Goal: Contribute content: Contribute content

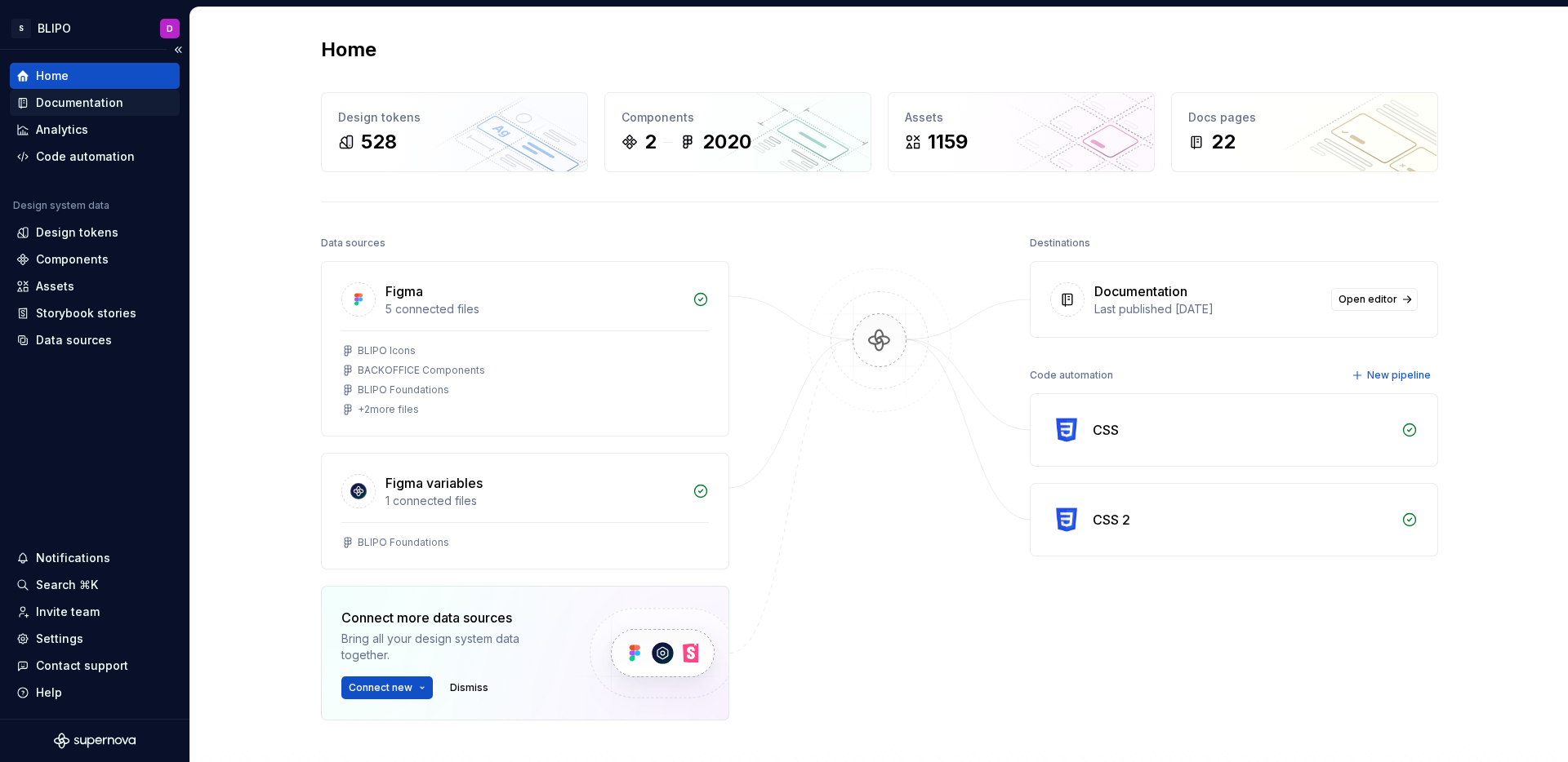
click at [69, 106] on div "Documentation" at bounding box center [79, 102] width 87 height 16
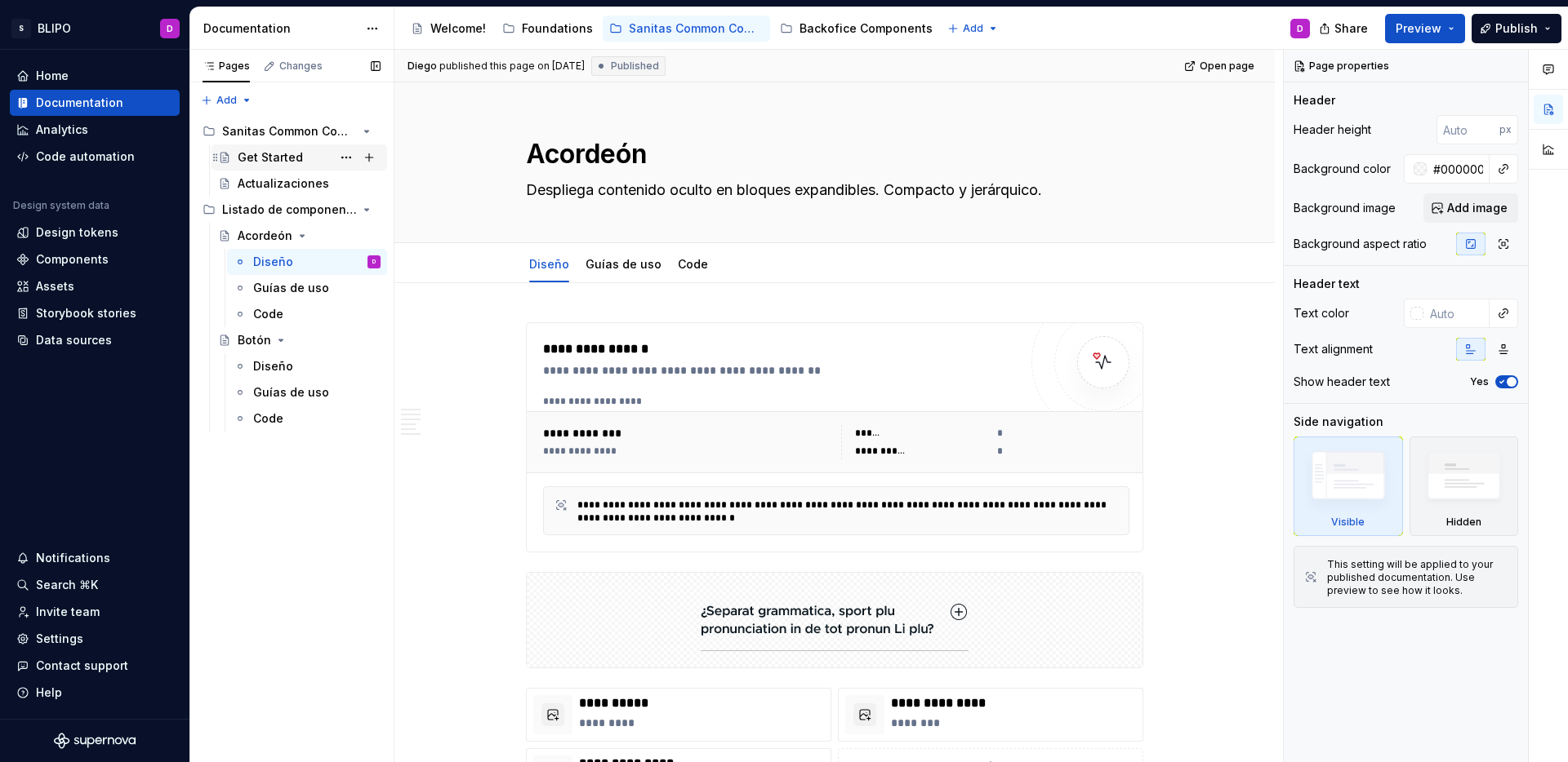
click at [263, 156] on div "Get Started" at bounding box center [270, 157] width 65 height 16
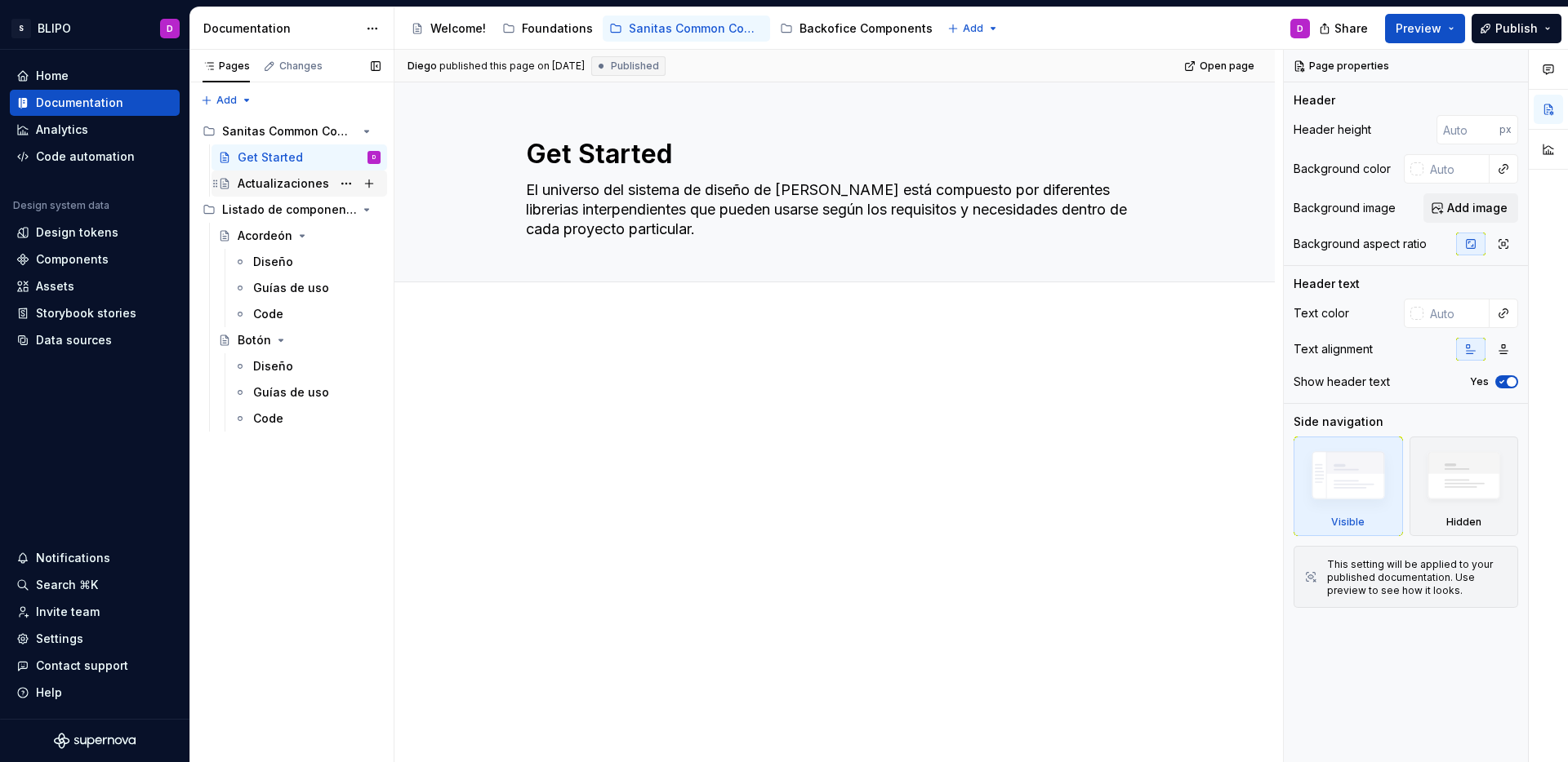
click at [273, 188] on div "Actualizaciones" at bounding box center [283, 183] width 92 height 16
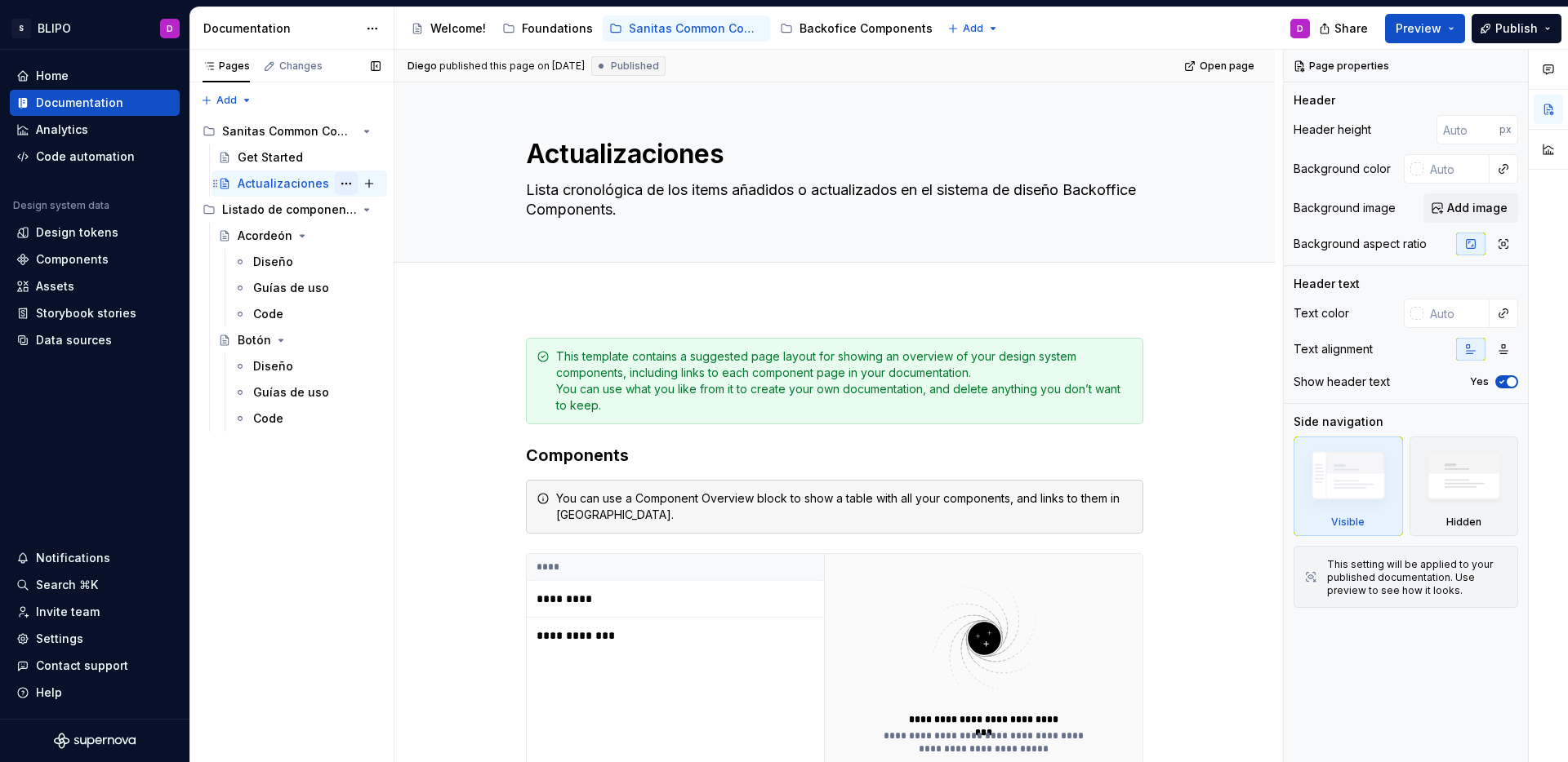
click at [345, 183] on button "Page tree" at bounding box center [346, 183] width 23 height 23
click at [460, 26] on html "S BLIPO D Home Documentation Analytics Code automation Design system data Desig…" at bounding box center [784, 381] width 1568 height 762
click at [436, 28] on div "Welcome!" at bounding box center [457, 28] width 56 height 16
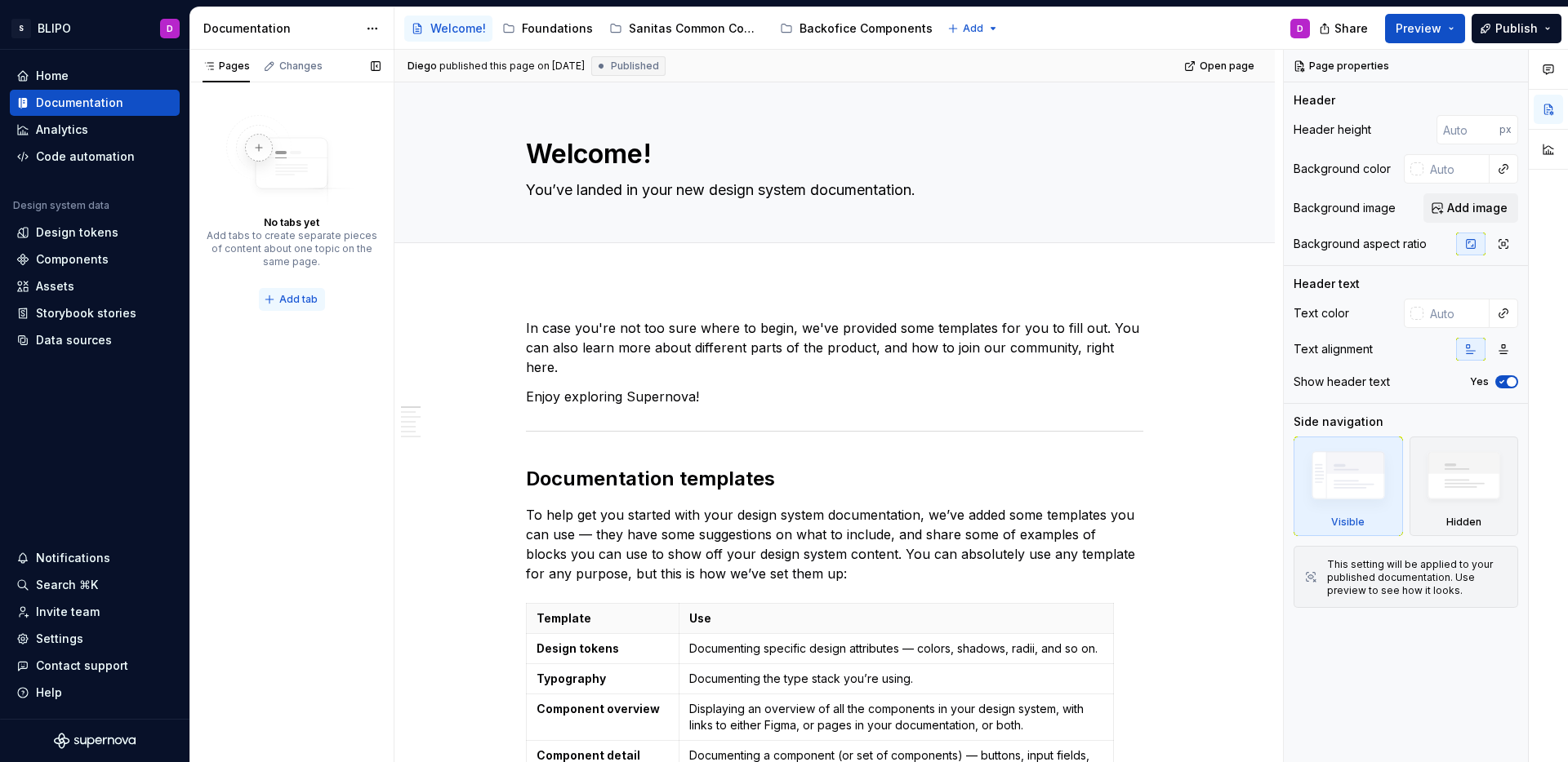
type textarea "*"
click at [305, 299] on span "Add tab" at bounding box center [298, 299] width 39 height 13
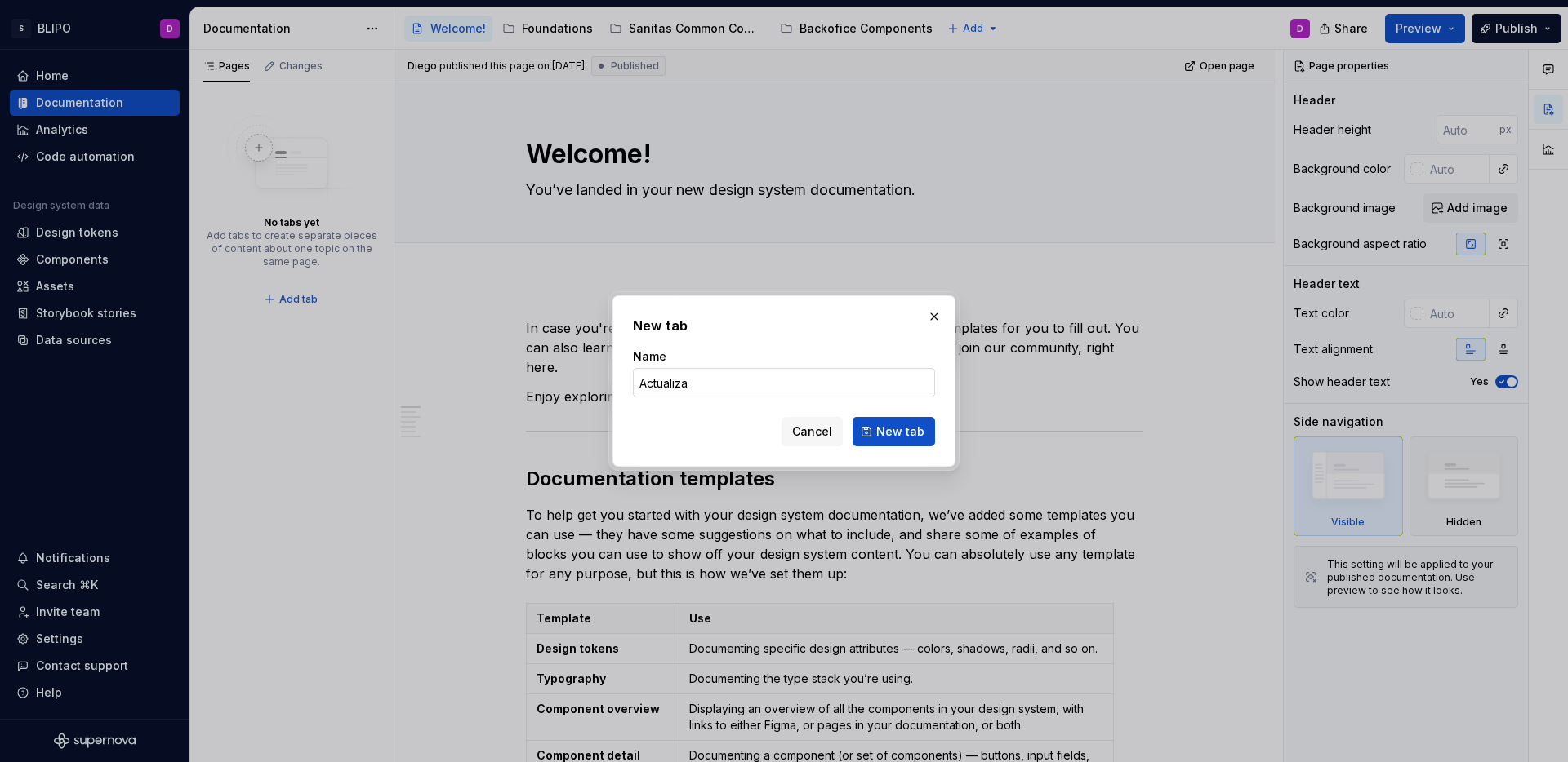
type input "Actualizaciones"
click at [884, 434] on span "New tab" at bounding box center [899, 432] width 48 height 16
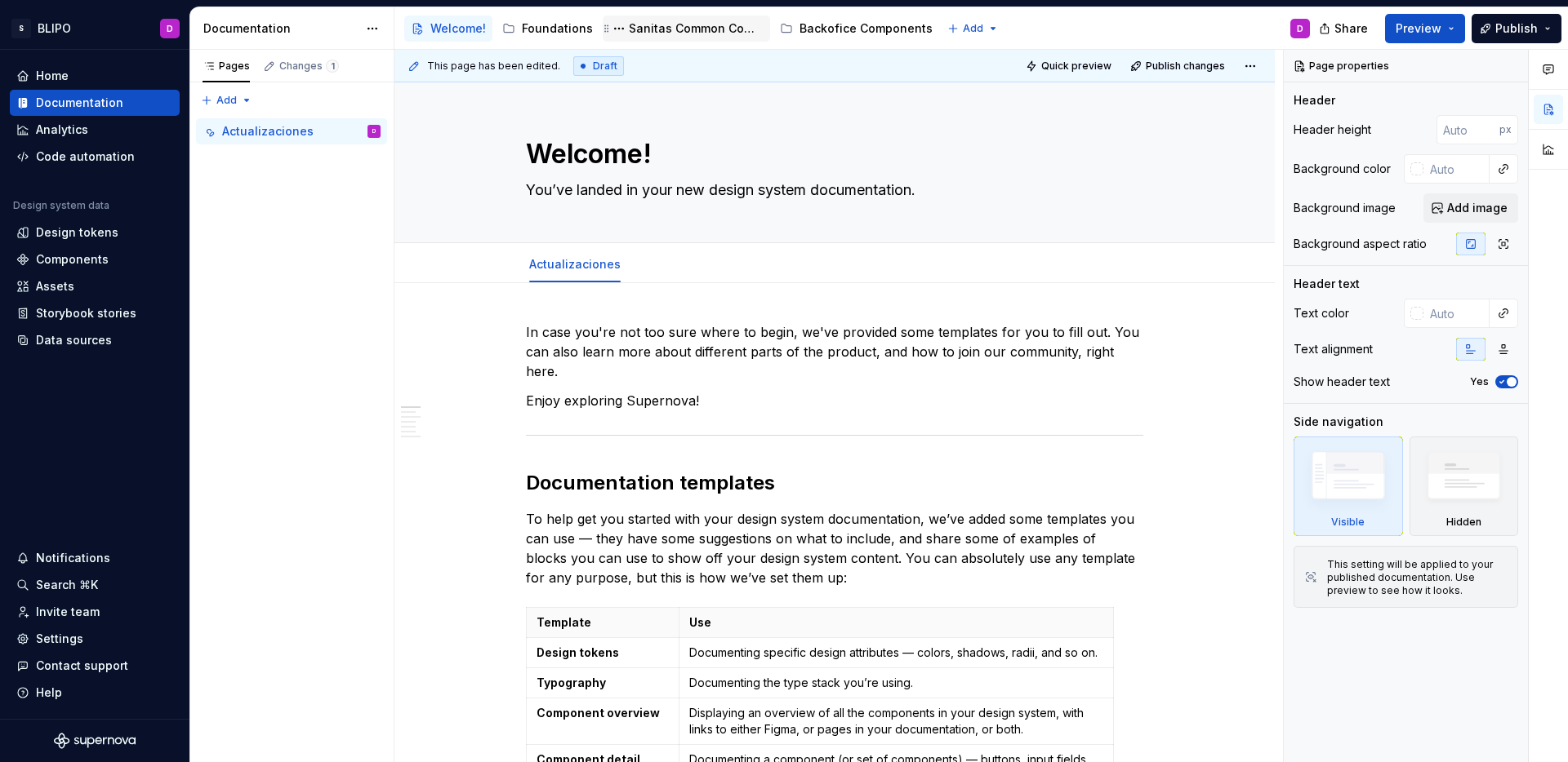
click at [682, 27] on div "Sanitas Common Components" at bounding box center [696, 28] width 135 height 16
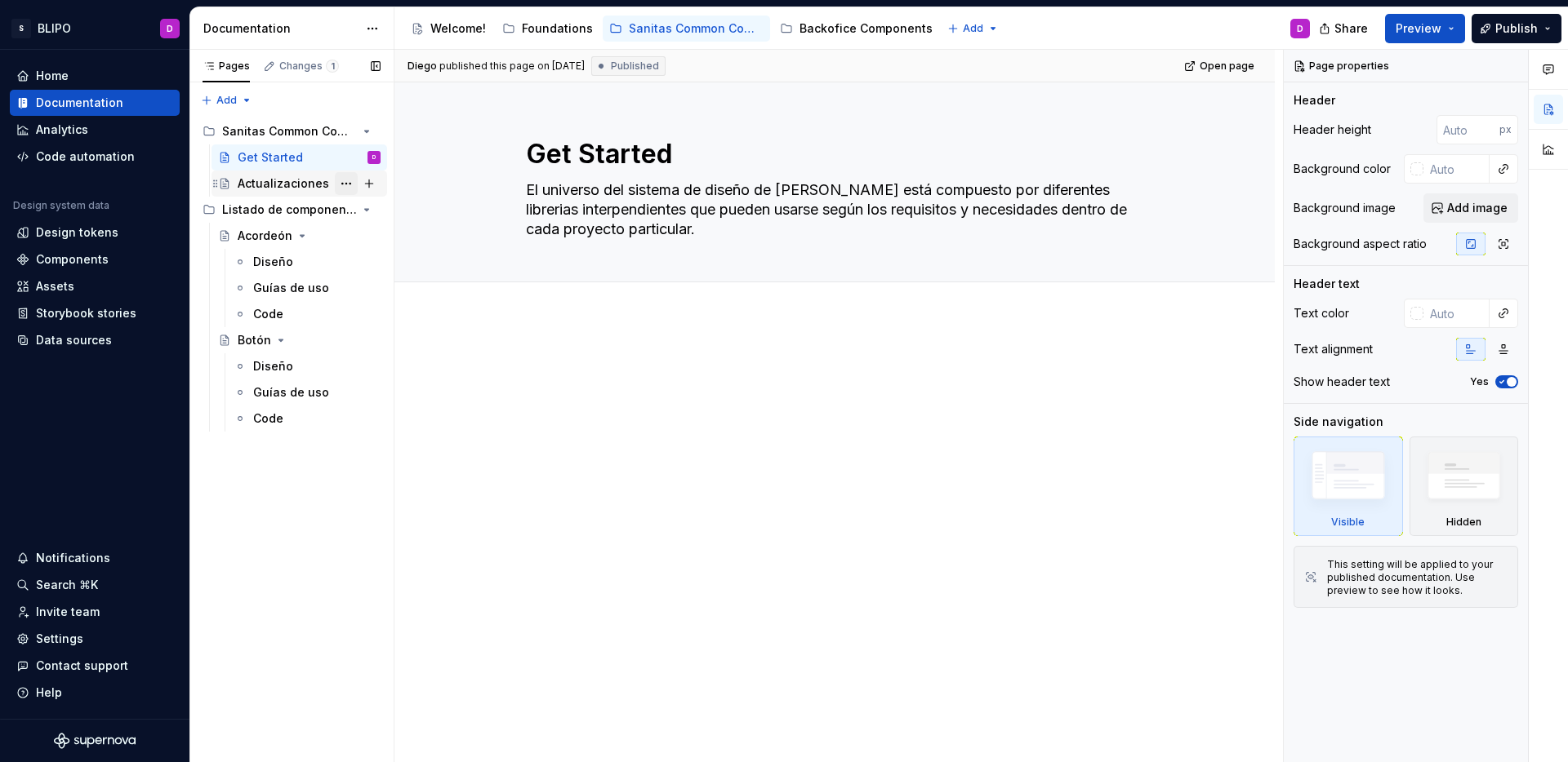
click at [349, 187] on button "Page tree" at bounding box center [346, 183] width 23 height 23
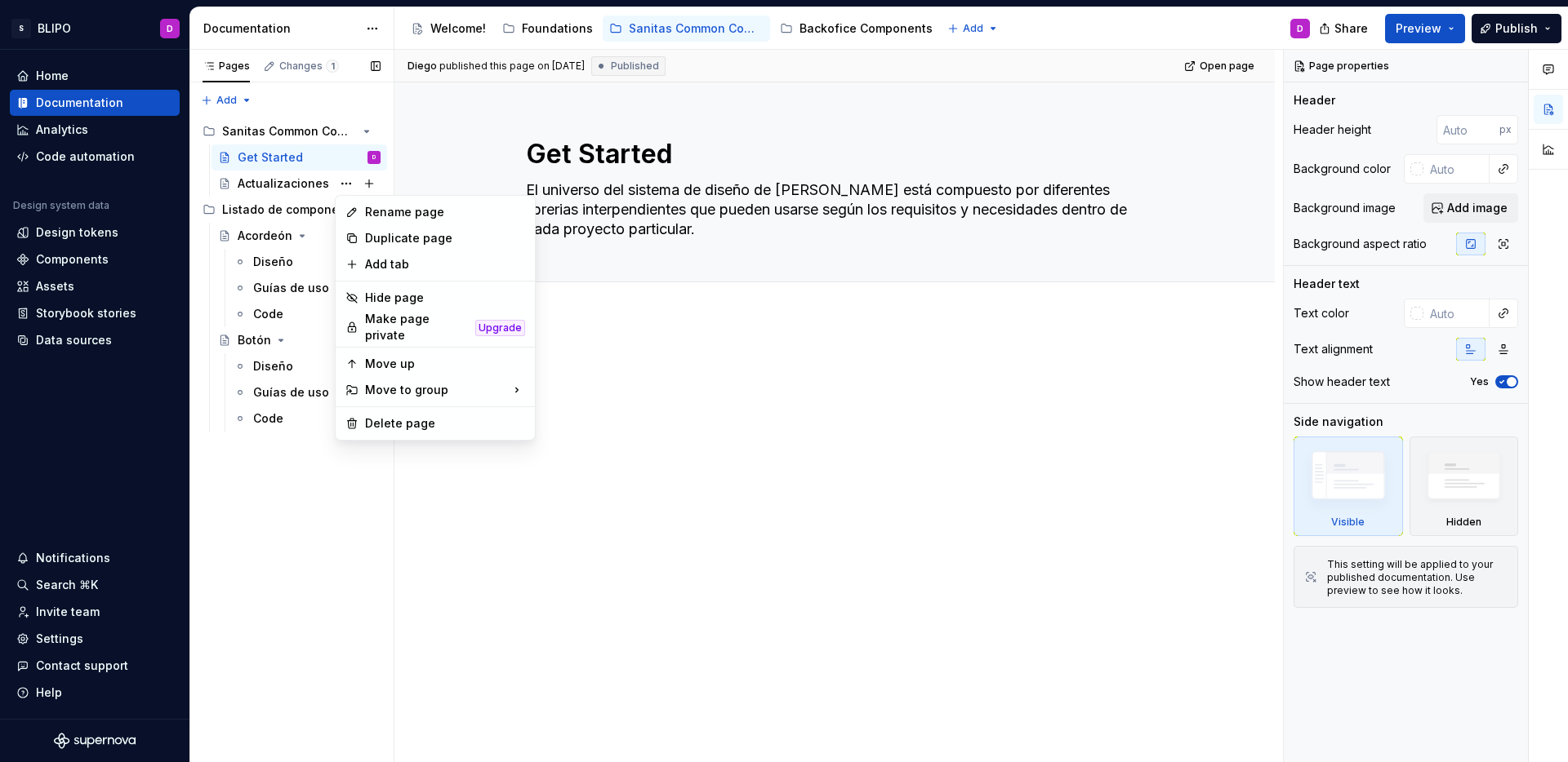
click at [304, 184] on div "Pages Changes 1 Add Accessibility guide for tree Page tree. Navigate the tree w…" at bounding box center [292, 406] width 204 height 713
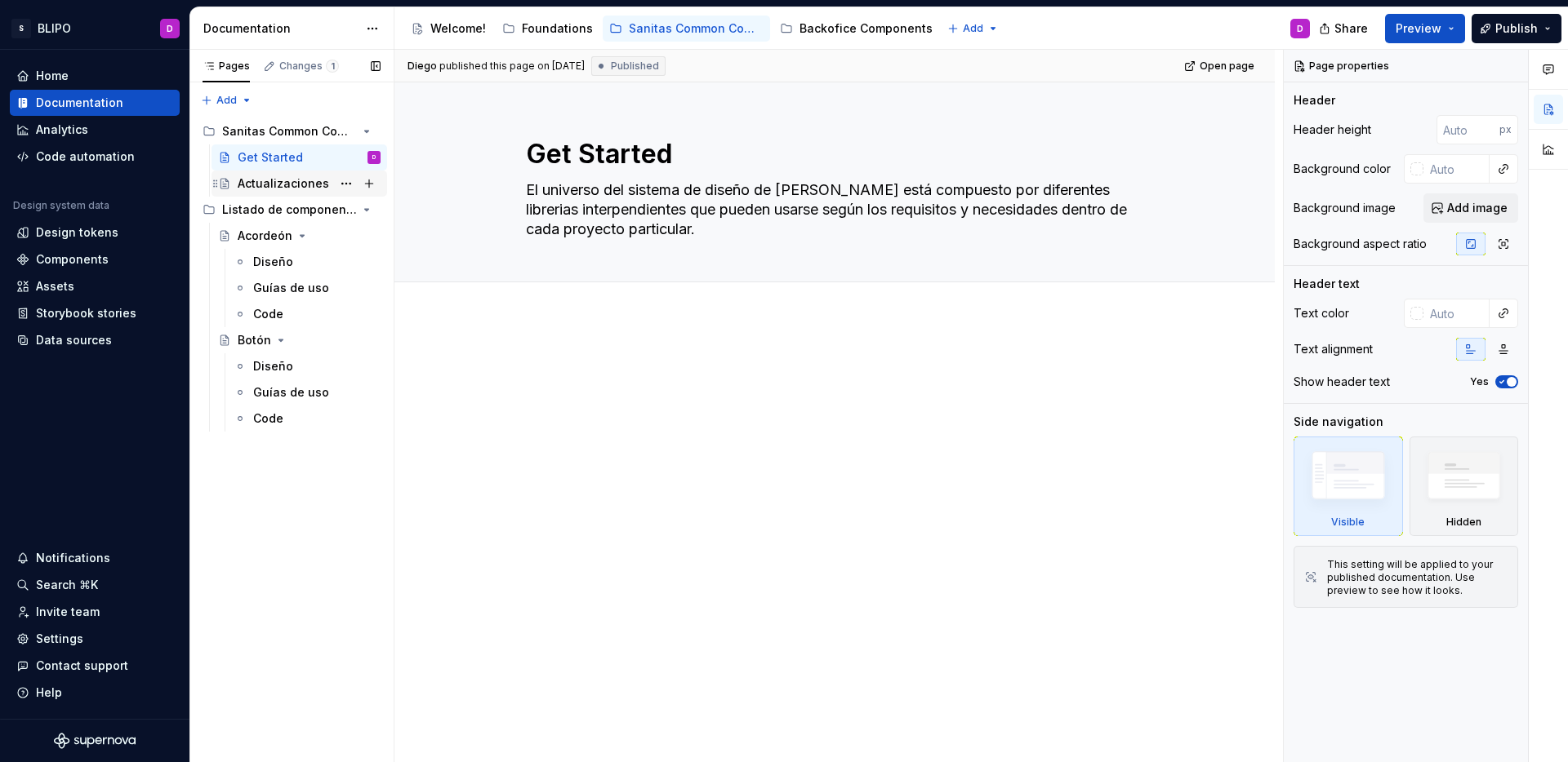
click at [281, 181] on div "Actualizaciones" at bounding box center [283, 183] width 92 height 16
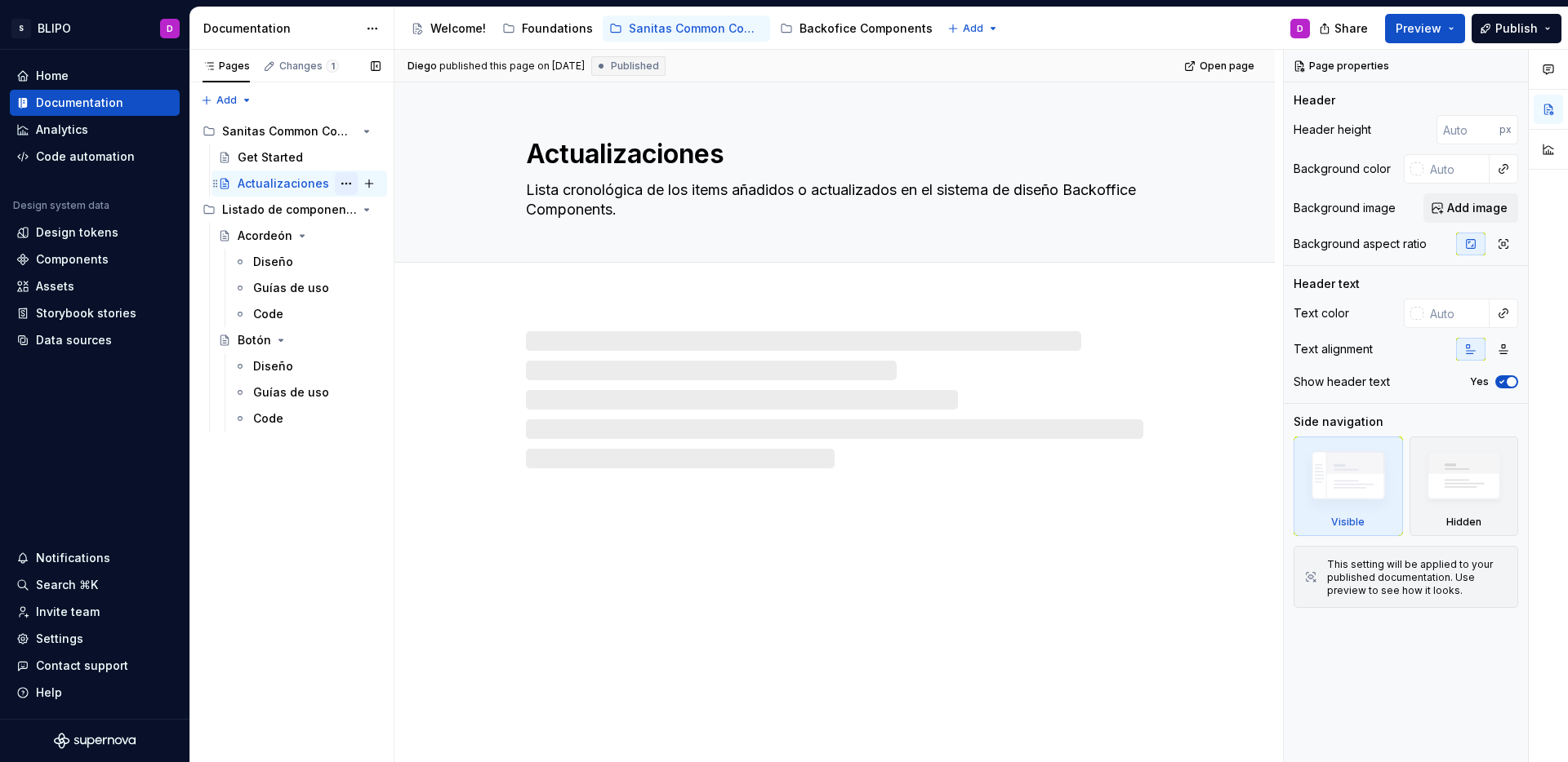
click at [347, 184] on button "Page tree" at bounding box center [346, 183] width 23 height 23
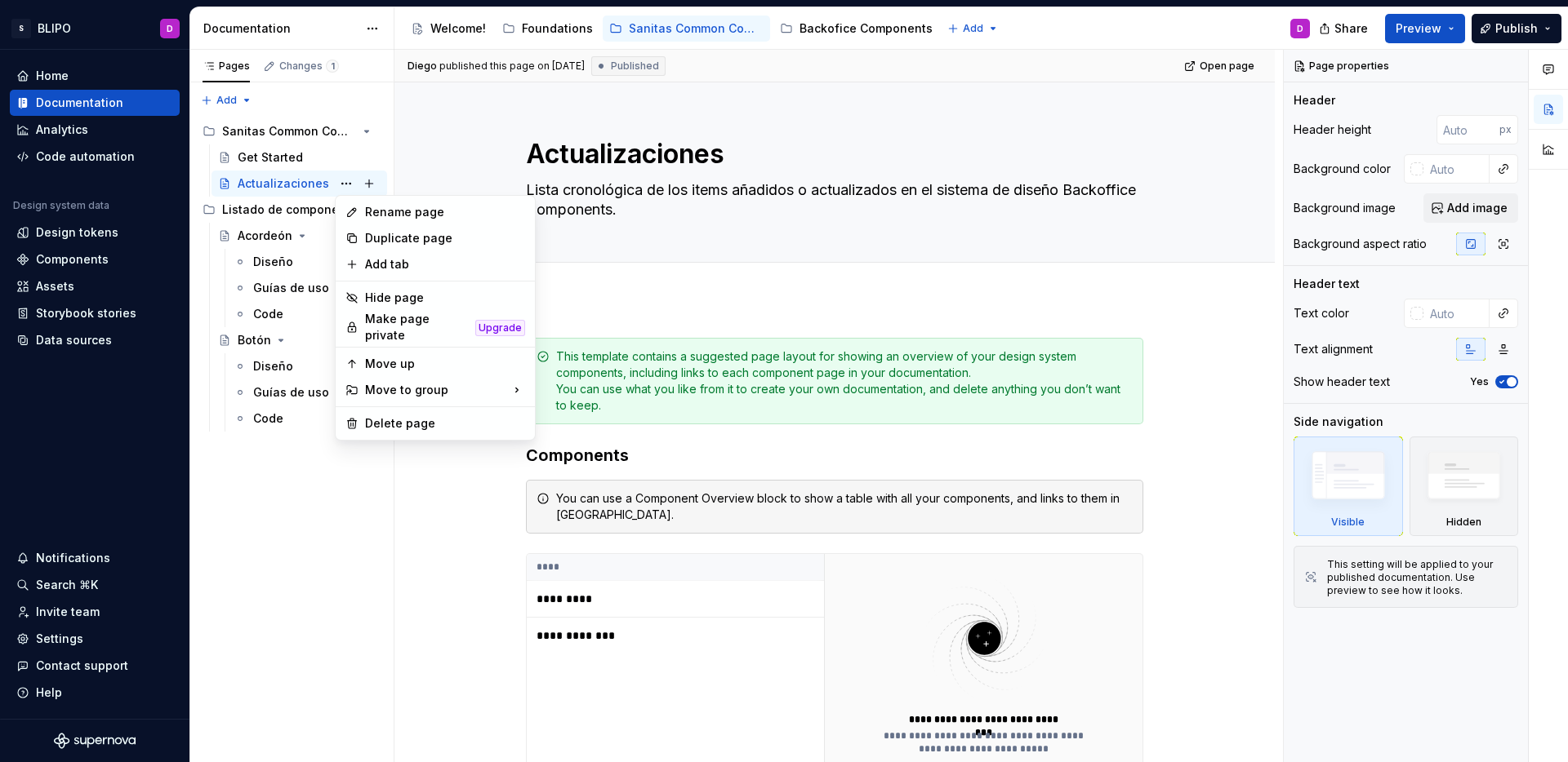
click at [670, 306] on html "S BLIPO D Home Documentation Analytics Code automation Design system data Desig…" at bounding box center [784, 381] width 1568 height 762
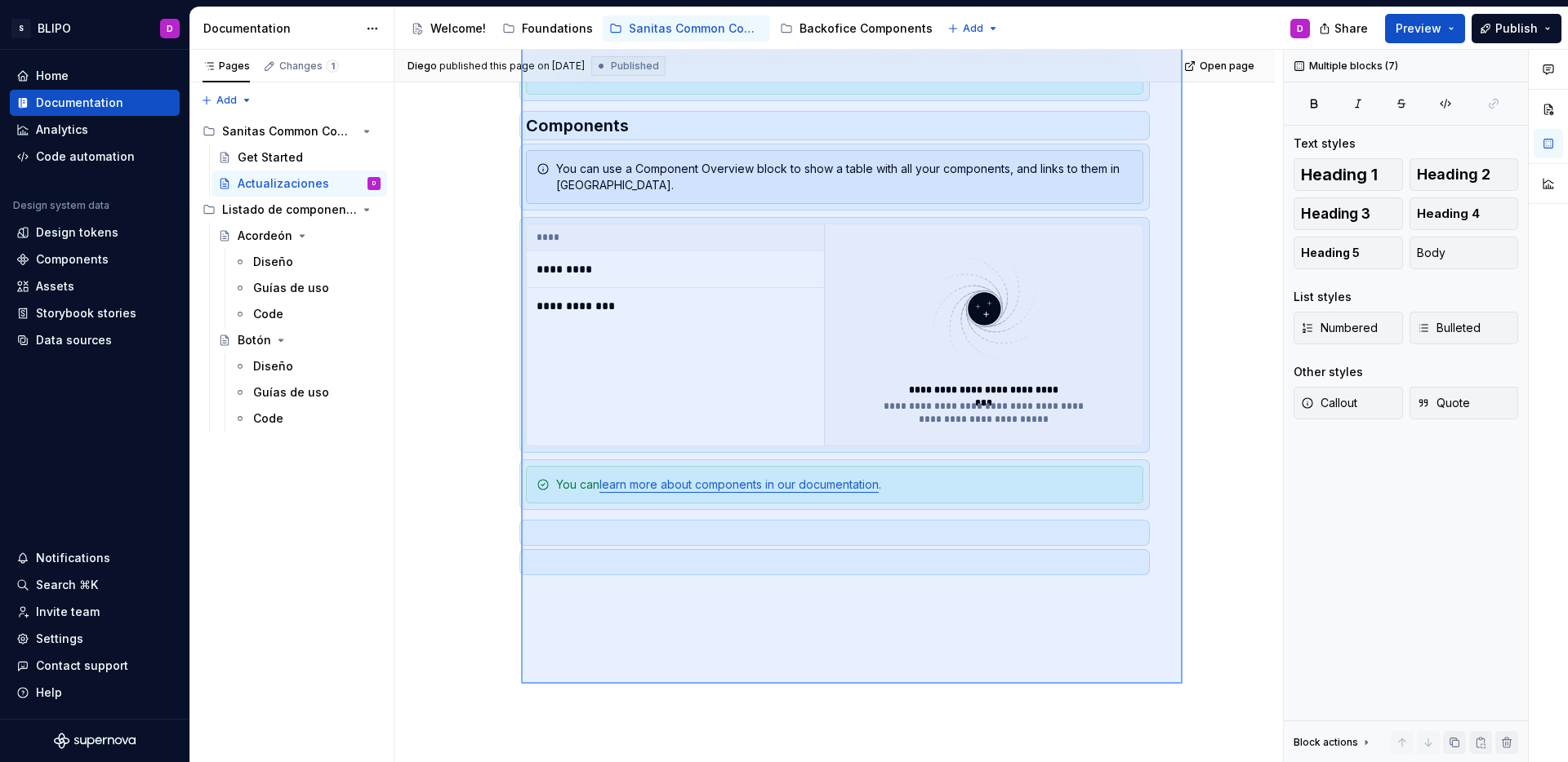
scroll to position [330, 0]
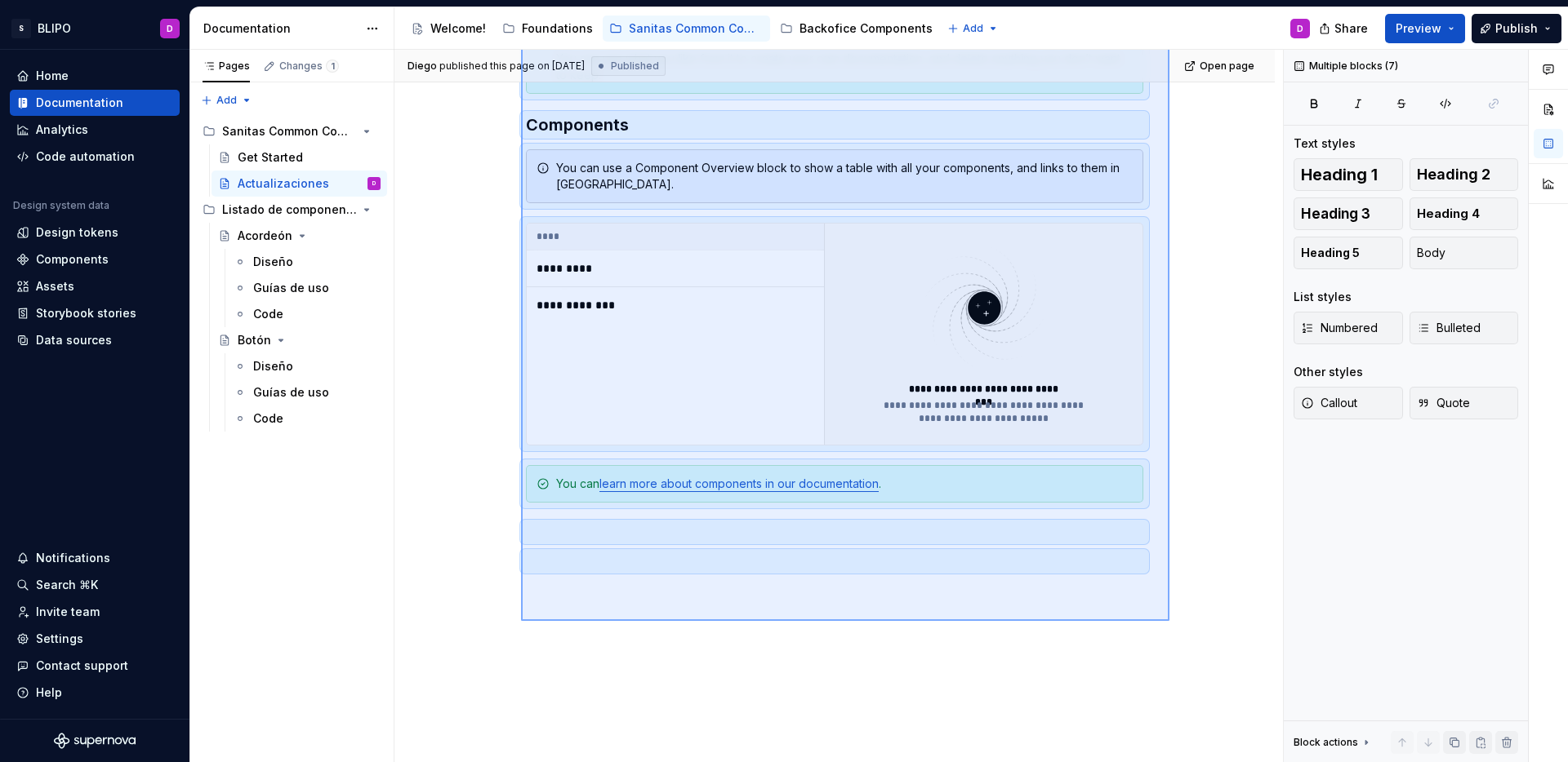
drag, startPoint x: 520, startPoint y: 314, endPoint x: 1169, endPoint y: 621, distance: 717.9
click at [1169, 601] on div "**********" at bounding box center [838, 406] width 888 height 713
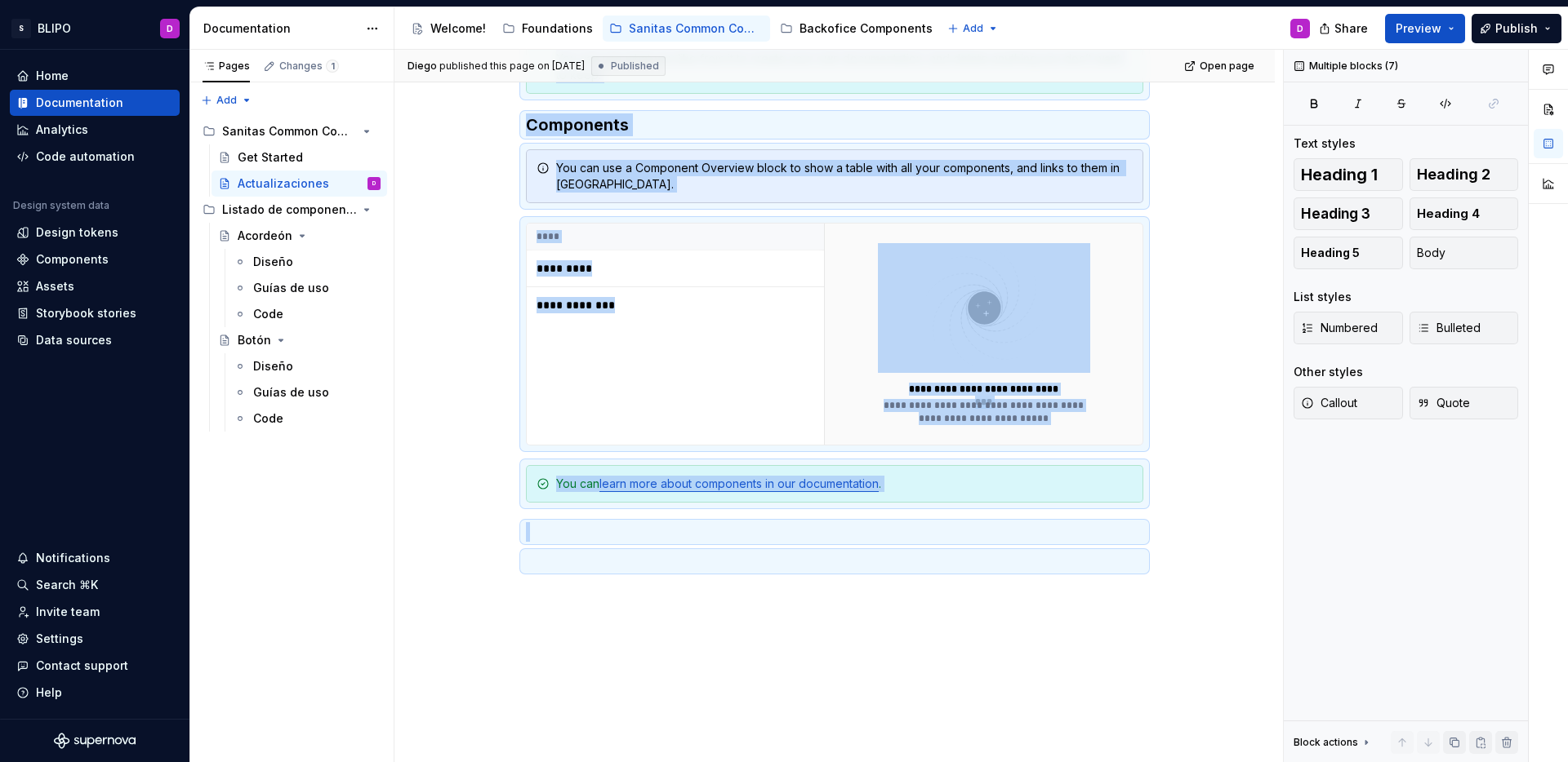
copy div "**********"
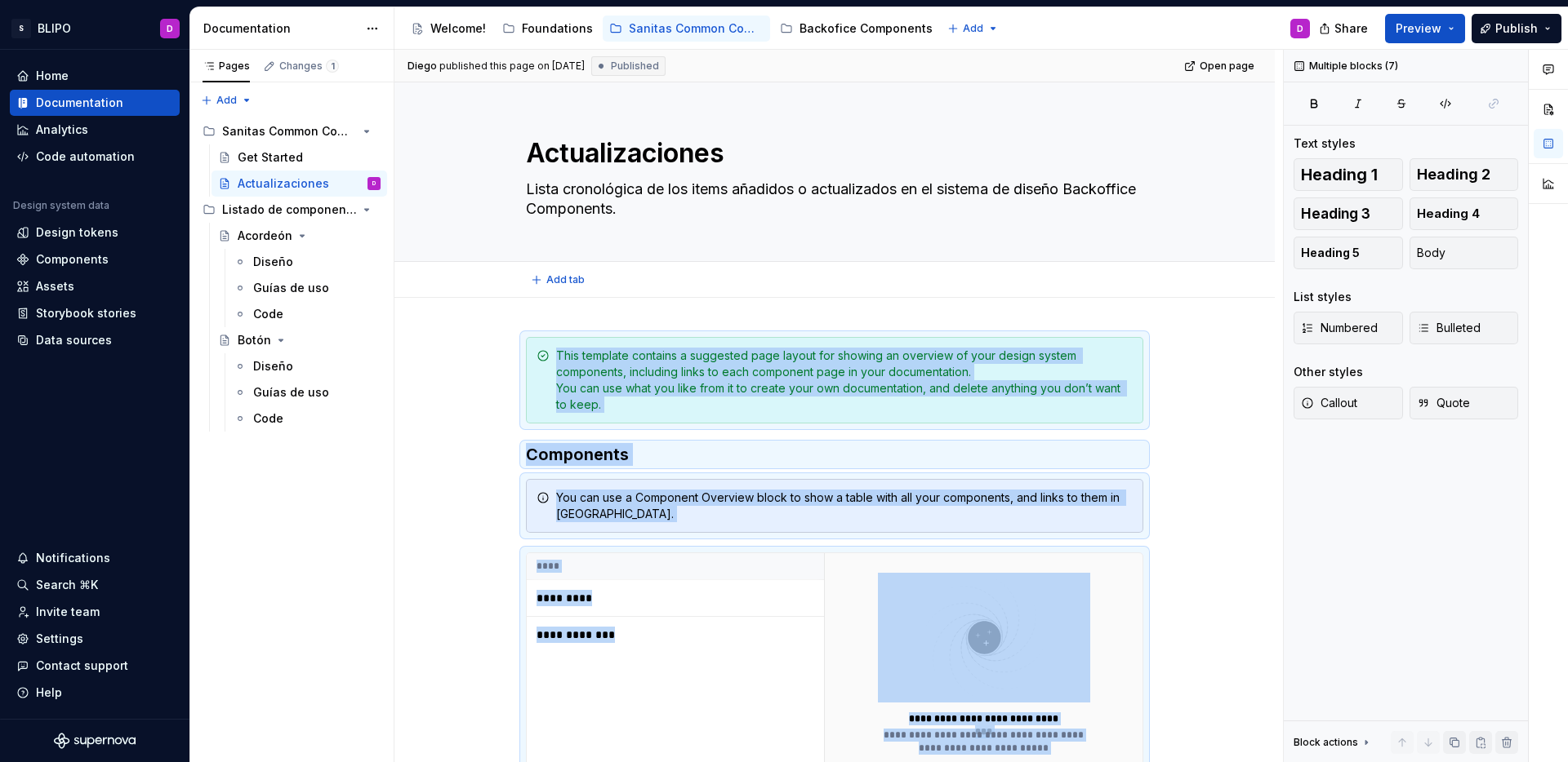
scroll to position [0, 0]
click at [459, 22] on div "Welcome!" at bounding box center [457, 28] width 56 height 16
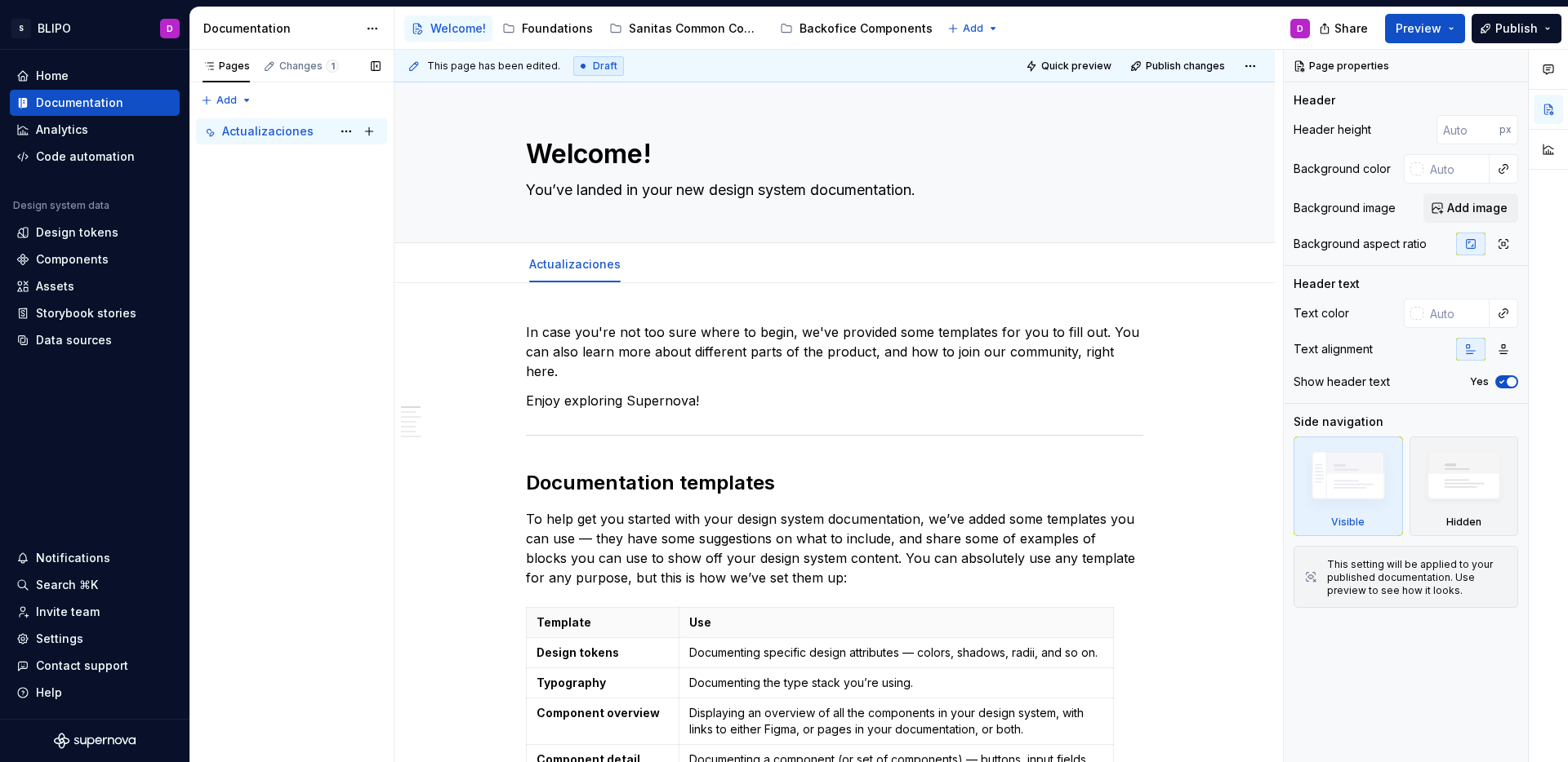
click at [270, 131] on div "Actualizaciones" at bounding box center [267, 131] width 92 height 16
type textarea "*"
click at [657, 267] on span "Add tab" at bounding box center [676, 264] width 39 height 13
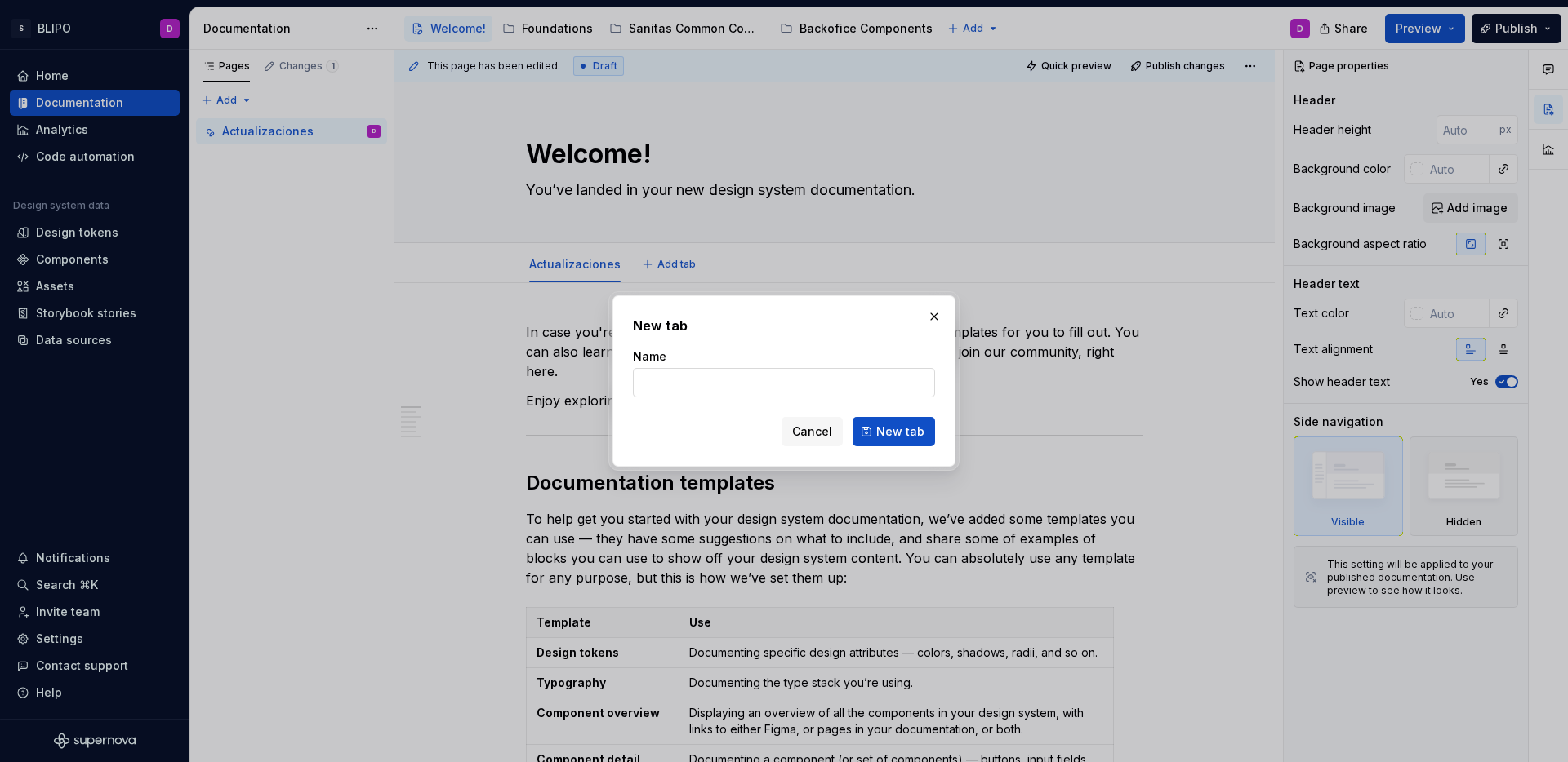
click at [777, 388] on input "Name" at bounding box center [784, 382] width 302 height 29
type input "Actualizac"
type textarea "*"
type input "Actualizaciones"
click at [886, 436] on span "New tab" at bounding box center [899, 432] width 48 height 16
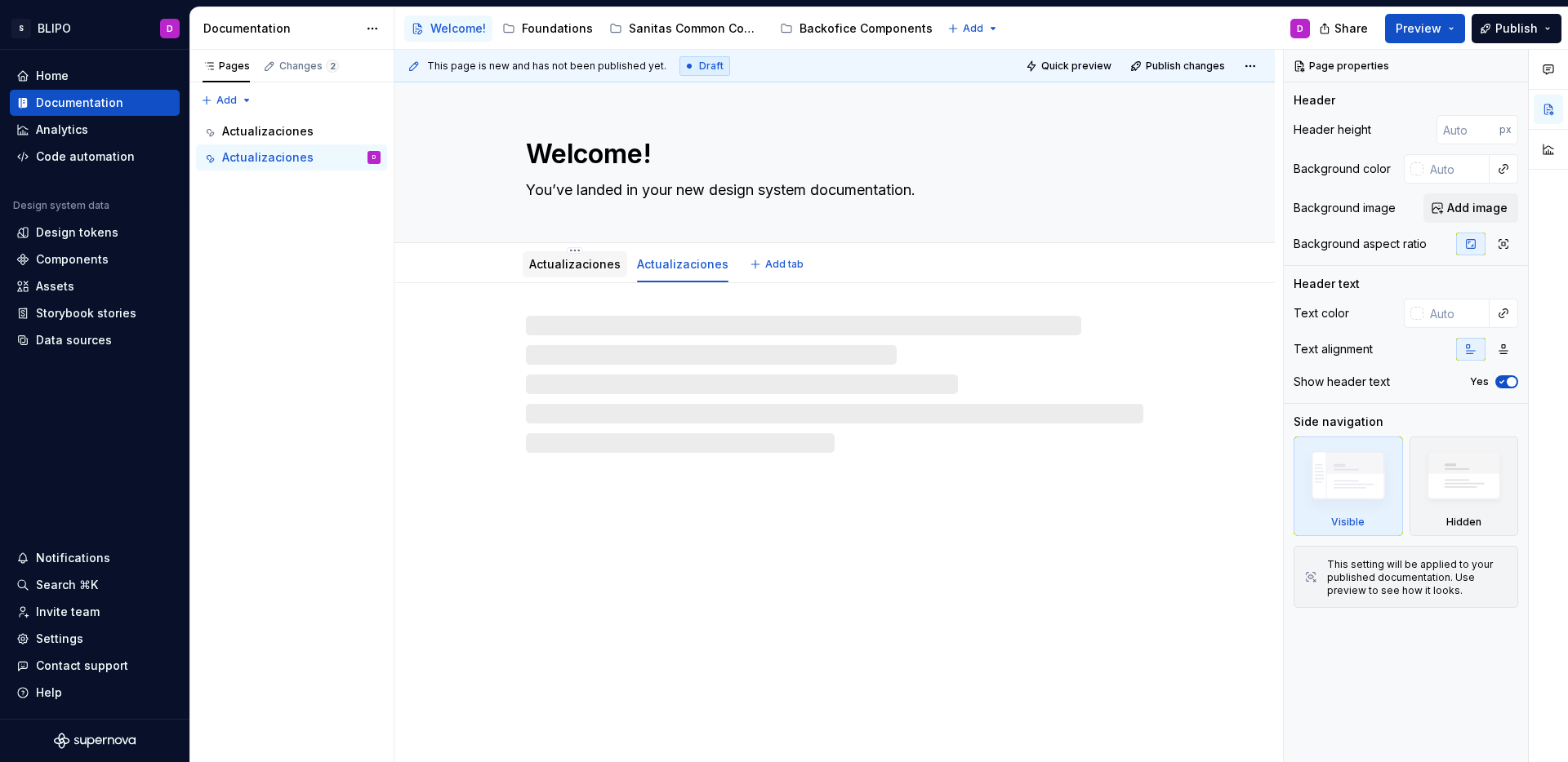
click at [563, 267] on link "Actualizaciones" at bounding box center [574, 263] width 92 height 14
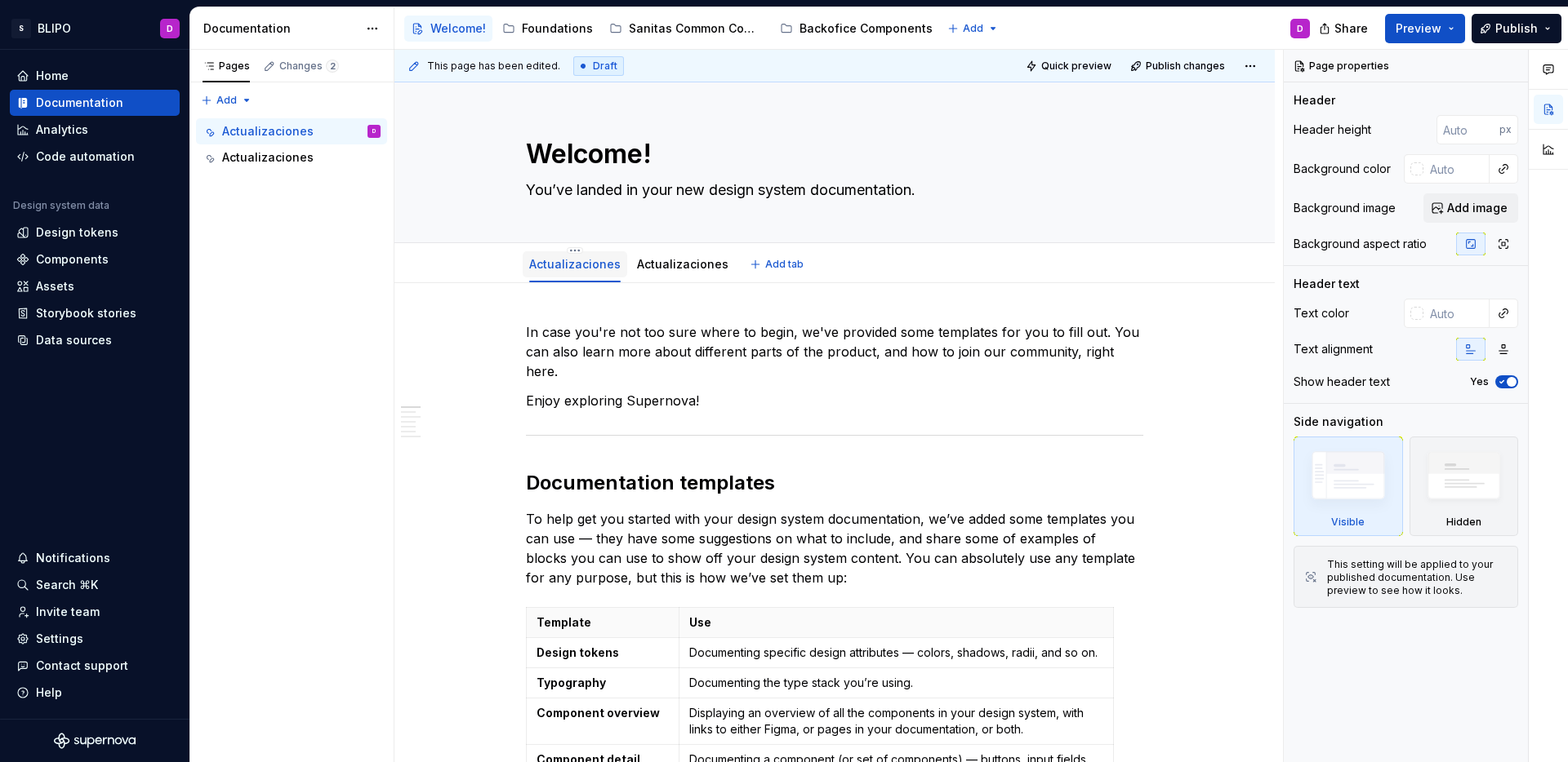
click at [599, 265] on link "Actualizaciones" at bounding box center [574, 263] width 92 height 14
click at [348, 128] on button "Page tree" at bounding box center [346, 131] width 23 height 23
type textarea "*"
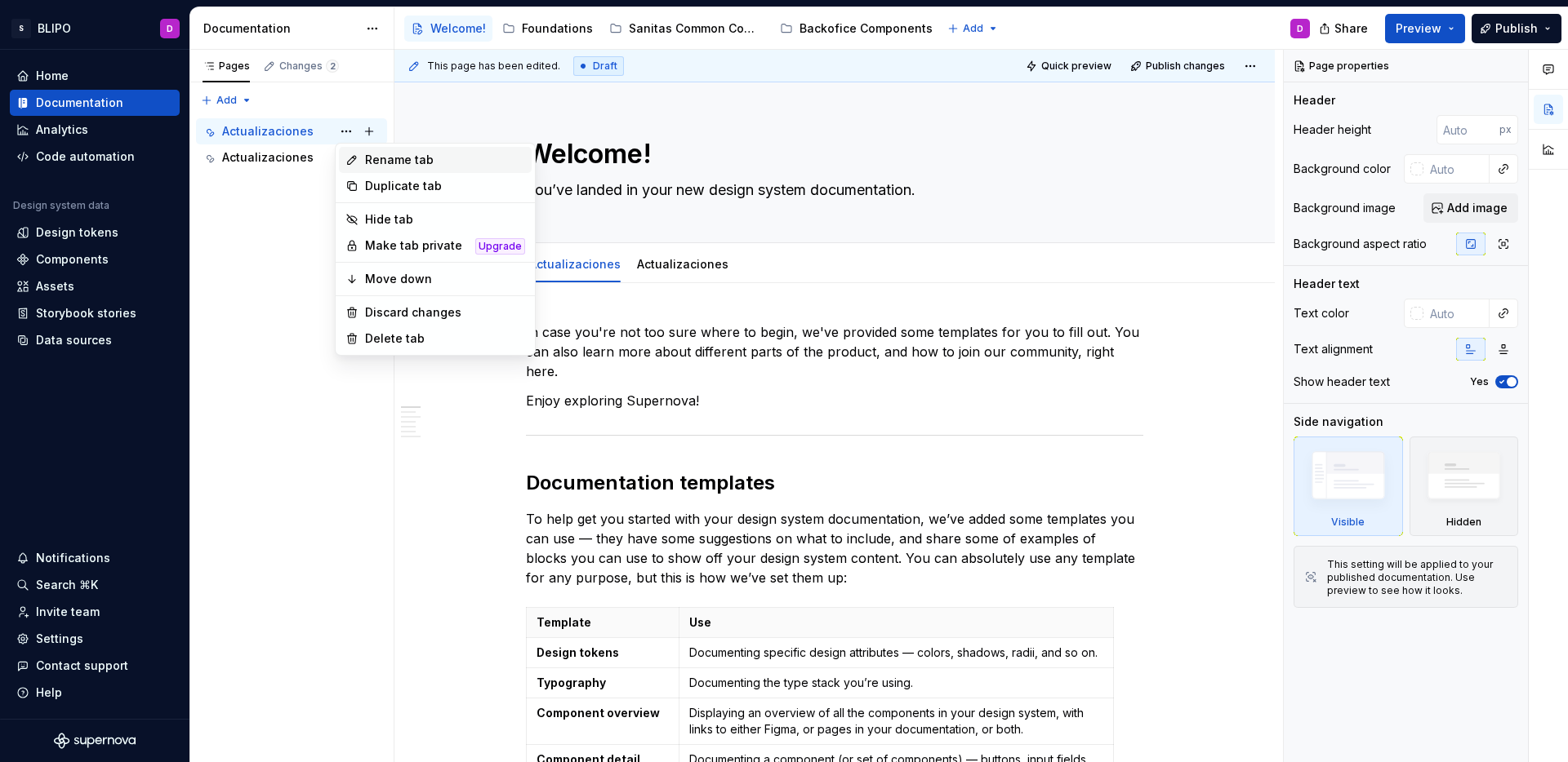
click at [367, 160] on div "Rename tab" at bounding box center [444, 160] width 160 height 16
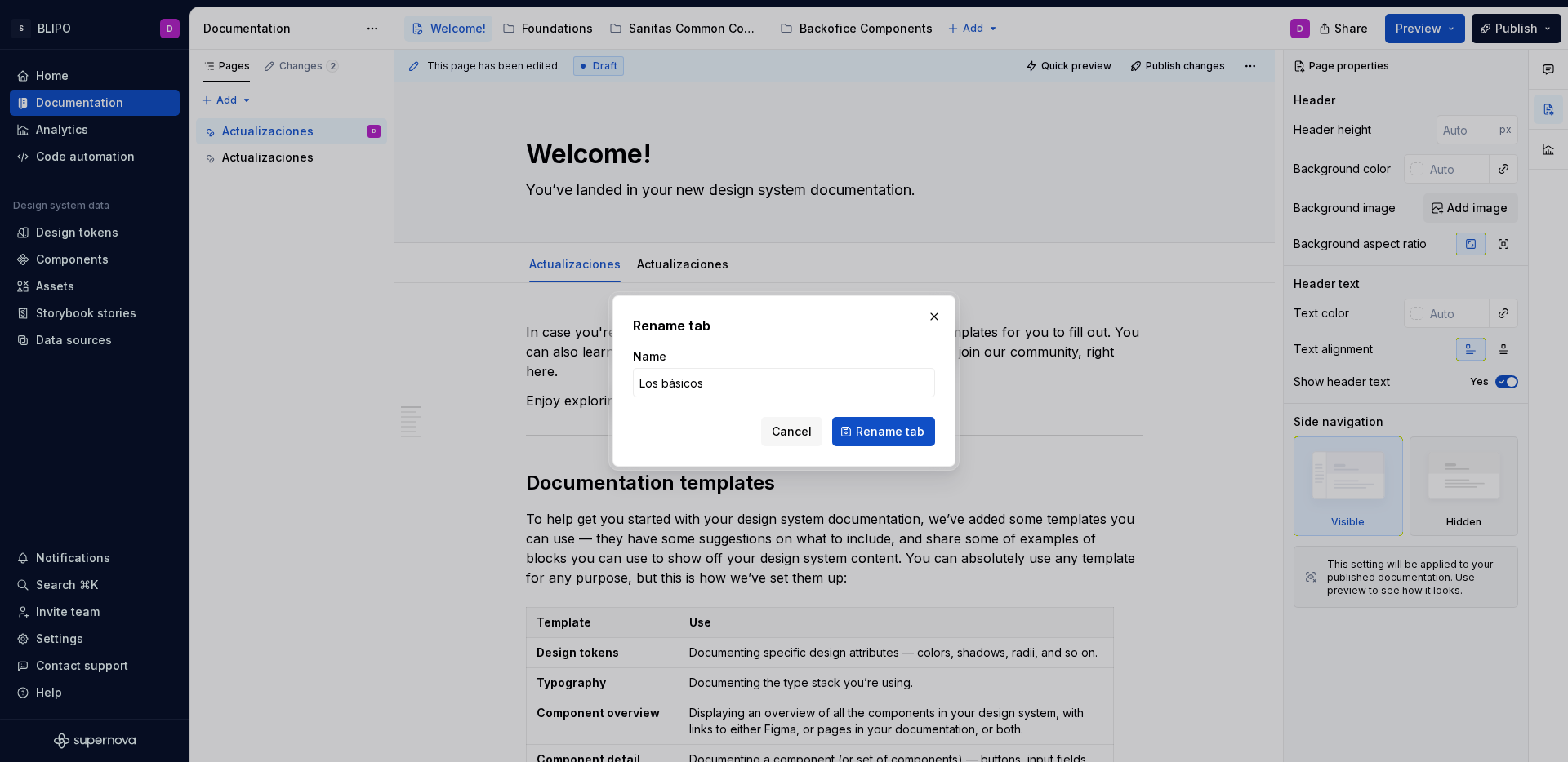
type input "Los básicos"
drag, startPoint x: 882, startPoint y: 456, endPoint x: 881, endPoint y: 446, distance: 10.0
click at [882, 454] on div "Rename tab Name Los básicos Cancel Rename tab" at bounding box center [783, 381] width 343 height 172
drag, startPoint x: 884, startPoint y: 433, endPoint x: 871, endPoint y: 415, distance: 22.2
click at [884, 433] on span "Rename tab" at bounding box center [890, 432] width 69 height 16
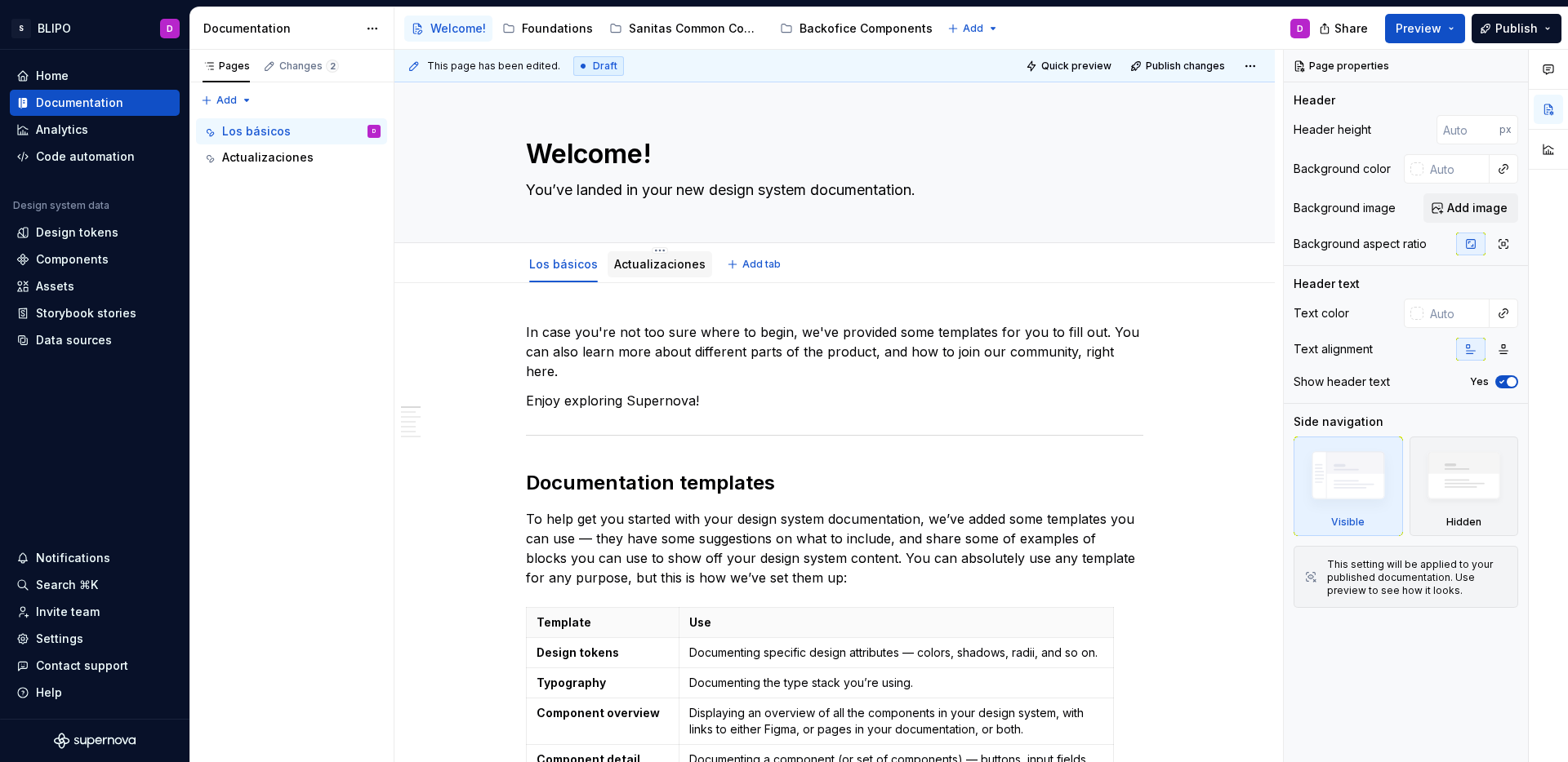
click at [671, 268] on link "Actualizaciones" at bounding box center [659, 263] width 92 height 14
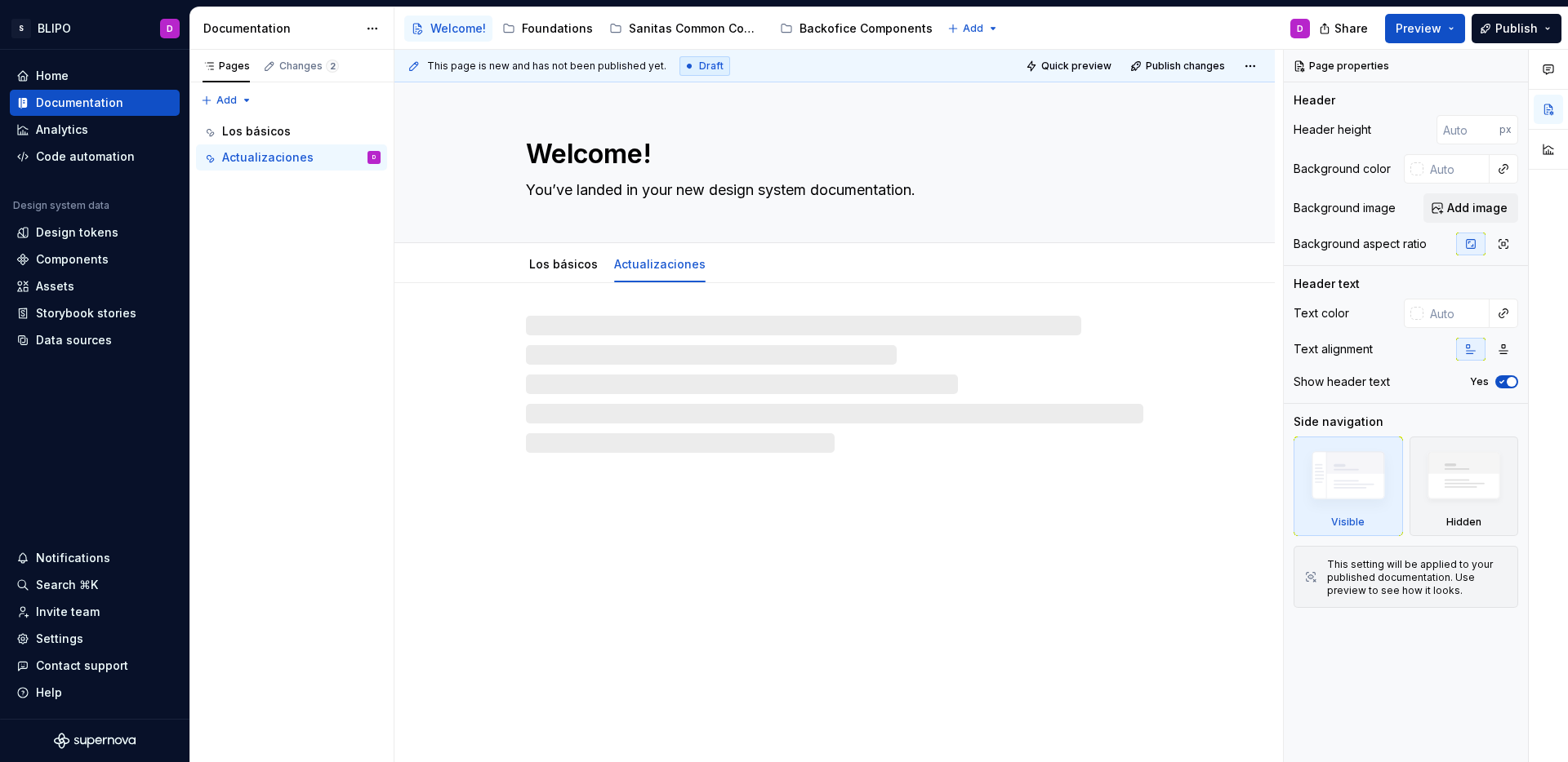
click at [665, 344] on div at bounding box center [834, 383] width 617 height 137
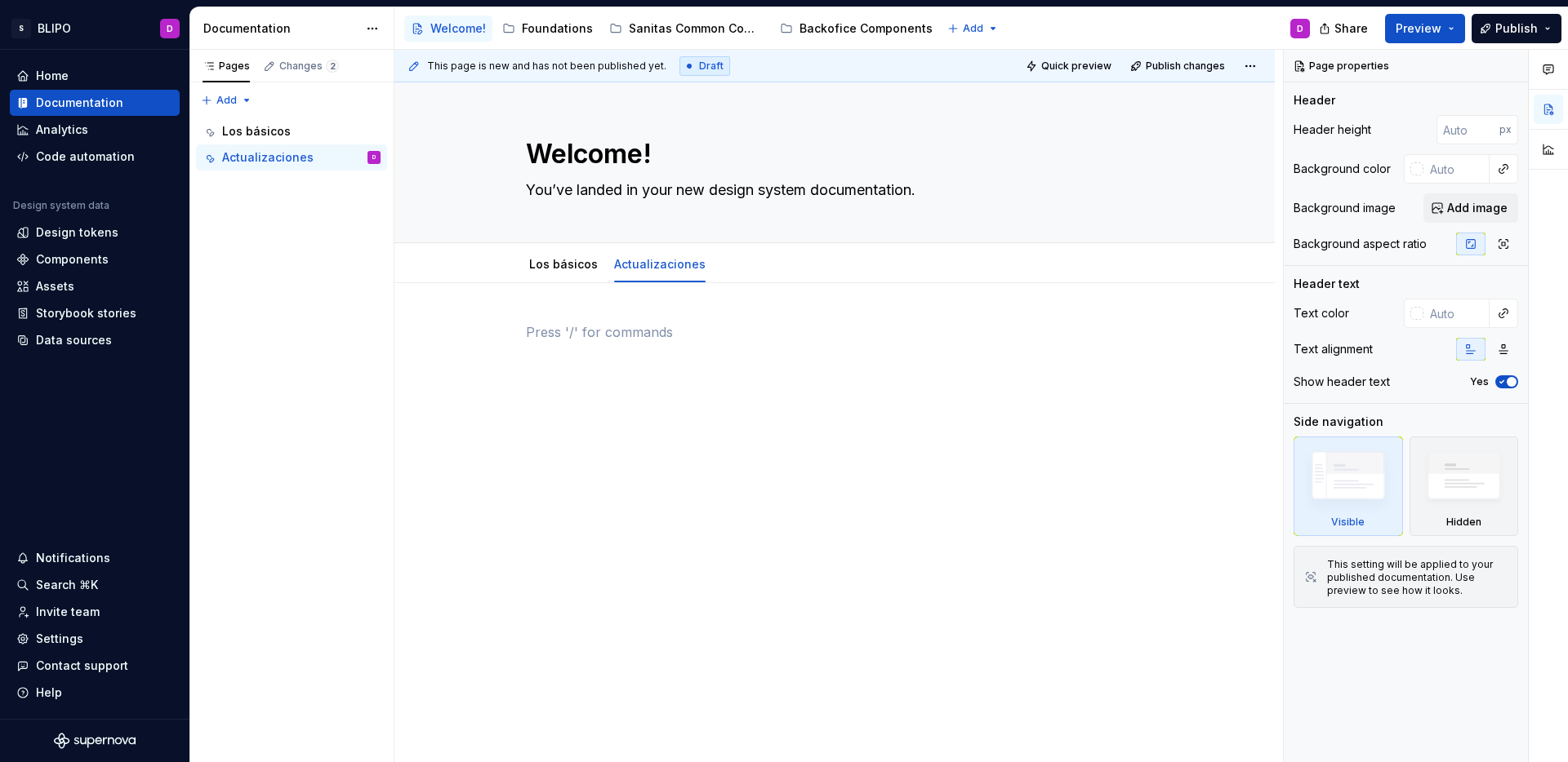
click at [639, 336] on p at bounding box center [834, 331] width 617 height 20
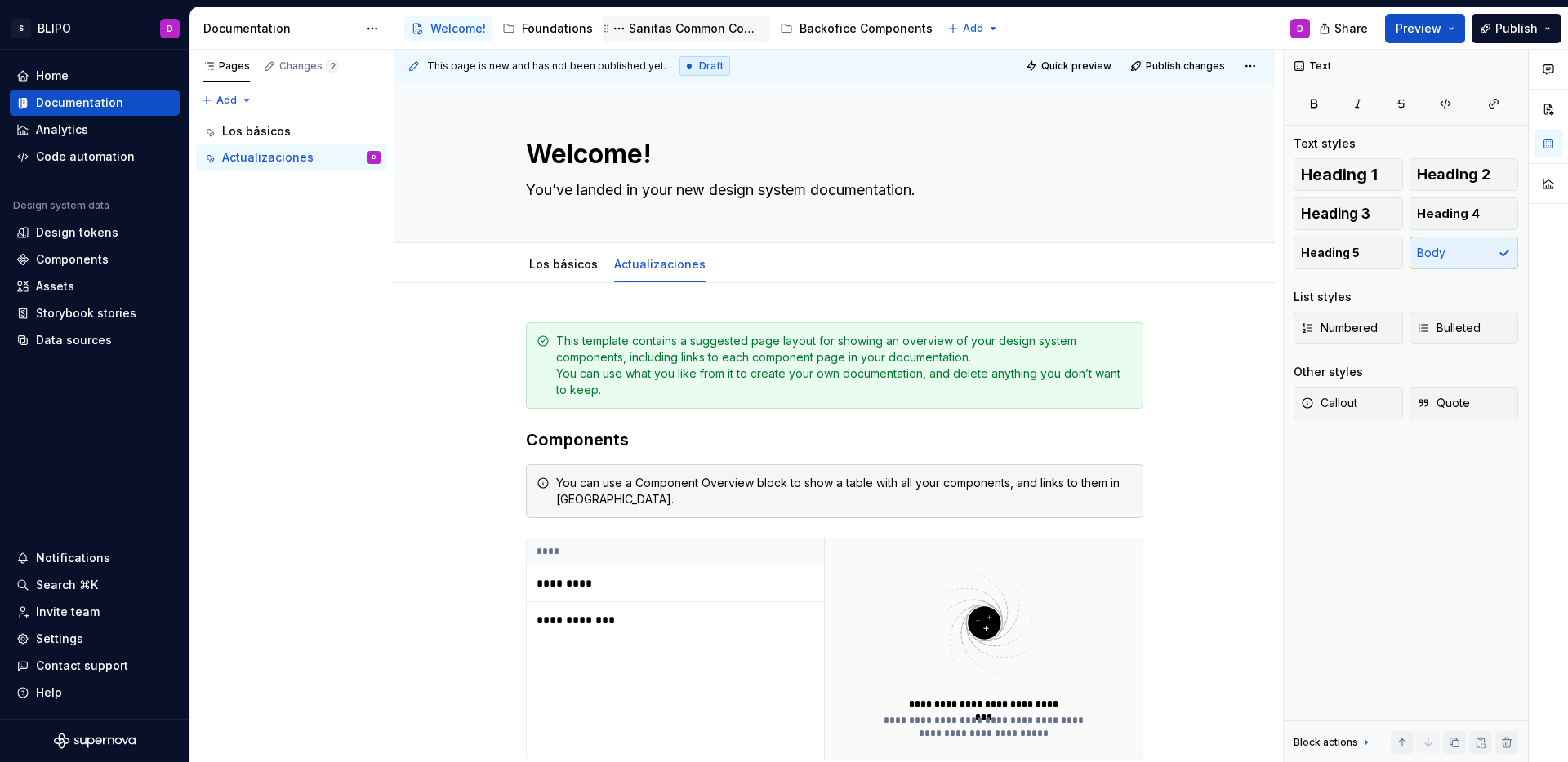
click at [676, 30] on div "Sanitas Common Components" at bounding box center [696, 28] width 135 height 16
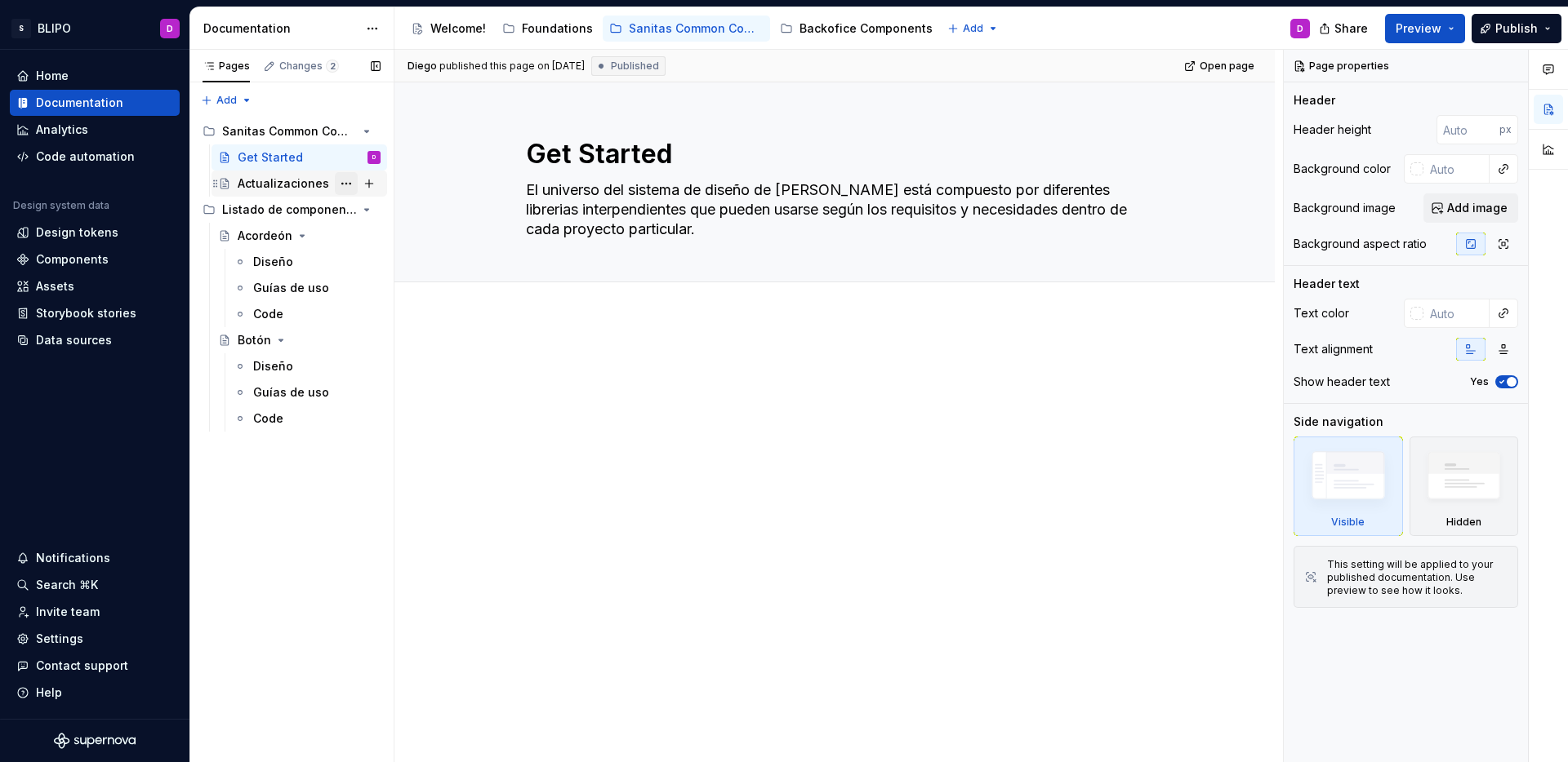
click at [345, 185] on button "Page tree" at bounding box center [346, 183] width 23 height 23
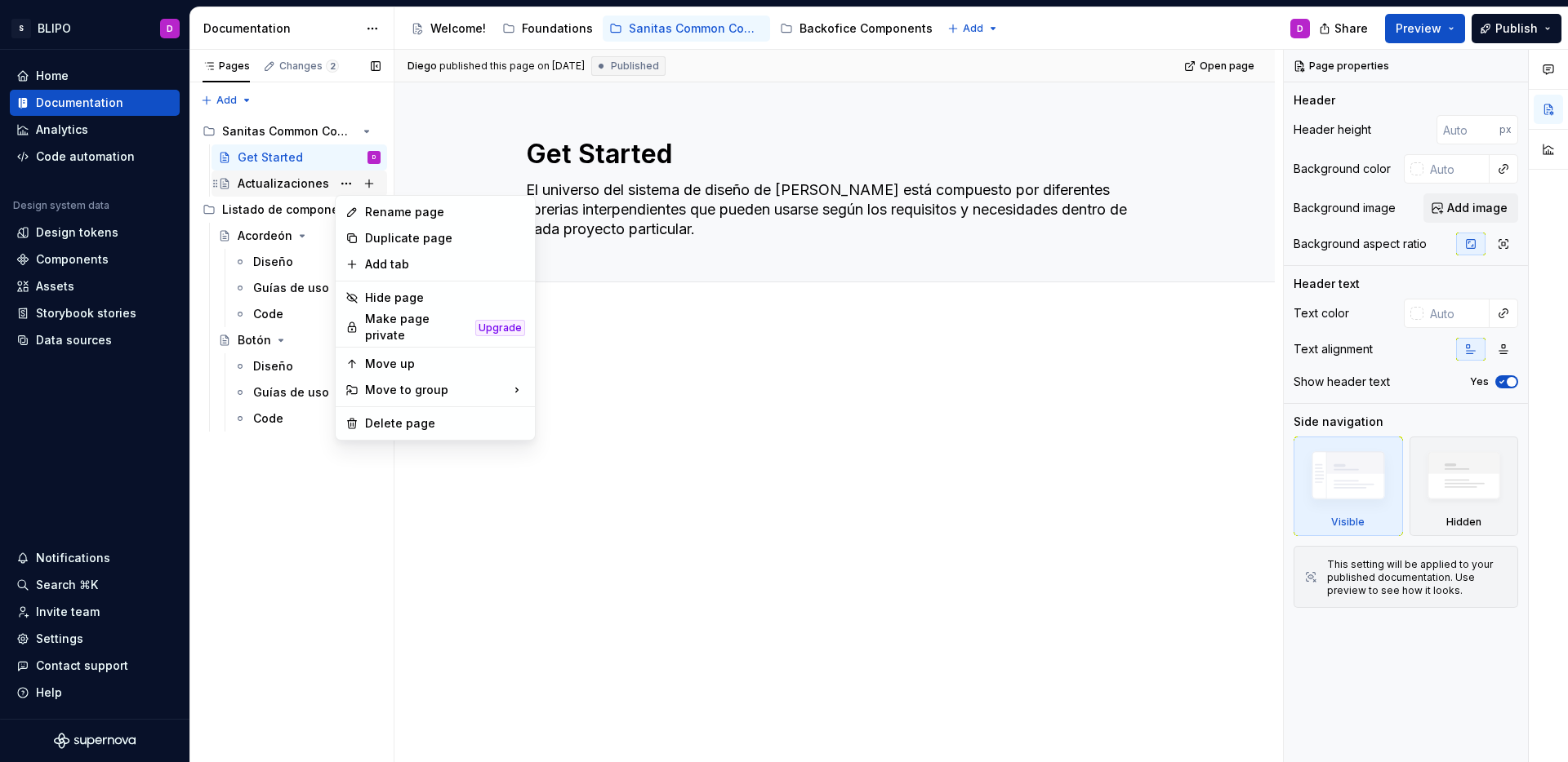
click at [281, 190] on div "Pages Changes 2 Add Accessibility guide for tree Page tree. Navigate the tree w…" at bounding box center [292, 406] width 204 height 713
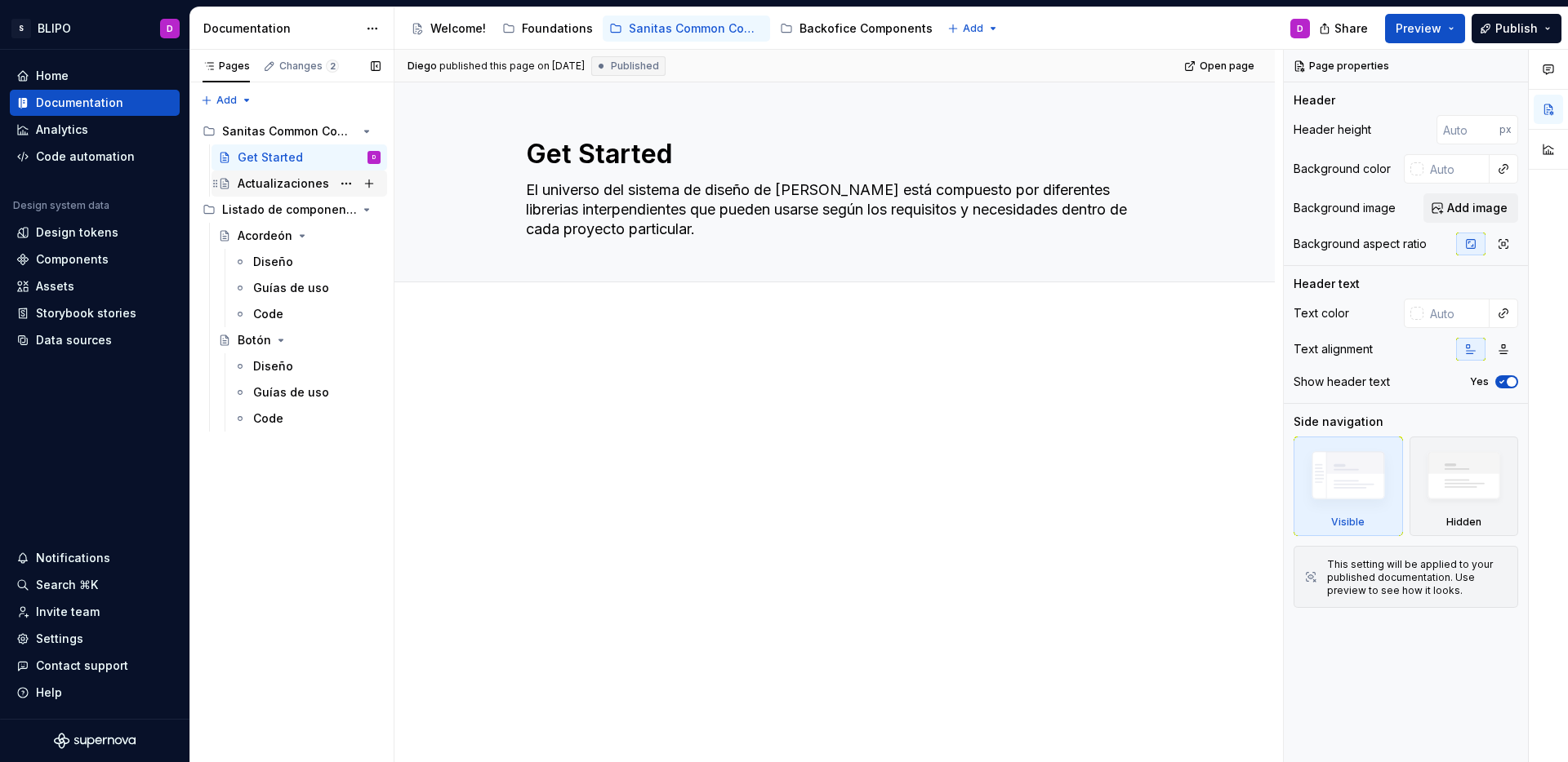
drag, startPoint x: 294, startPoint y: 185, endPoint x: 315, endPoint y: 186, distance: 21.0
click at [294, 185] on div "Actualizaciones" at bounding box center [283, 183] width 92 height 16
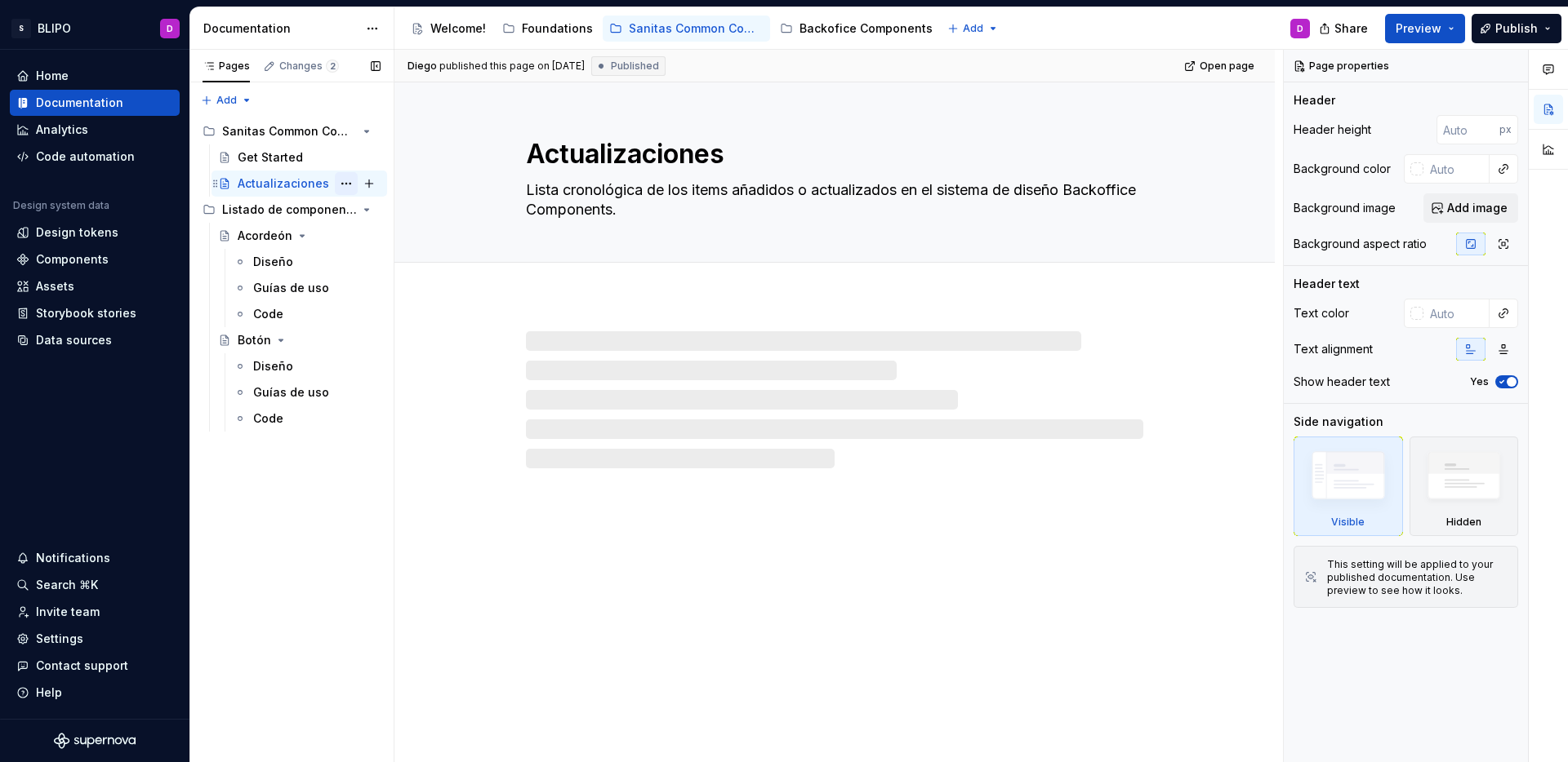
click at [348, 186] on button "Page tree" at bounding box center [346, 183] width 23 height 23
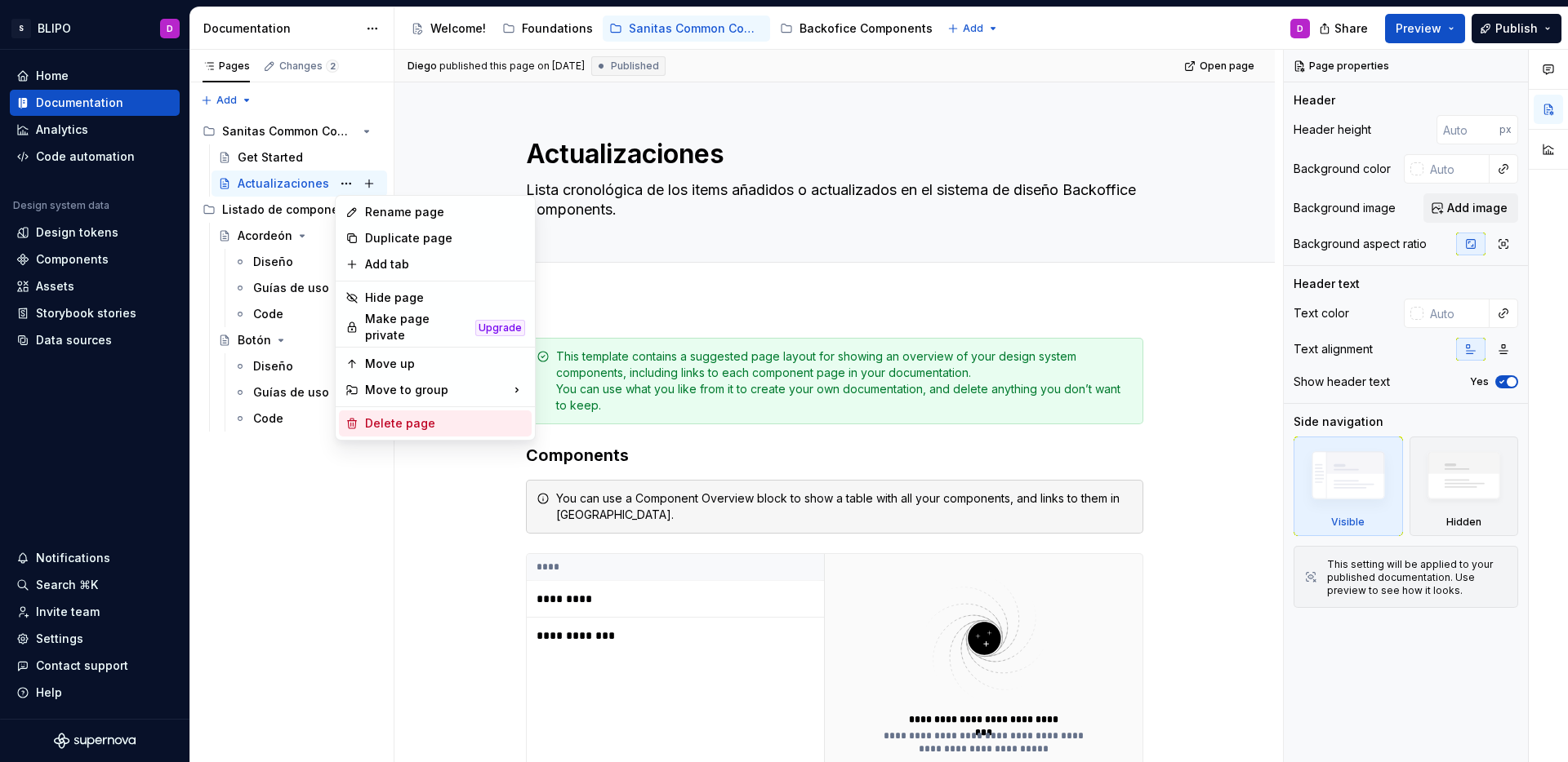
click at [443, 415] on div "Delete page" at bounding box center [444, 423] width 160 height 16
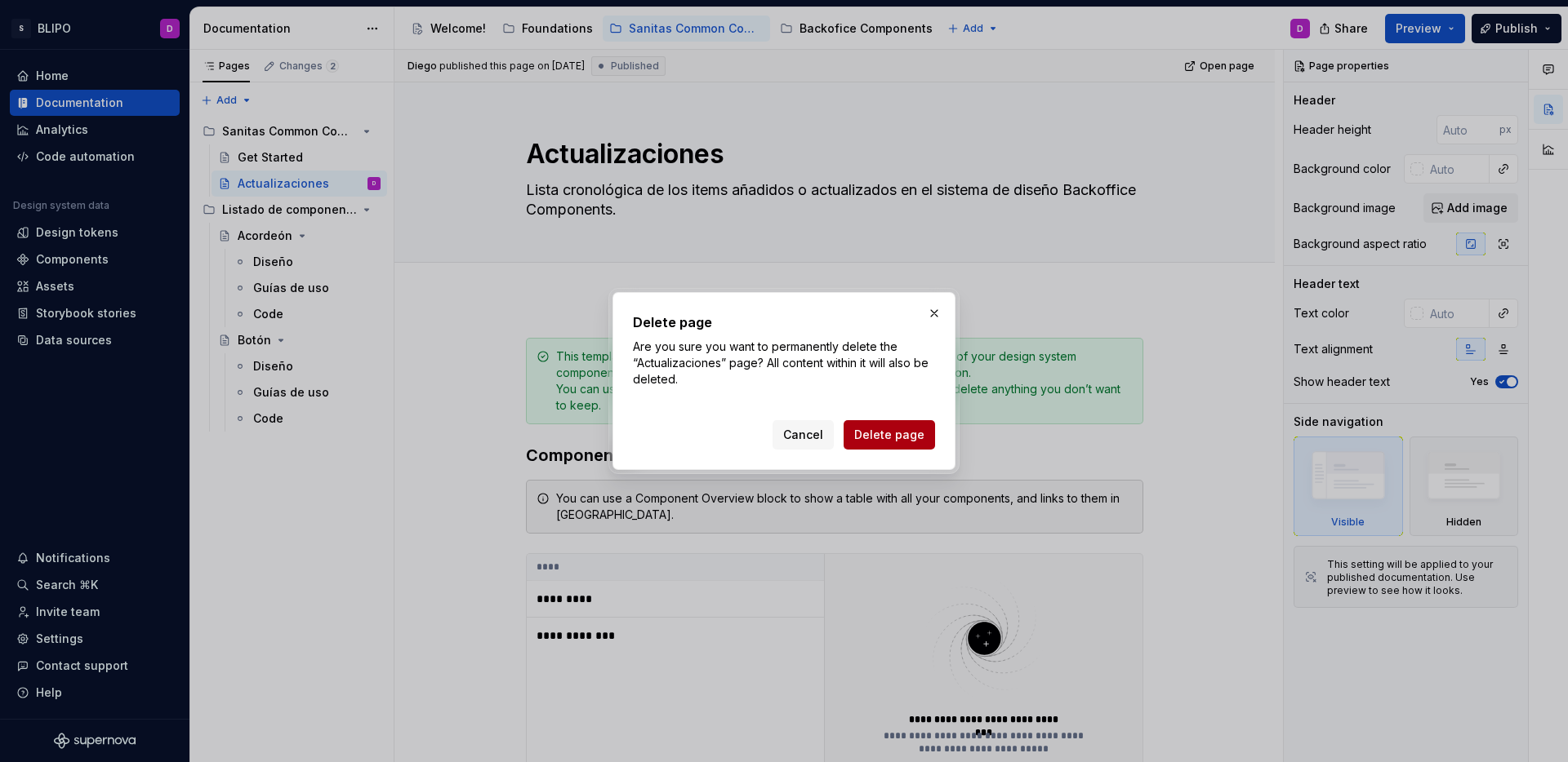
click at [901, 431] on span "Delete page" at bounding box center [889, 434] width 70 height 16
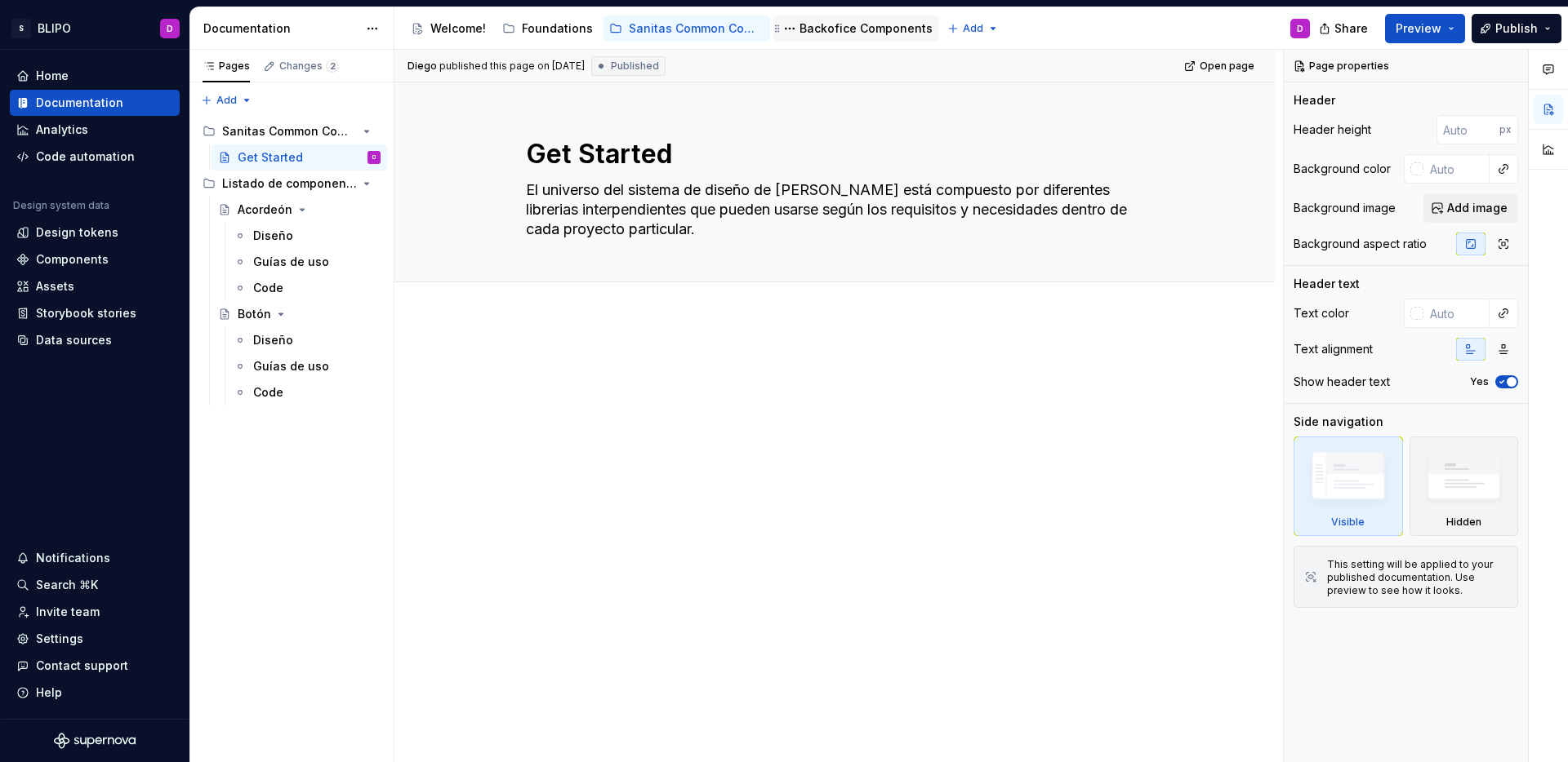
click at [845, 27] on div "Backofice Components" at bounding box center [865, 28] width 133 height 16
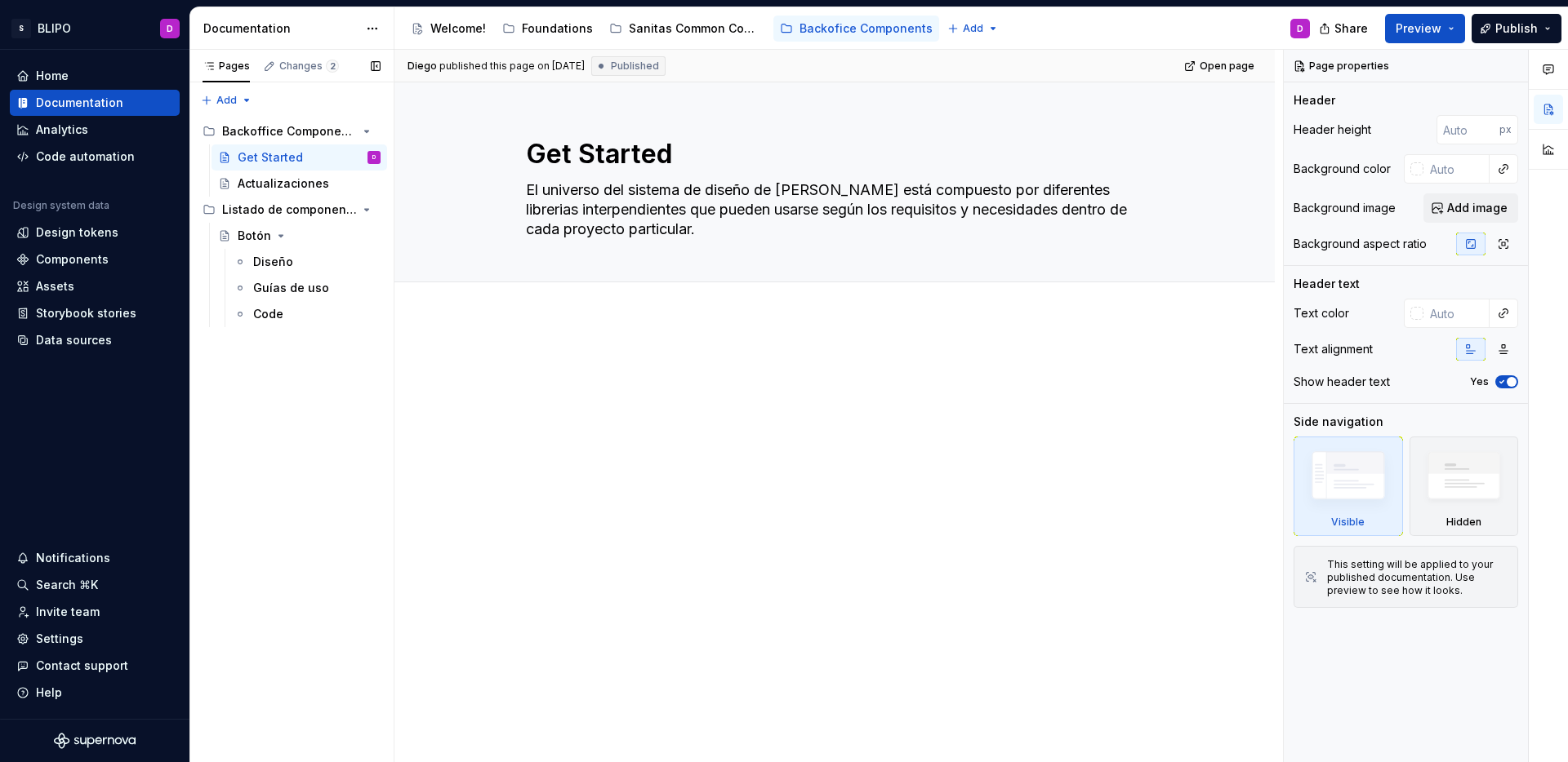
click at [0, 0] on button "Page tree" at bounding box center [0, 0] width 0 height 0
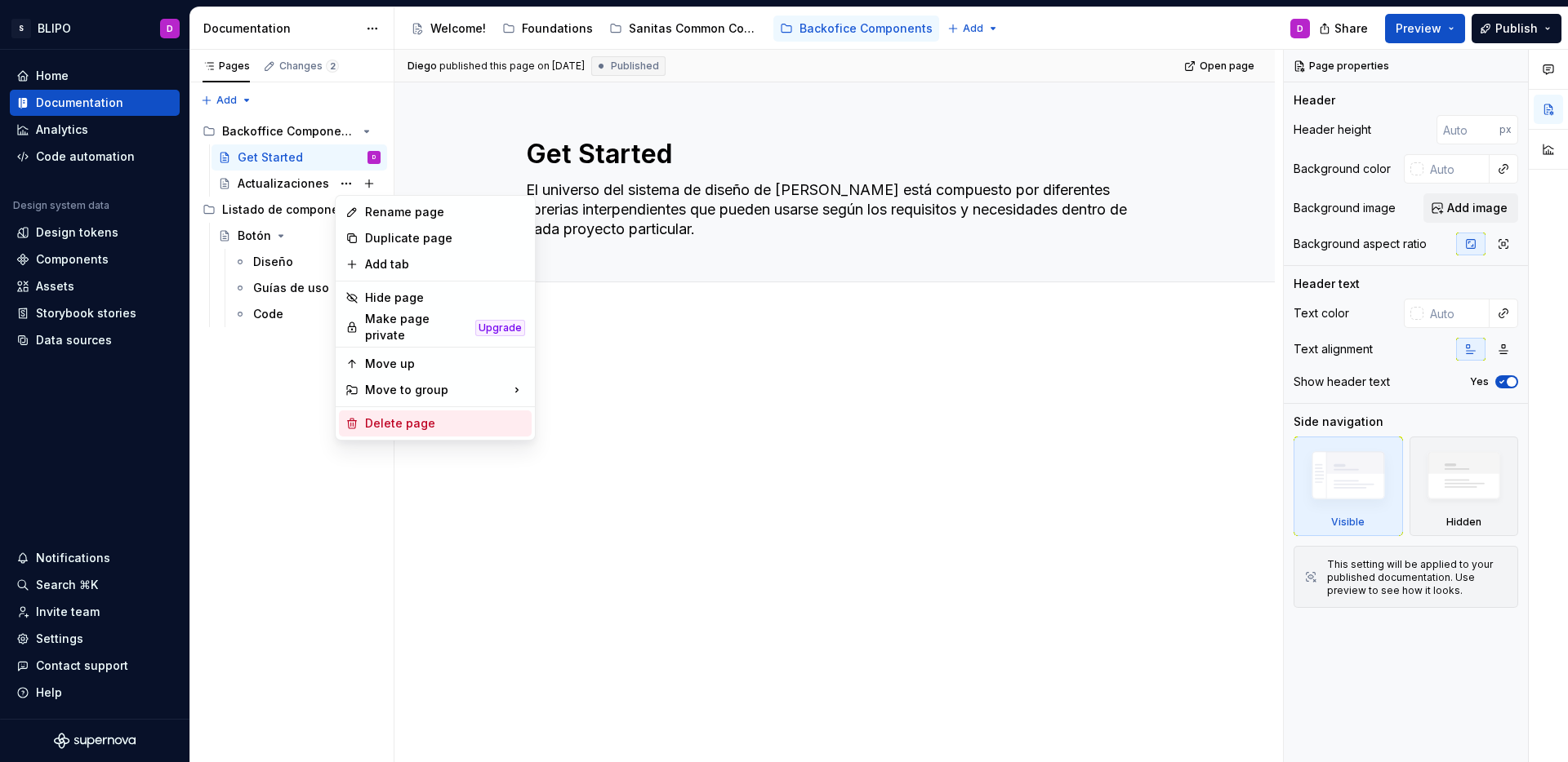
click at [418, 415] on div "Delete page" at bounding box center [444, 423] width 160 height 16
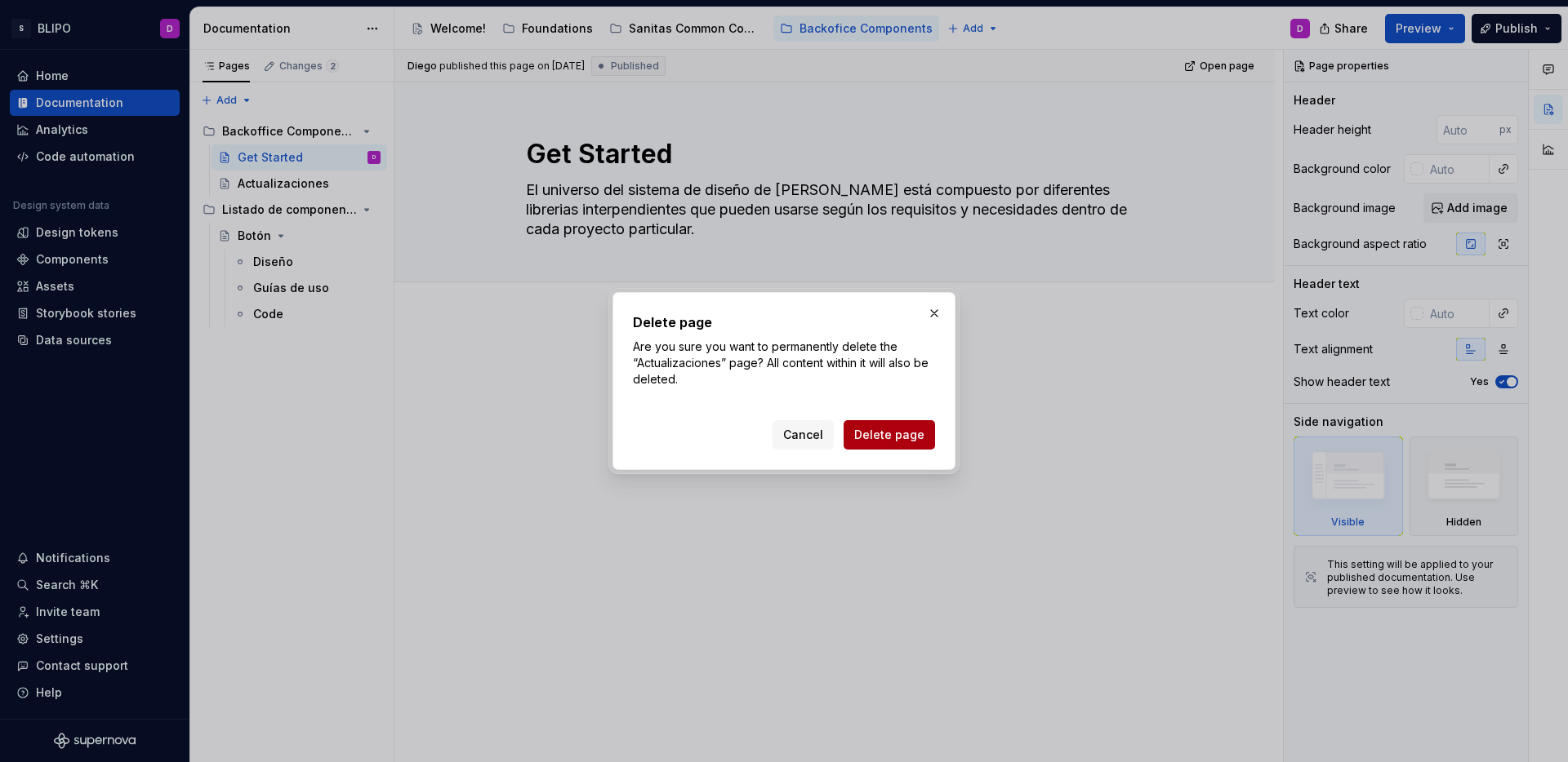
click at [907, 432] on span "Delete page" at bounding box center [889, 434] width 70 height 16
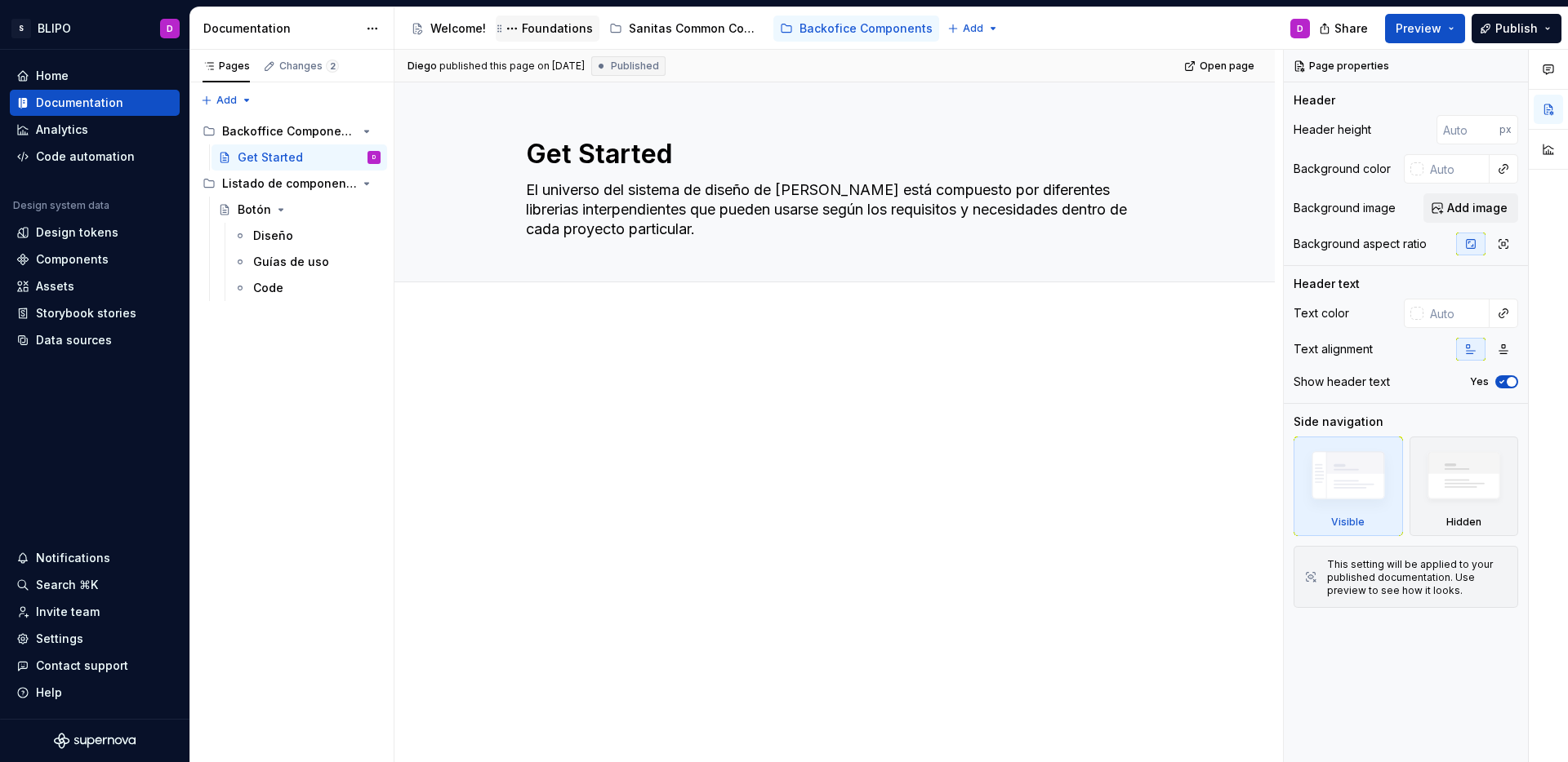
click at [540, 34] on div "Foundations" at bounding box center [556, 28] width 71 height 16
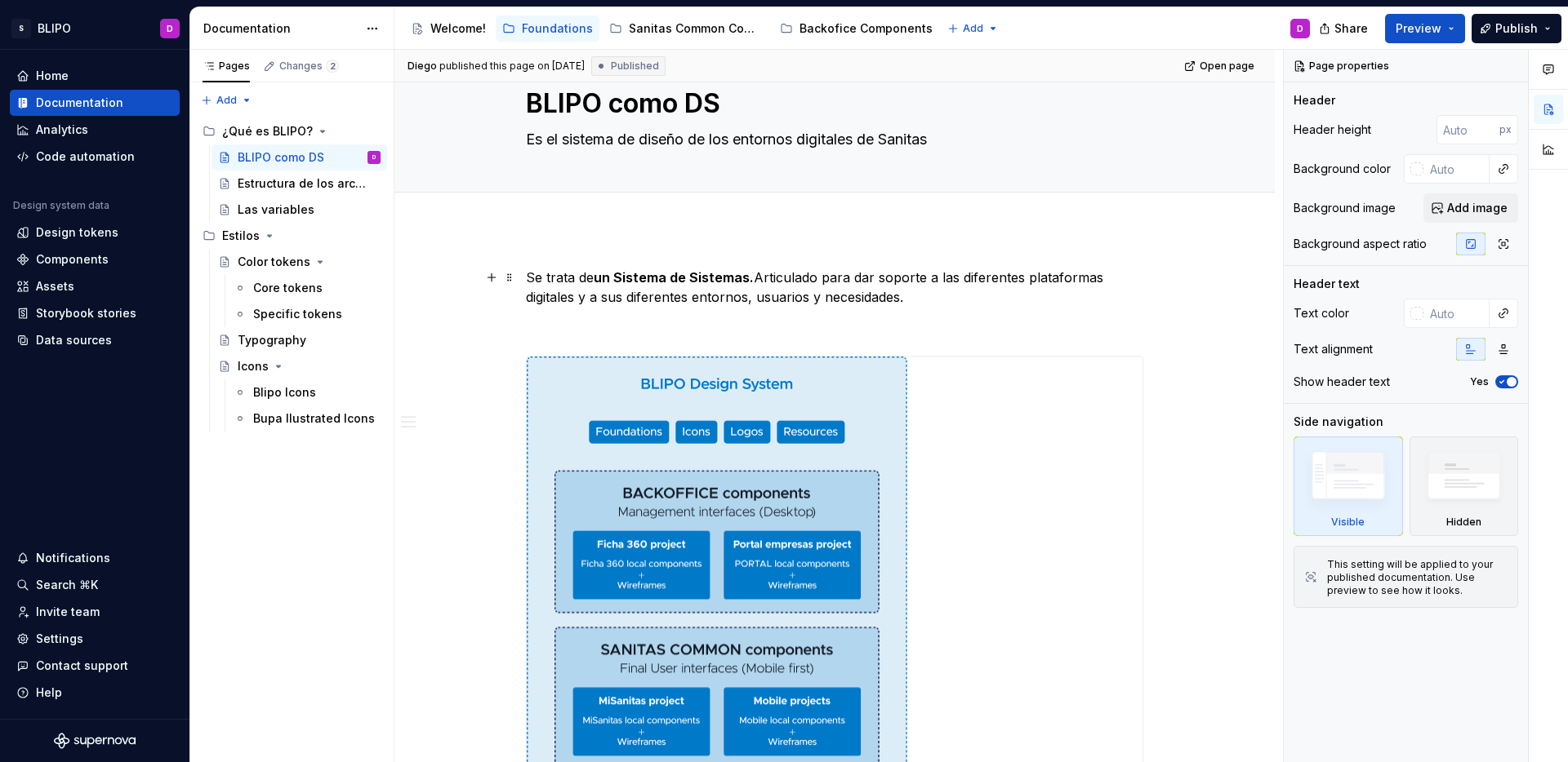
scroll to position [51, 0]
click at [292, 184] on div "Estructura de los archivos" at bounding box center [284, 183] width 94 height 16
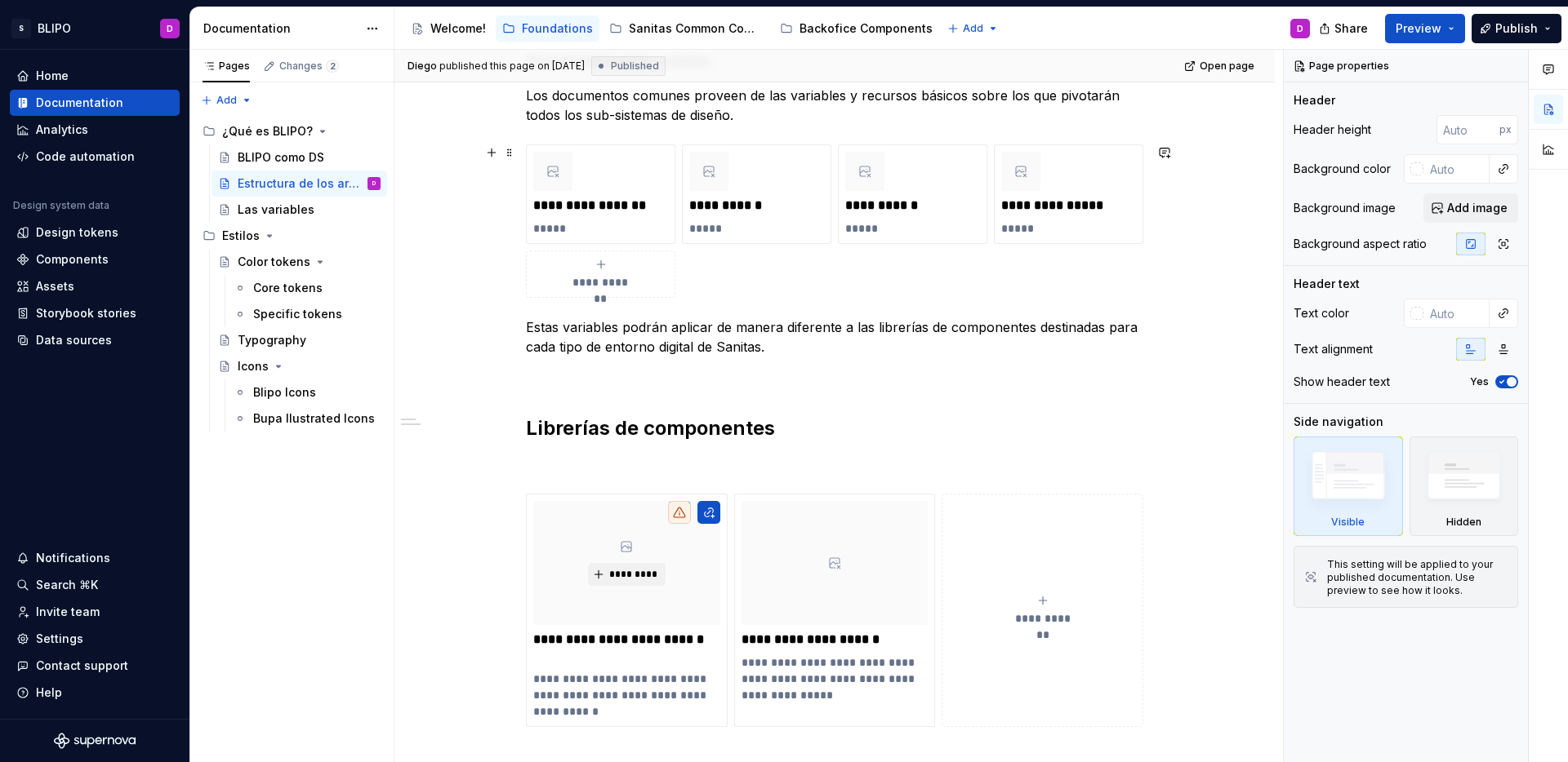
scroll to position [287, 0]
click at [261, 212] on div "Las variables" at bounding box center [276, 209] width 77 height 16
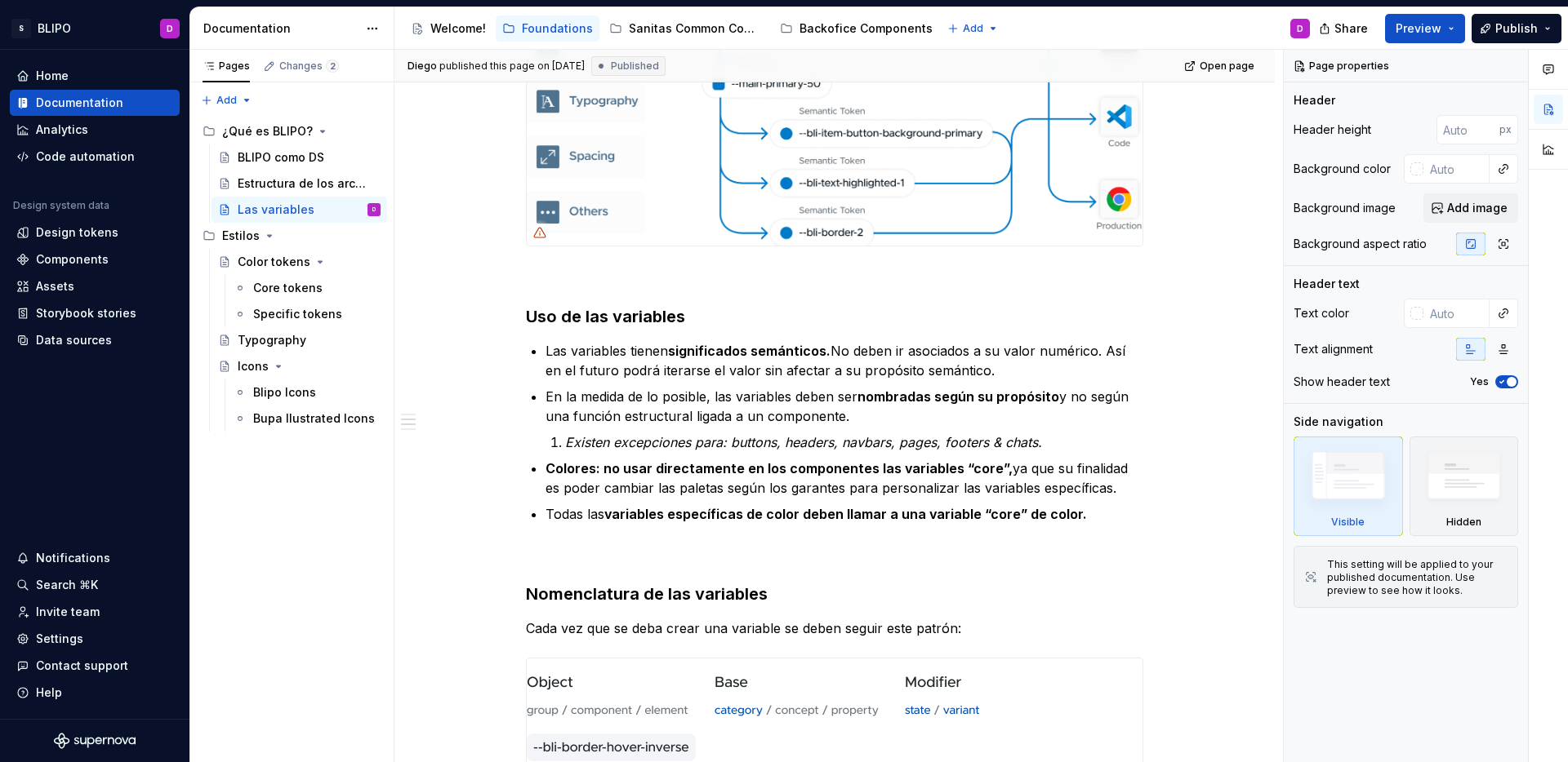
scroll to position [585, 0]
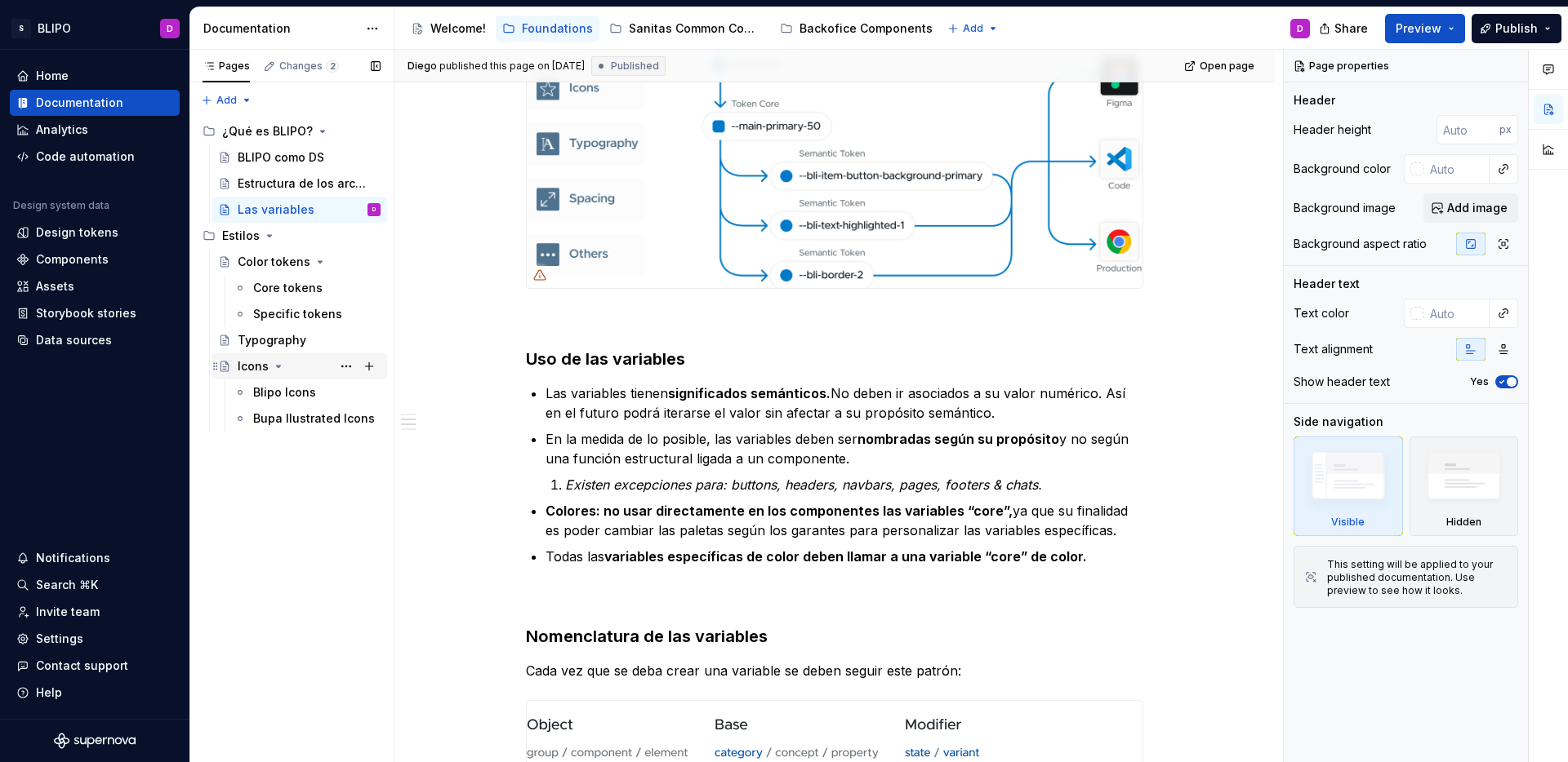
click at [280, 368] on icon "Page tree" at bounding box center [279, 366] width 13 height 13
click at [270, 236] on icon "Page tree" at bounding box center [269, 236] width 13 height 13
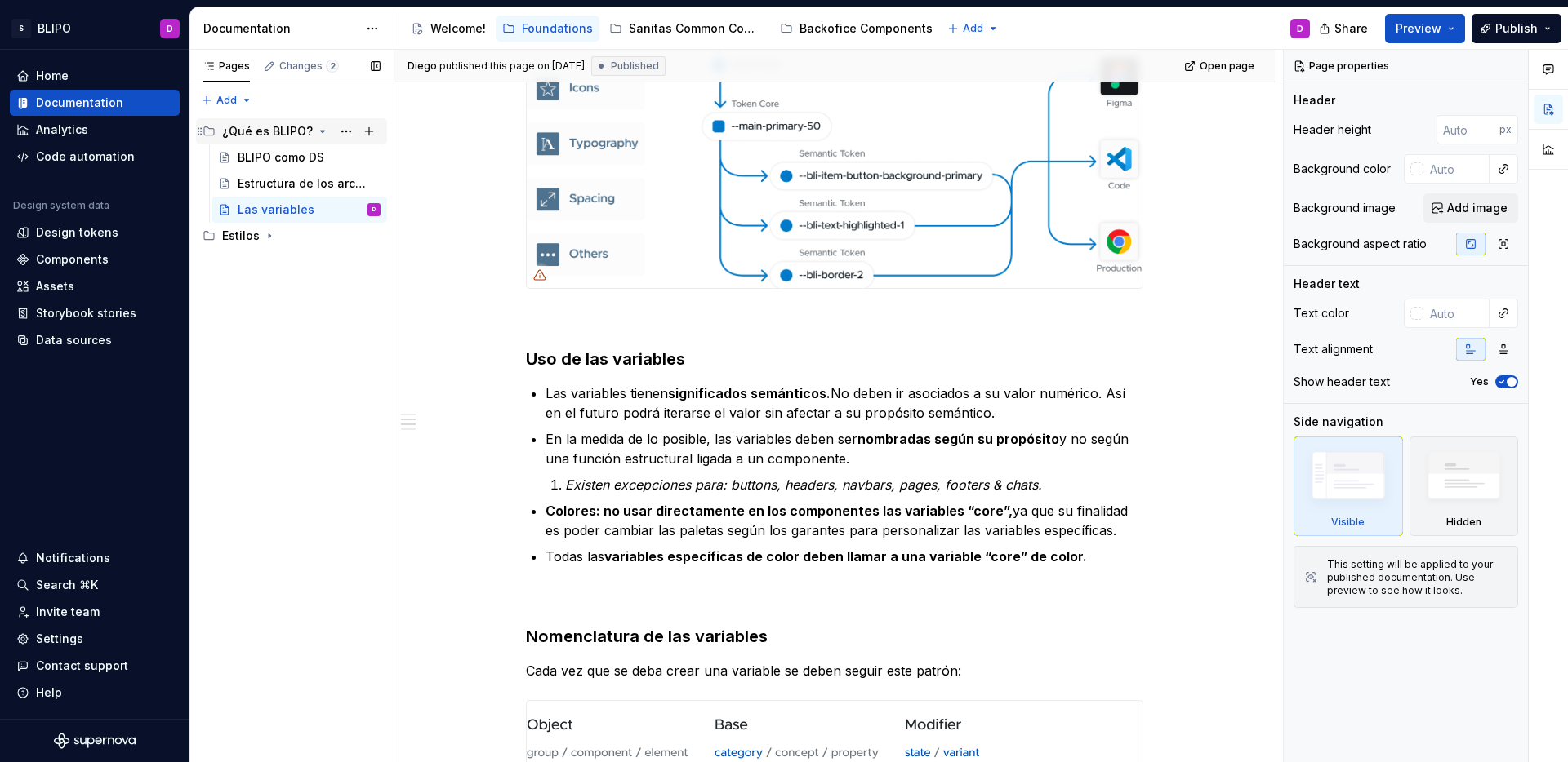
click at [321, 130] on icon "Page tree" at bounding box center [323, 131] width 4 height 2
click at [245, 103] on div "Pages Changes 2 Add Accessibility guide for tree Page tree. Navigate the tree w…" at bounding box center [292, 406] width 204 height 713
click at [259, 153] on div "New group" at bounding box center [279, 158] width 106 height 16
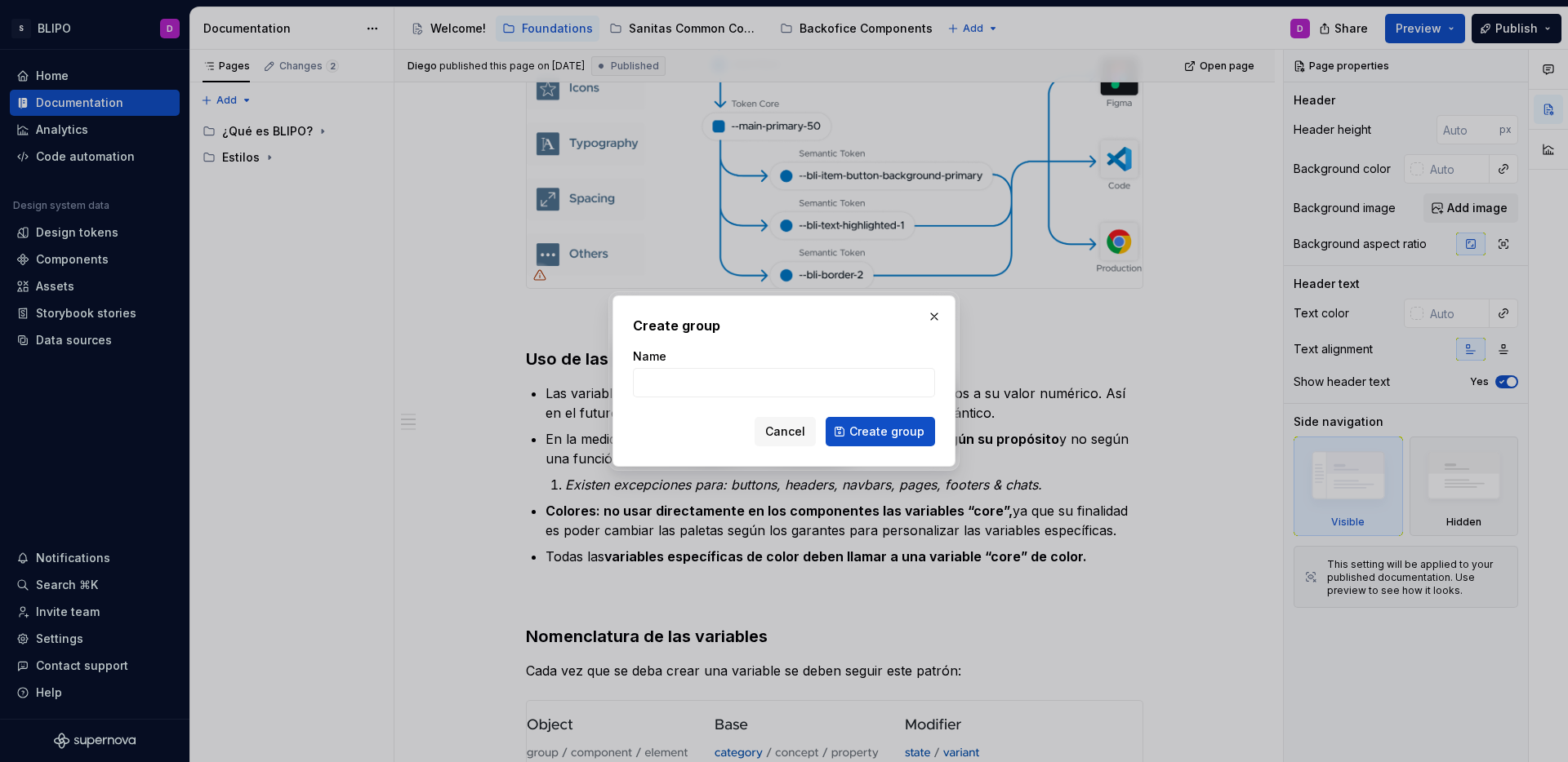
type textarea "*"
type input "¿Cómo se trabaja con [PERSON_NAME]?"
click at [888, 431] on span "Create group" at bounding box center [887, 432] width 76 height 16
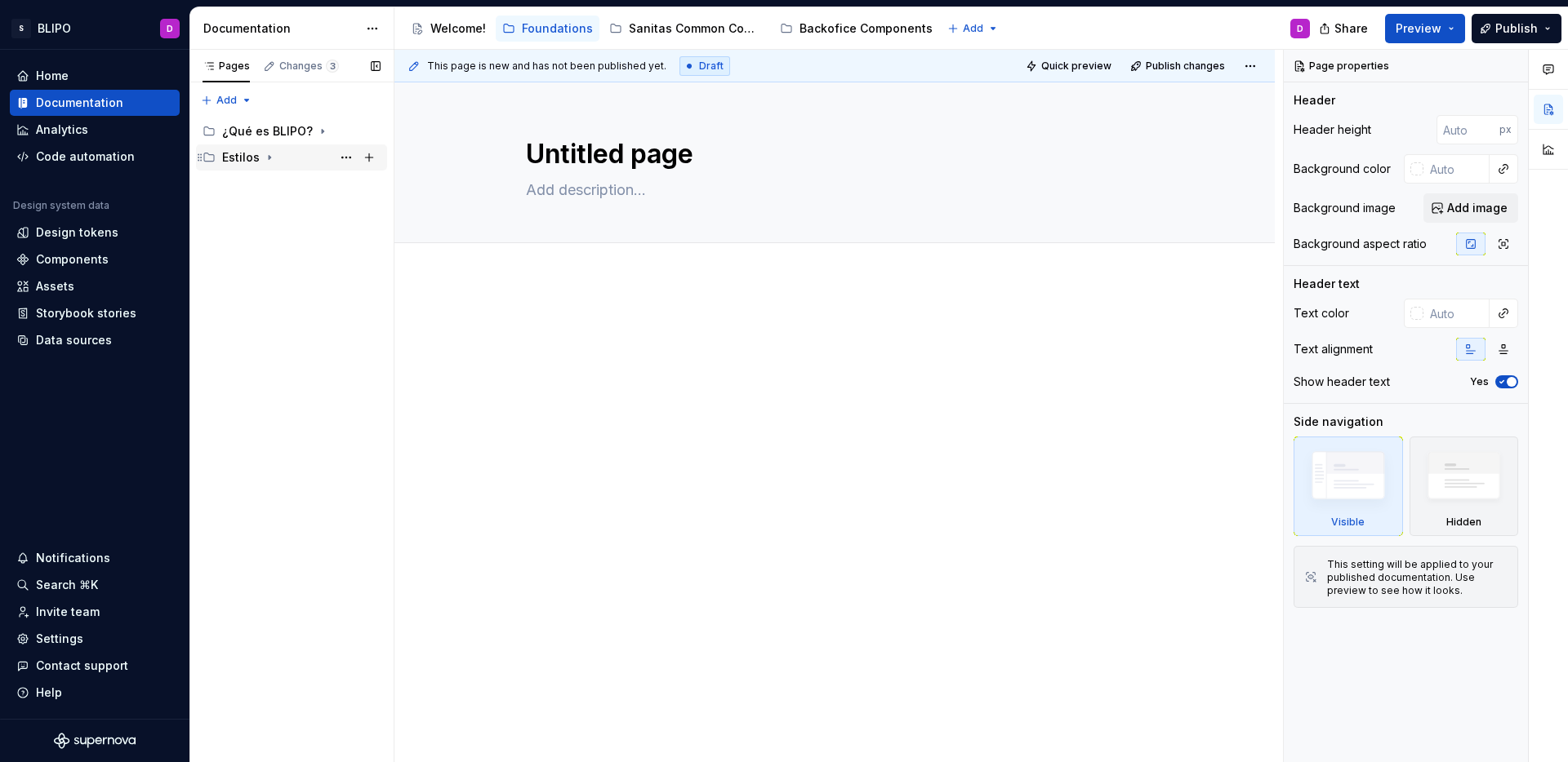
click at [267, 160] on icon "Page tree" at bounding box center [269, 158] width 13 height 13
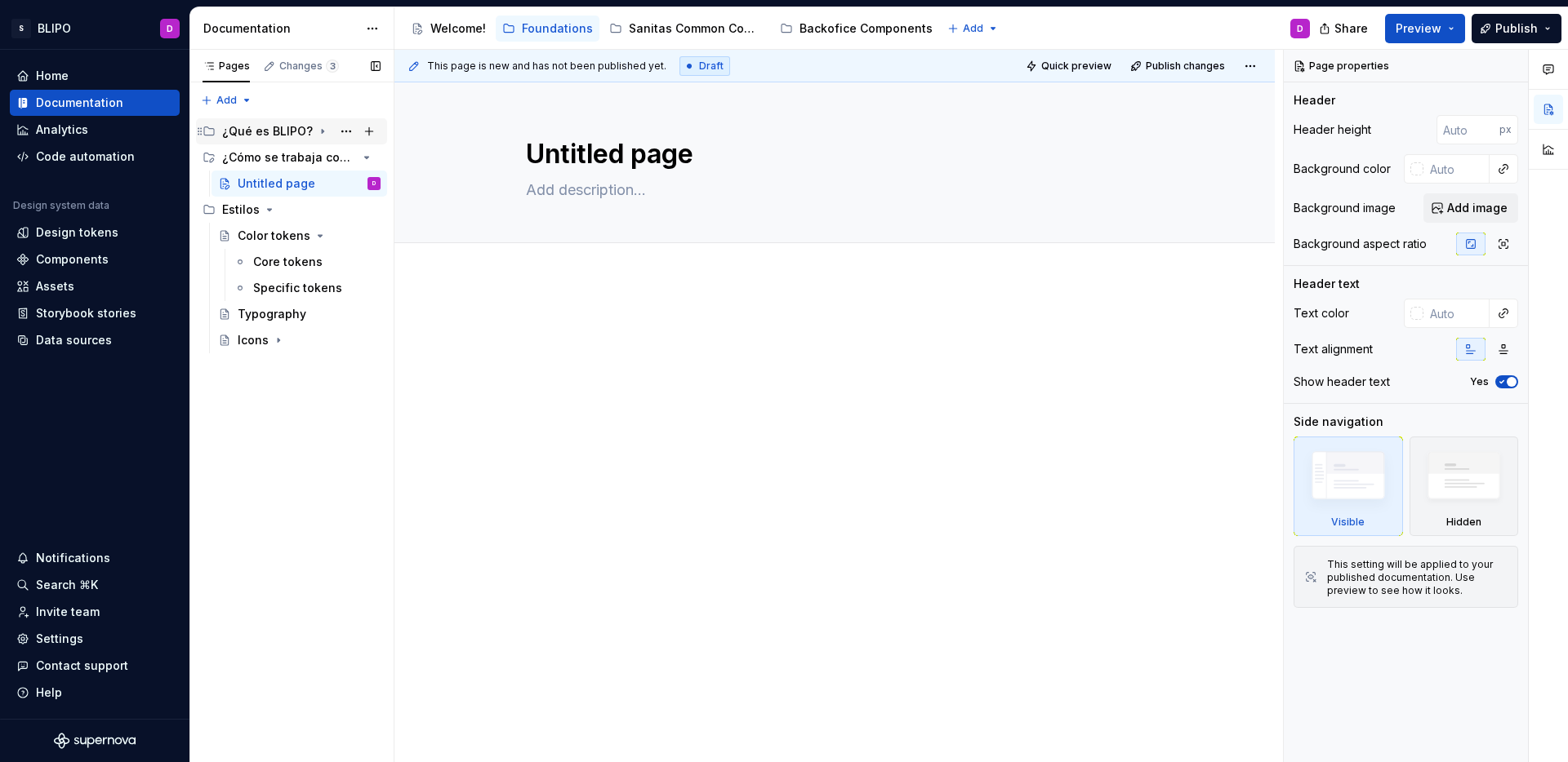
click at [320, 129] on icon "Page tree" at bounding box center [322, 131] width 13 height 13
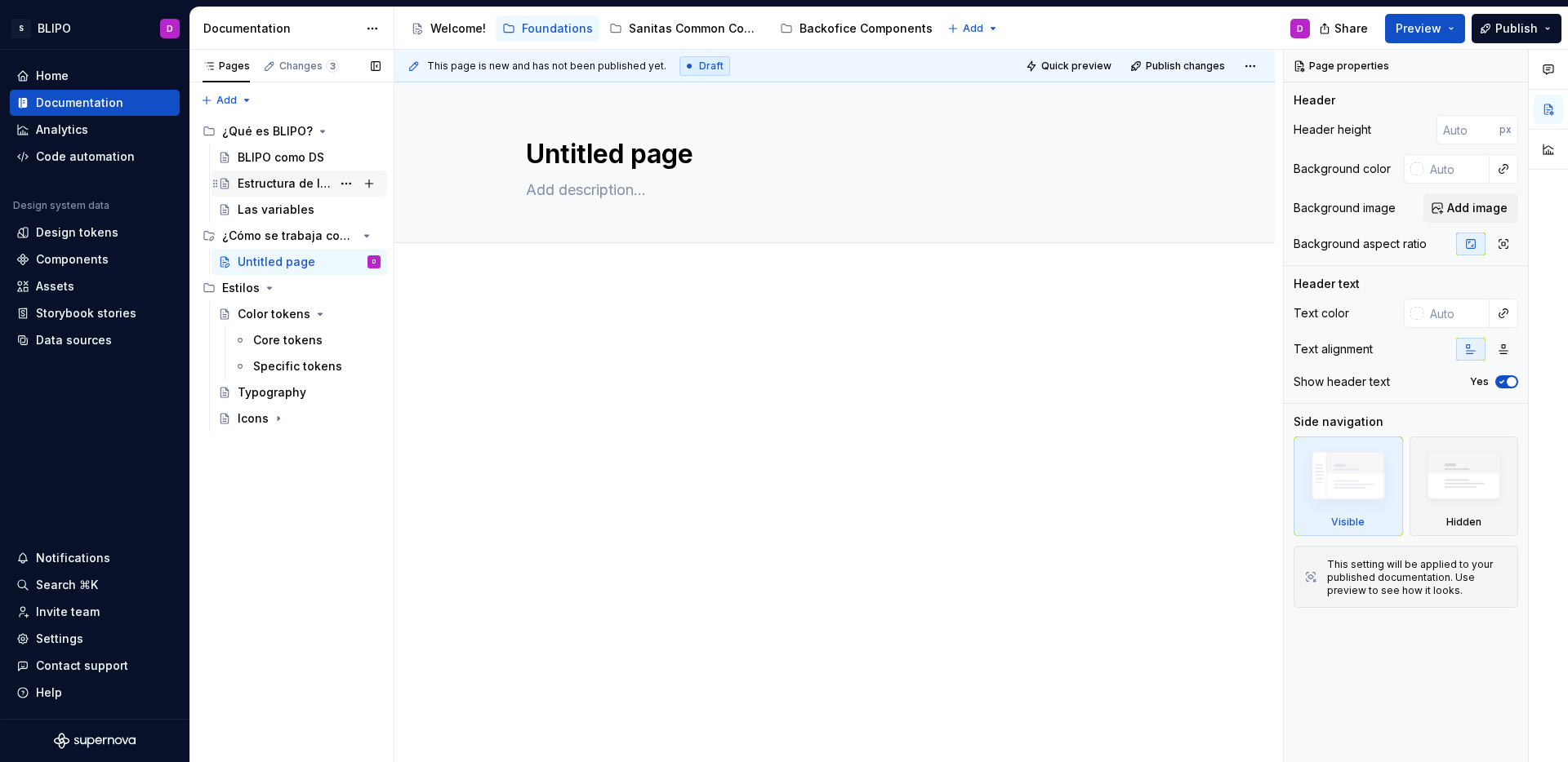
click at [311, 183] on div "Estructura de los archivos" at bounding box center [284, 183] width 94 height 16
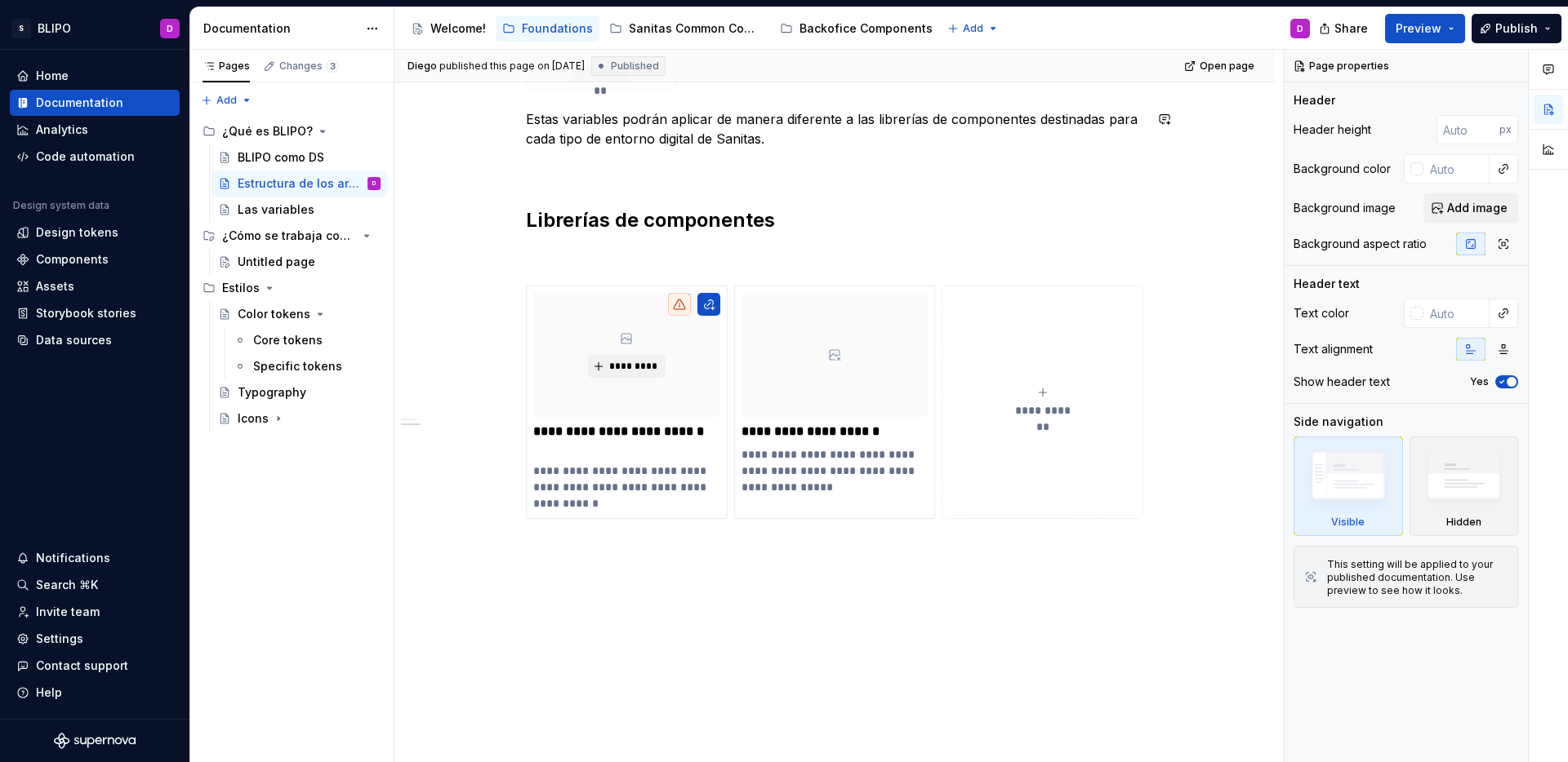
scroll to position [501, 0]
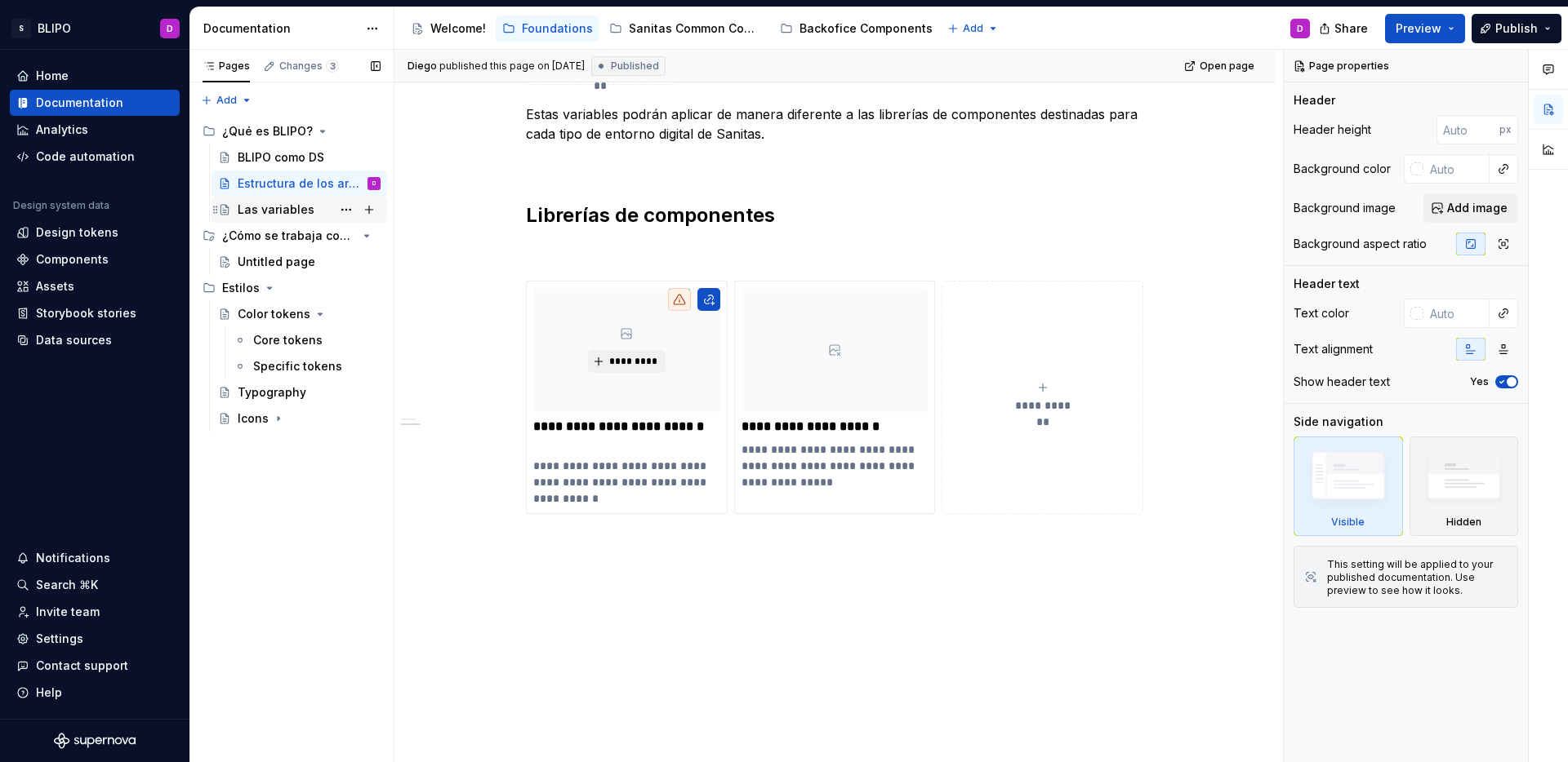
click at [277, 206] on div "Las variables" at bounding box center [276, 209] width 77 height 16
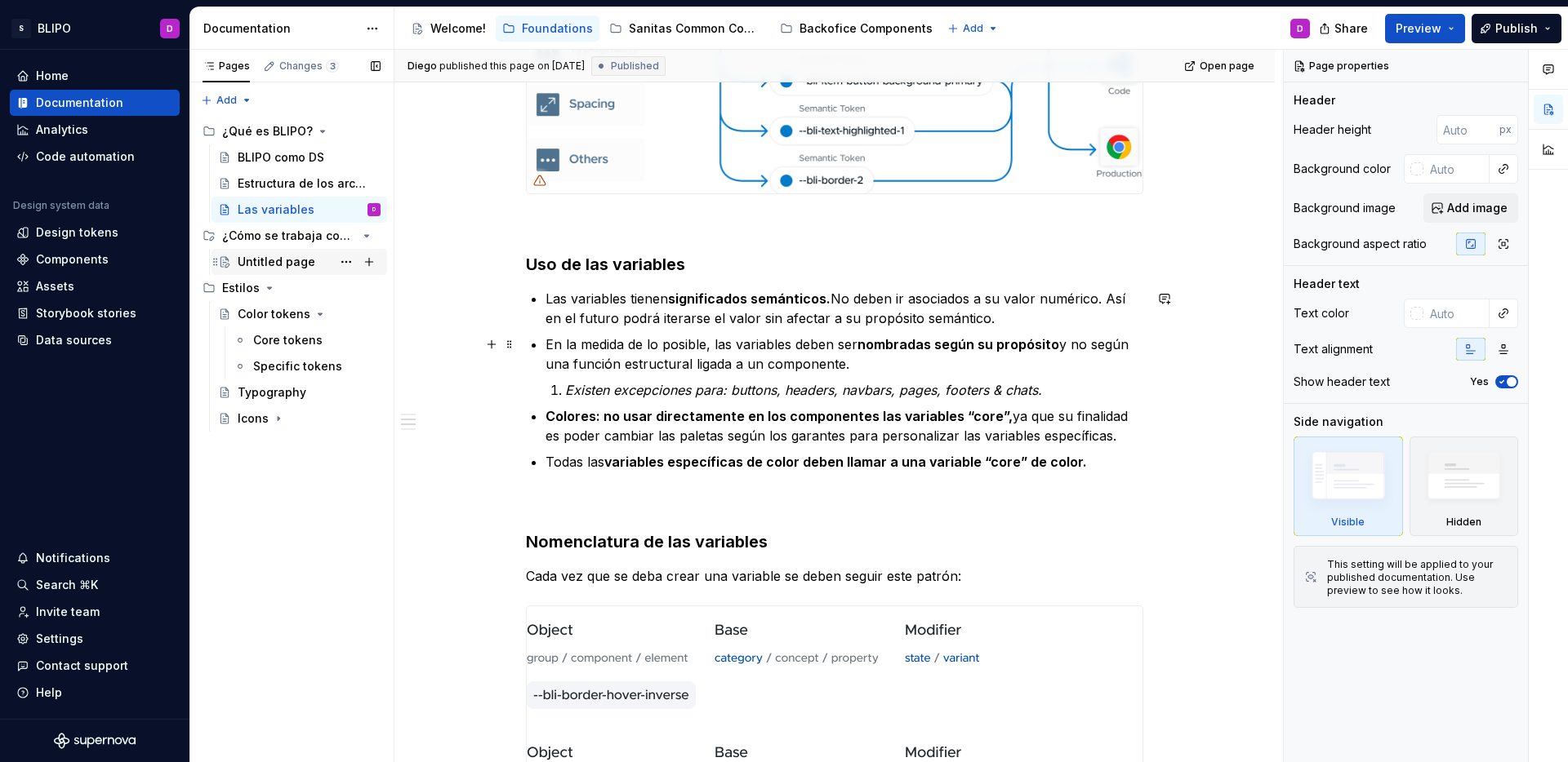
scroll to position [502, 0]
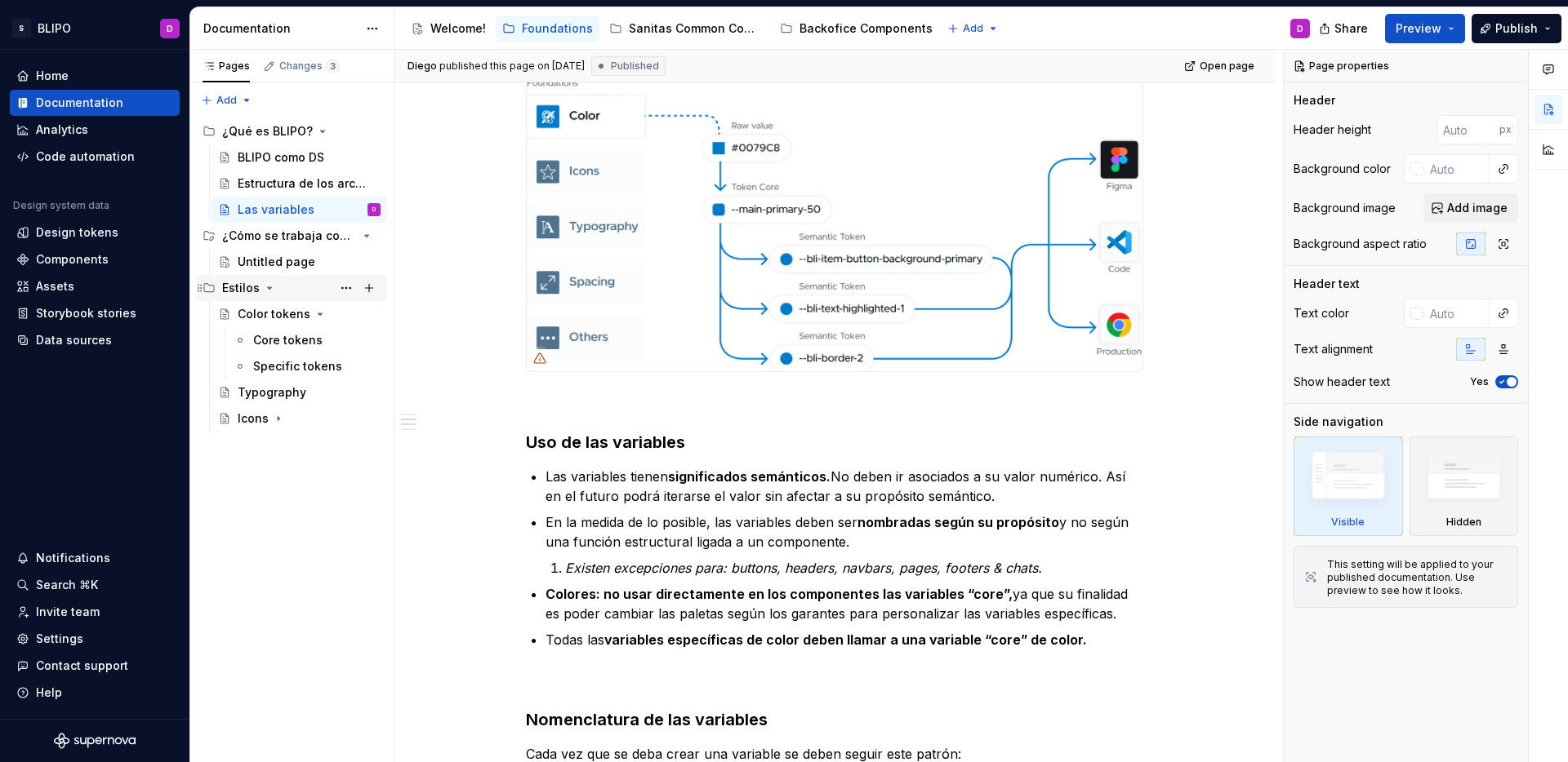
click at [267, 288] on icon "Page tree" at bounding box center [269, 288] width 4 height 2
click at [323, 235] on icon "Page tree" at bounding box center [325, 236] width 4 height 2
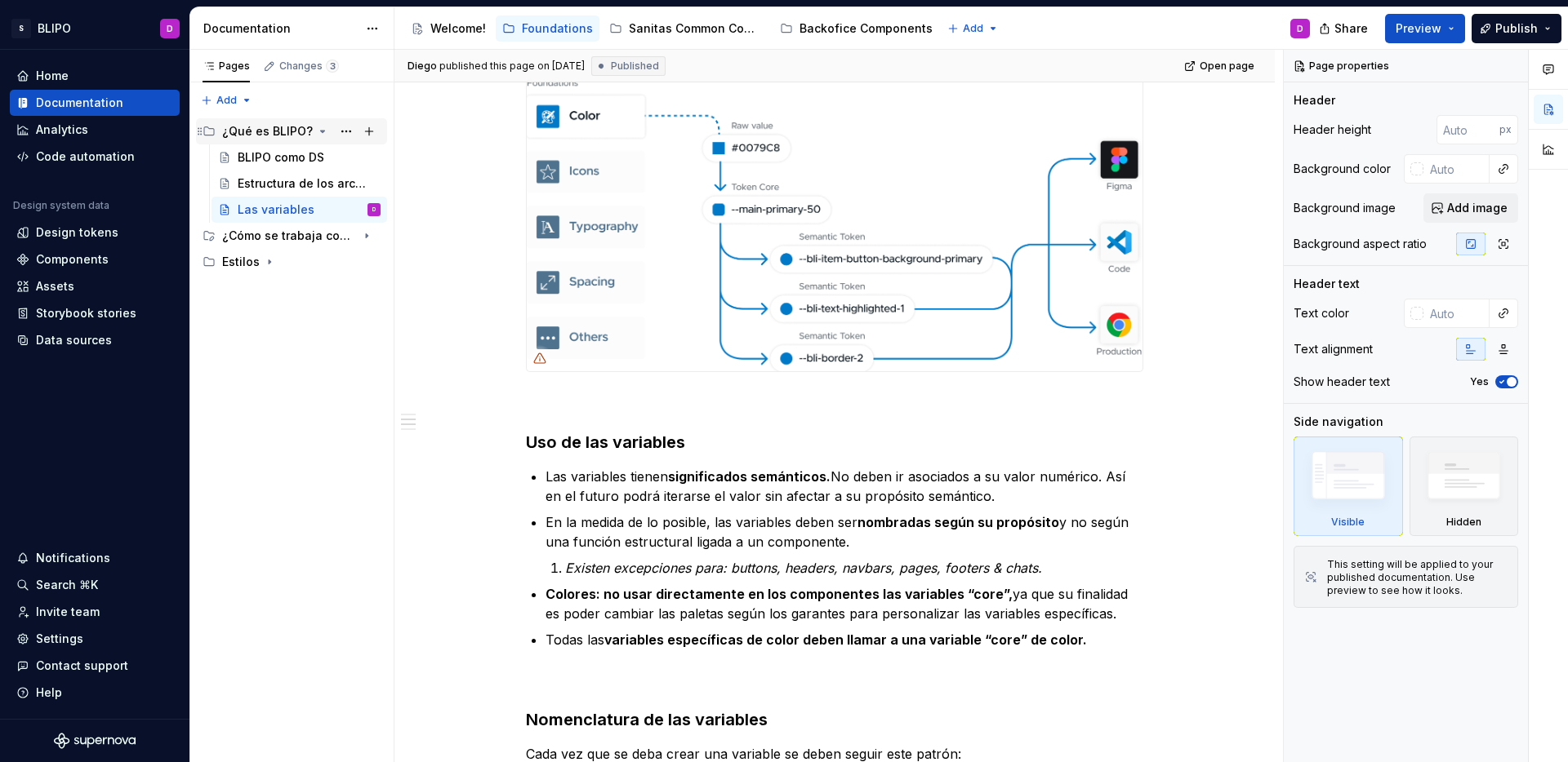
click at [316, 132] on icon "Page tree" at bounding box center [322, 131] width 13 height 13
click at [653, 27] on div "Sanitas Common Components" at bounding box center [696, 28] width 135 height 16
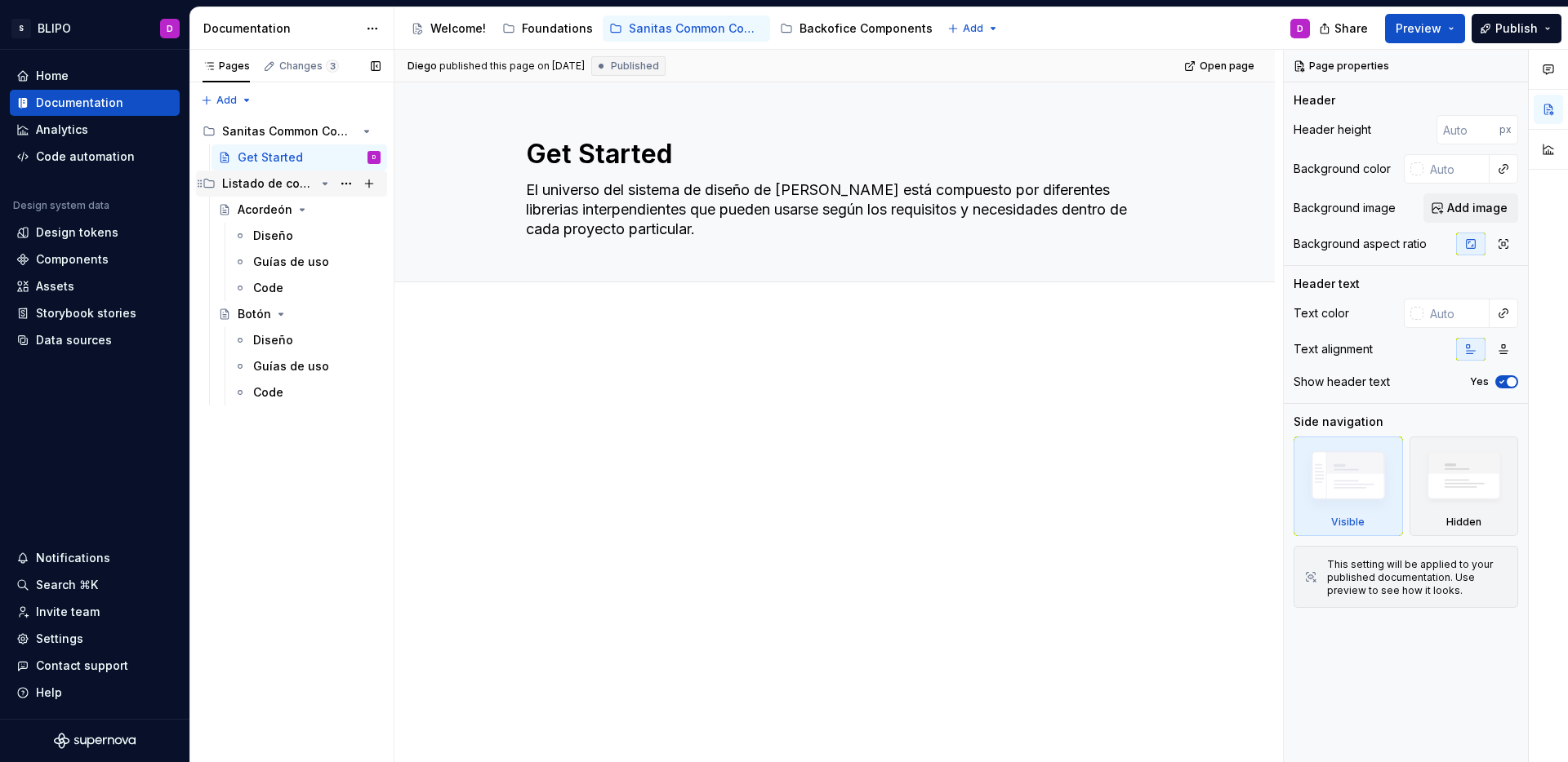
click at [323, 189] on icon "Page tree" at bounding box center [325, 184] width 13 height 13
type textarea "*"
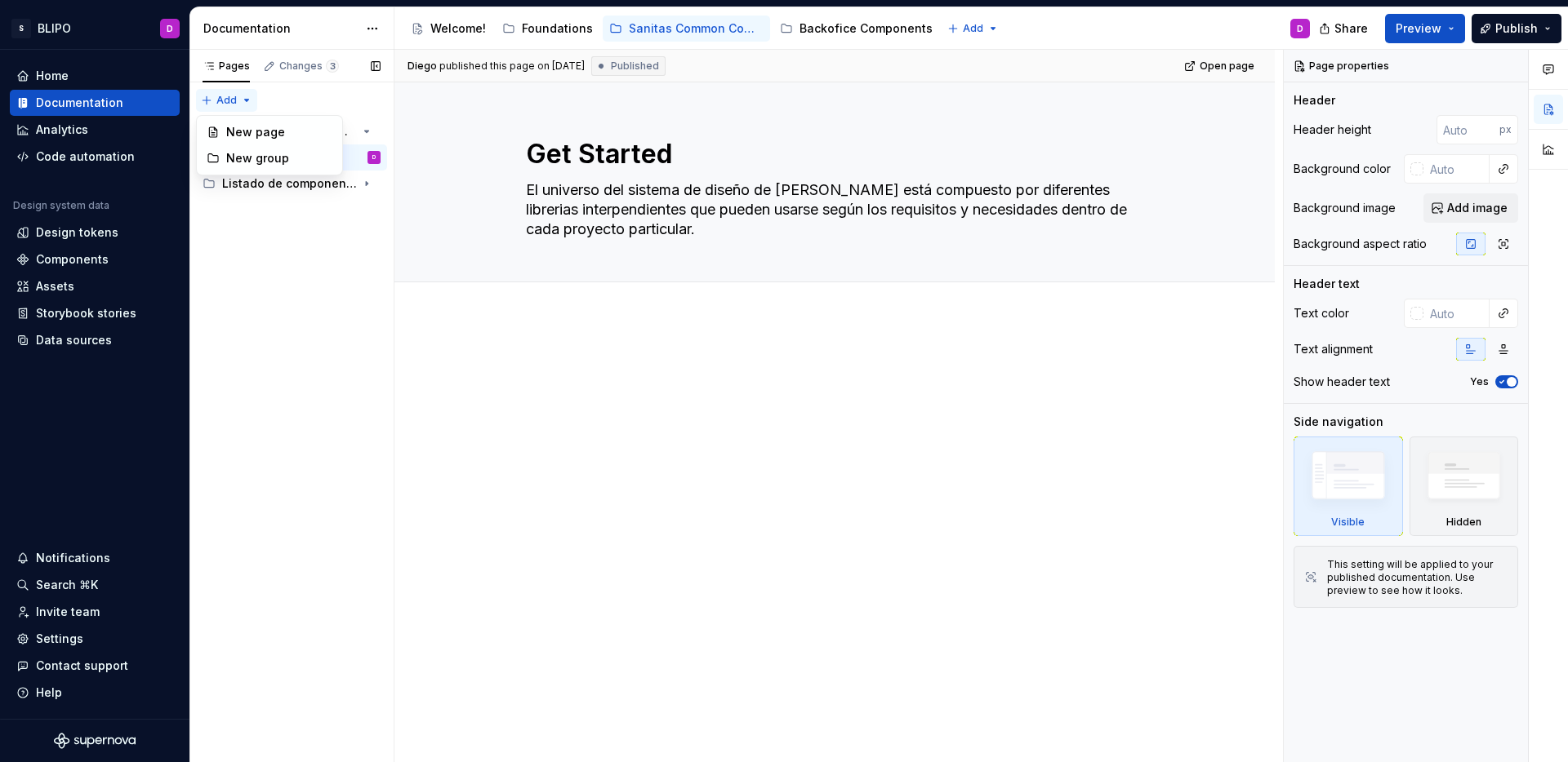
click at [248, 99] on div "Pages Changes 3 Add Accessibility guide for tree Page tree. Navigate the tree w…" at bounding box center [292, 406] width 204 height 713
click at [267, 159] on div "New group" at bounding box center [279, 158] width 106 height 16
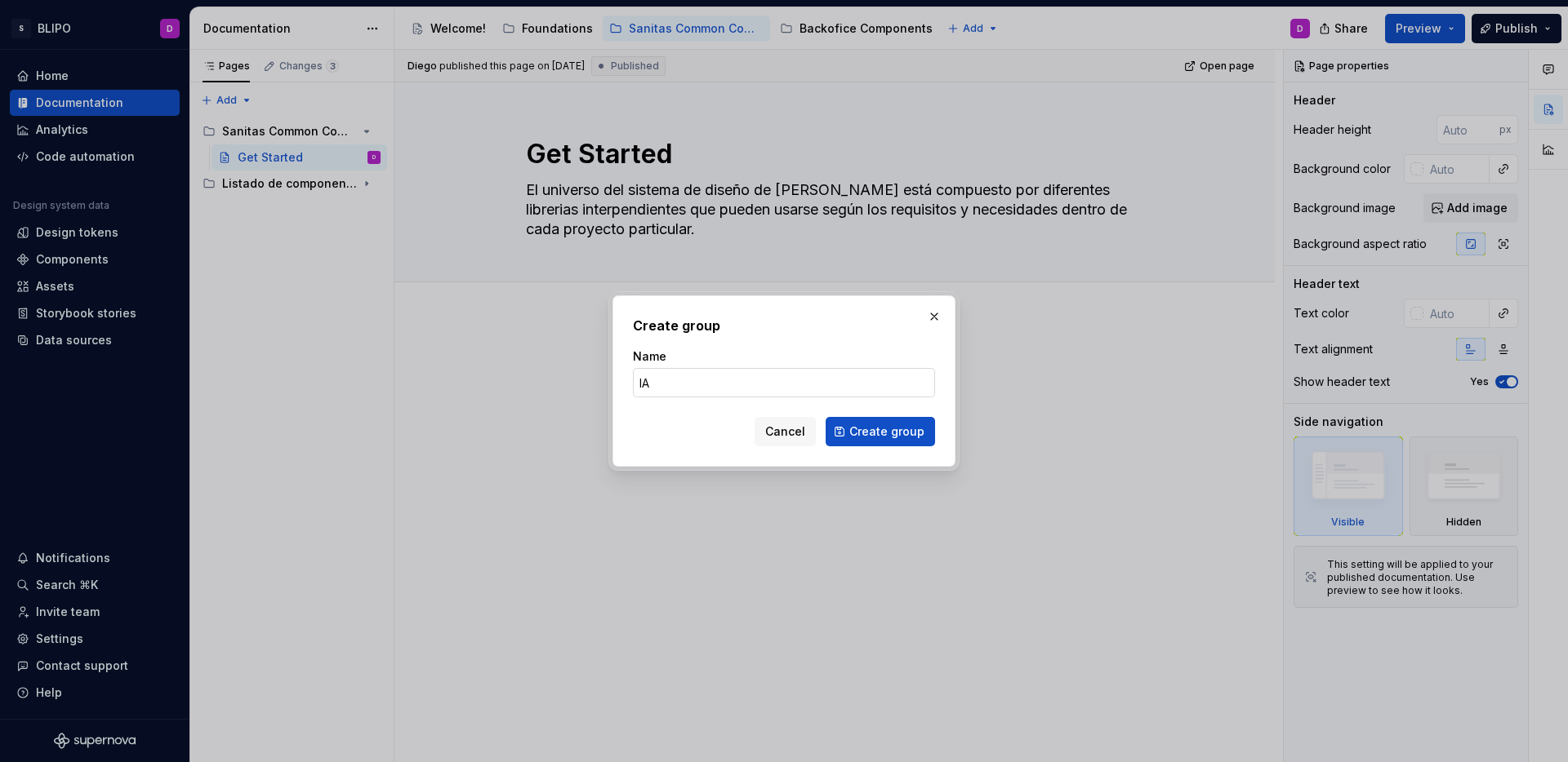
type input "l"
type input "L"
type textarea "*"
type input "Layouts"
click at [922, 434] on span "Create group" at bounding box center [887, 432] width 76 height 16
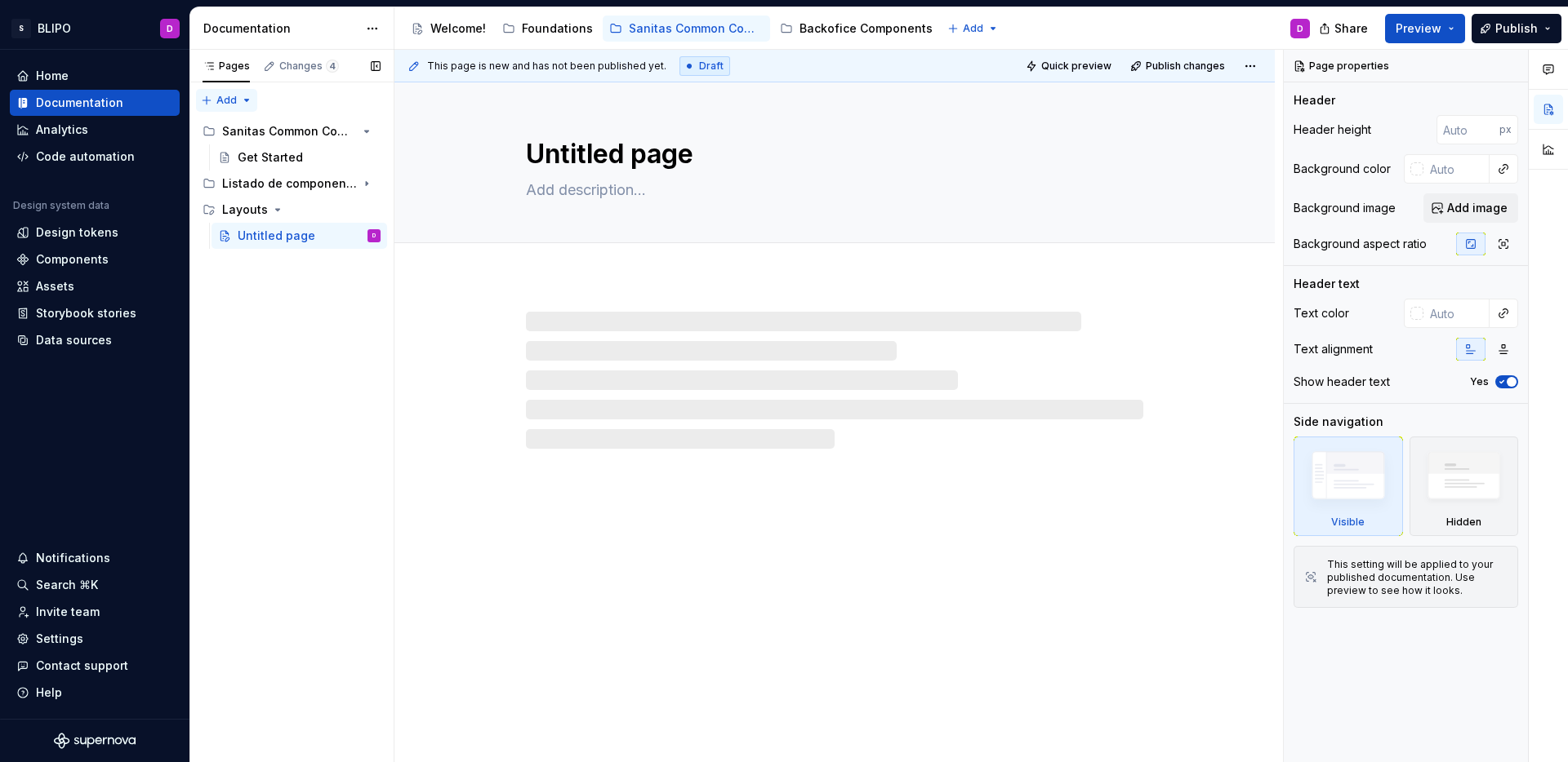
click at [246, 99] on div "Pages Changes 4 Add Accessibility guide for tree Page tree. Navigate the tree w…" at bounding box center [292, 406] width 204 height 713
click at [257, 151] on div "New group" at bounding box center [279, 158] width 106 height 16
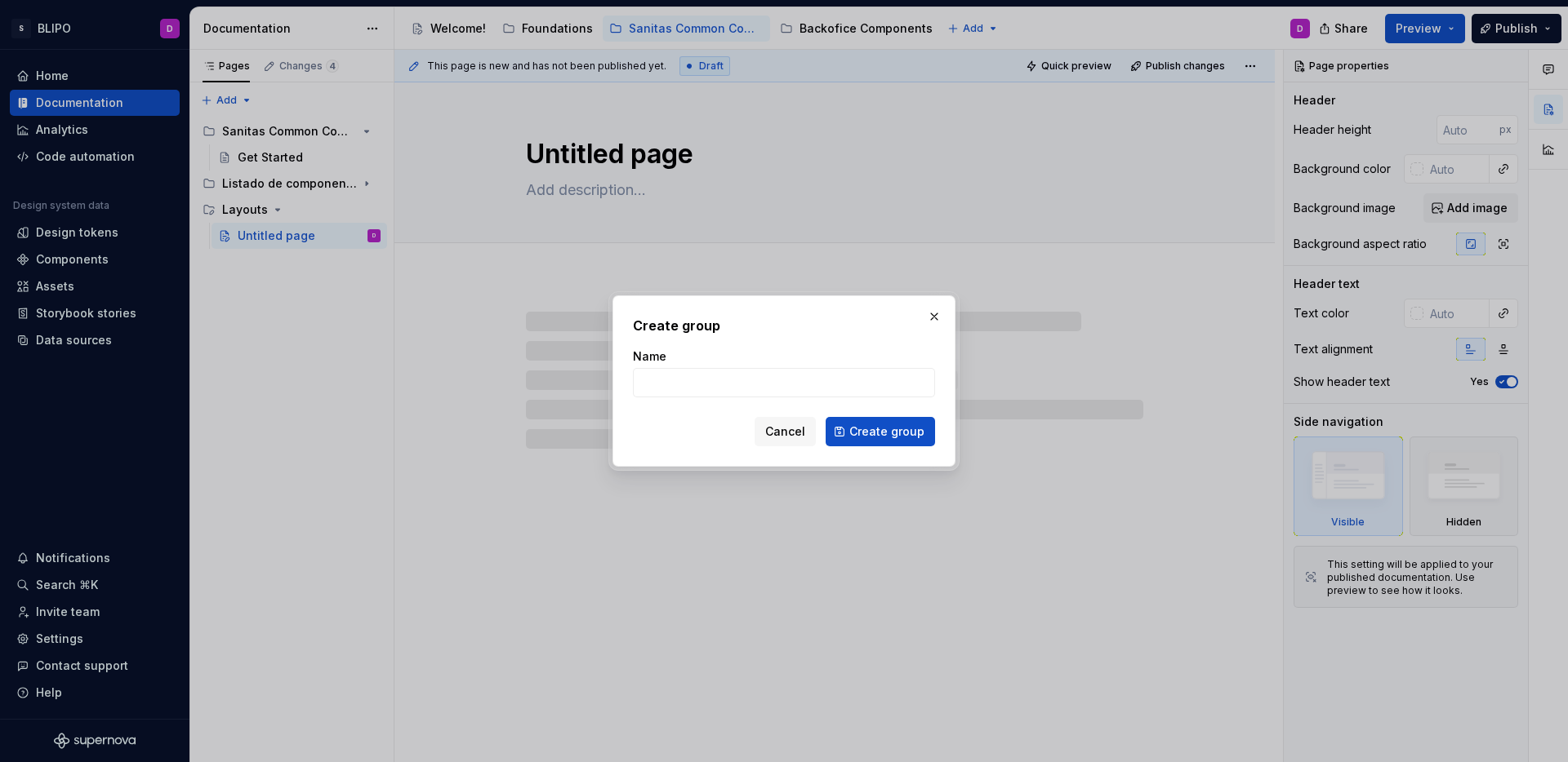
type textarea "*"
type input "A"
type textarea "*"
type input "Animaciones"
click at [878, 428] on span "Create group" at bounding box center [887, 432] width 76 height 16
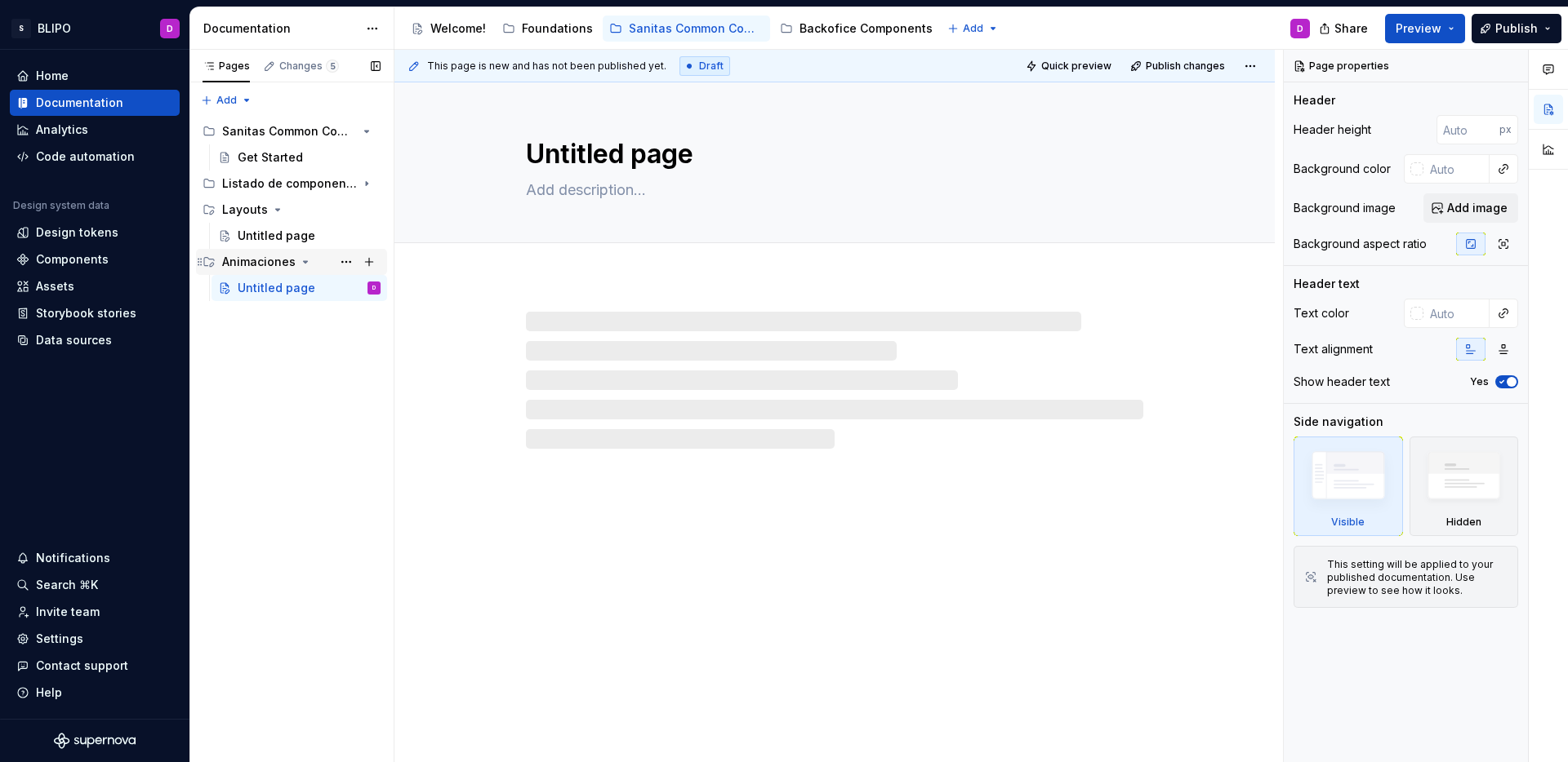
click at [305, 262] on icon "Page tree" at bounding box center [305, 262] width 13 height 13
click at [282, 212] on div "Layouts" at bounding box center [301, 210] width 159 height 23
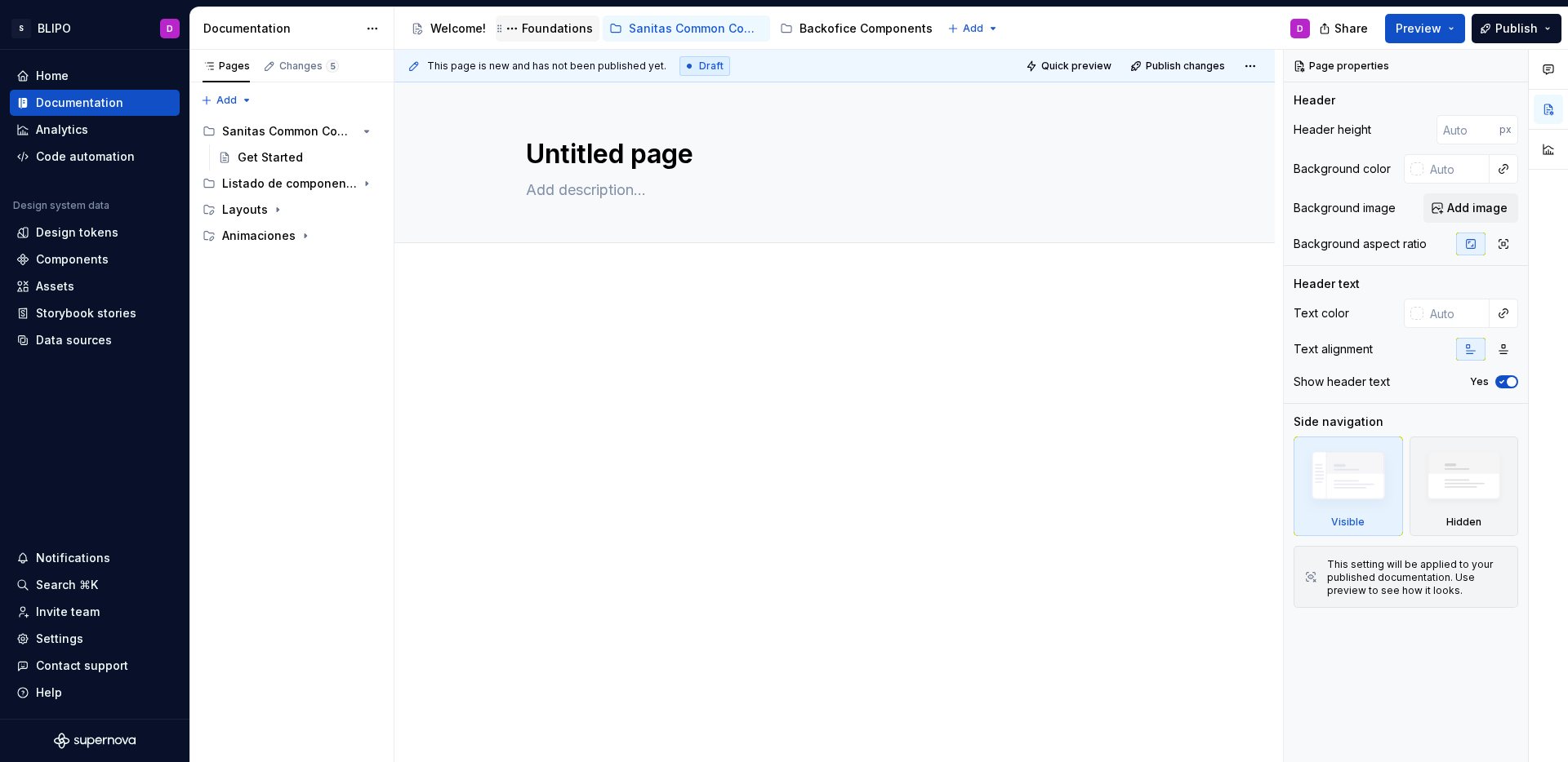
click at [556, 33] on div "Foundations" at bounding box center [556, 28] width 71 height 16
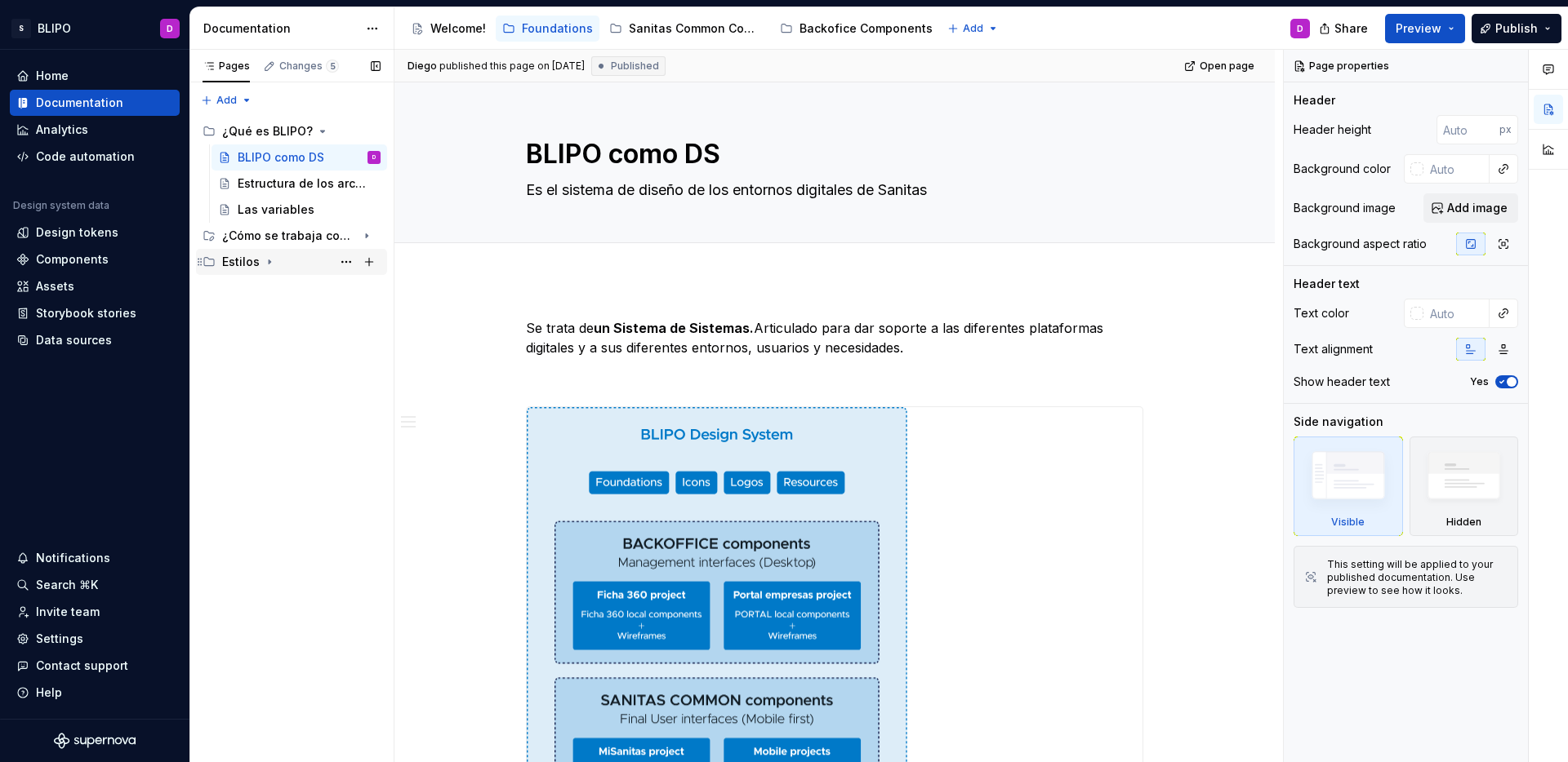
click at [264, 264] on icon "Page tree" at bounding box center [269, 262] width 13 height 13
click at [314, 286] on icon "Page tree" at bounding box center [320, 288] width 13 height 13
click at [307, 188] on div "Estructura de los archivos" at bounding box center [284, 183] width 94 height 16
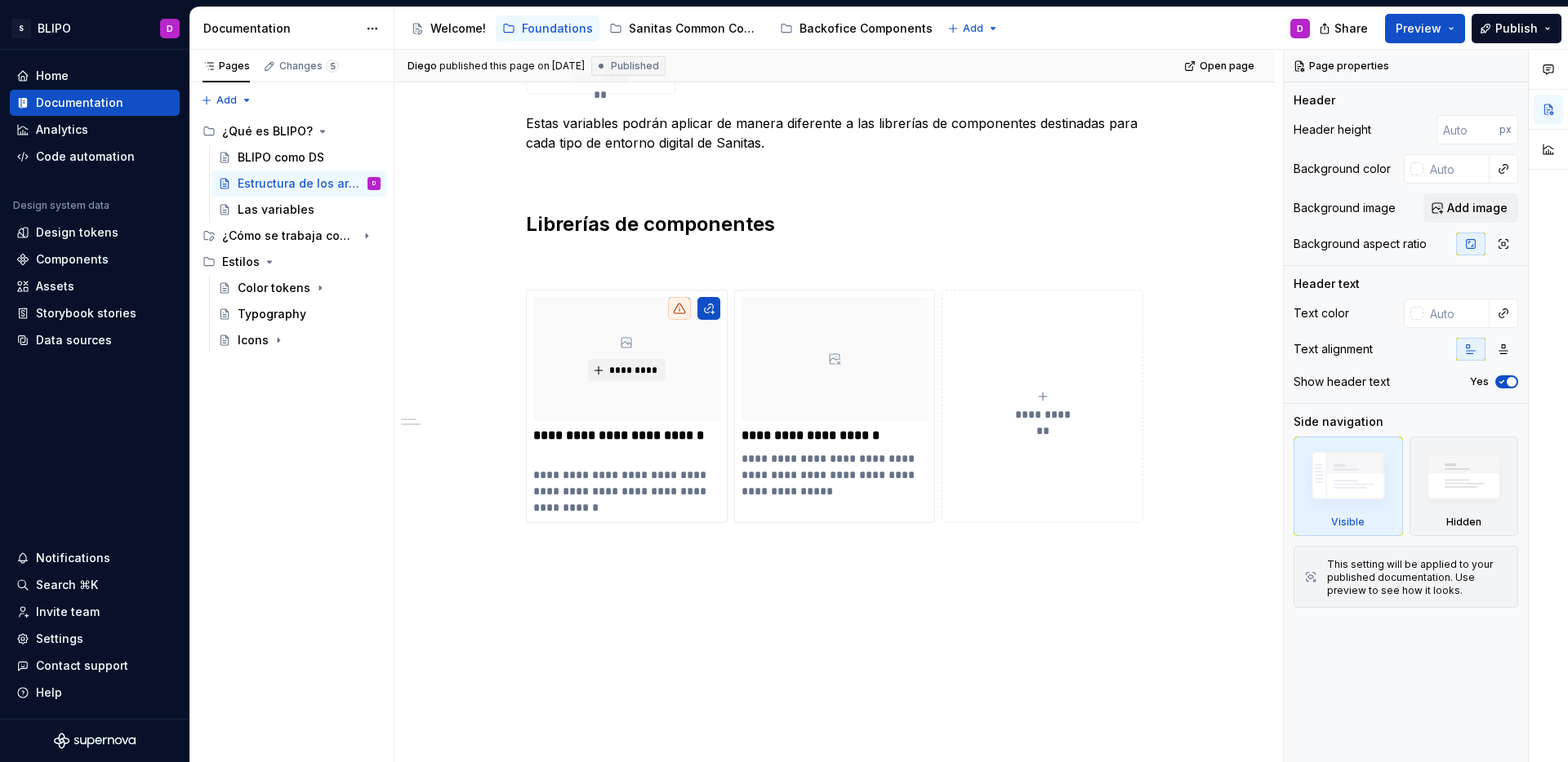
scroll to position [501, 0]
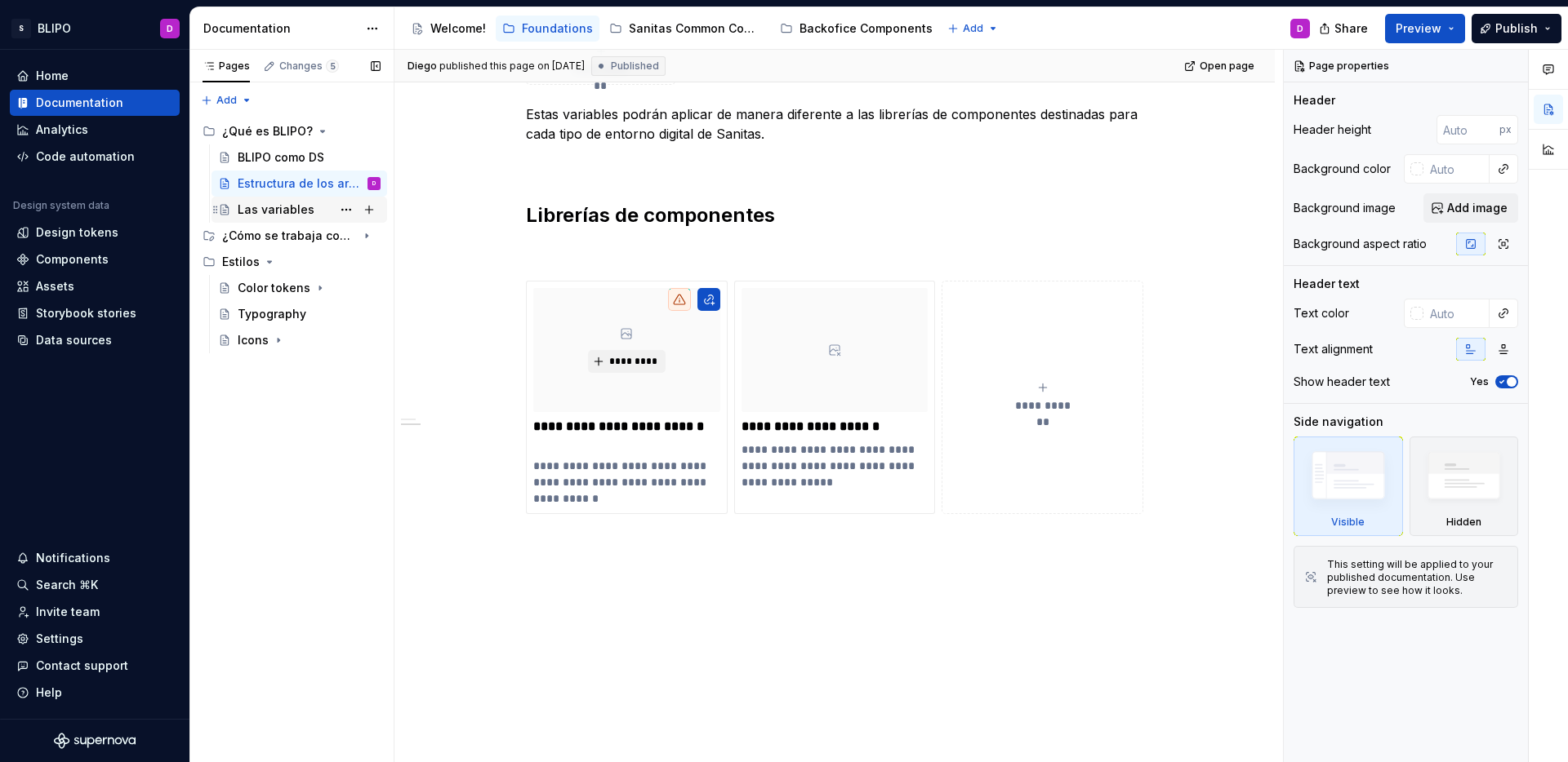
click at [276, 217] on div "Las variables" at bounding box center [276, 209] width 77 height 16
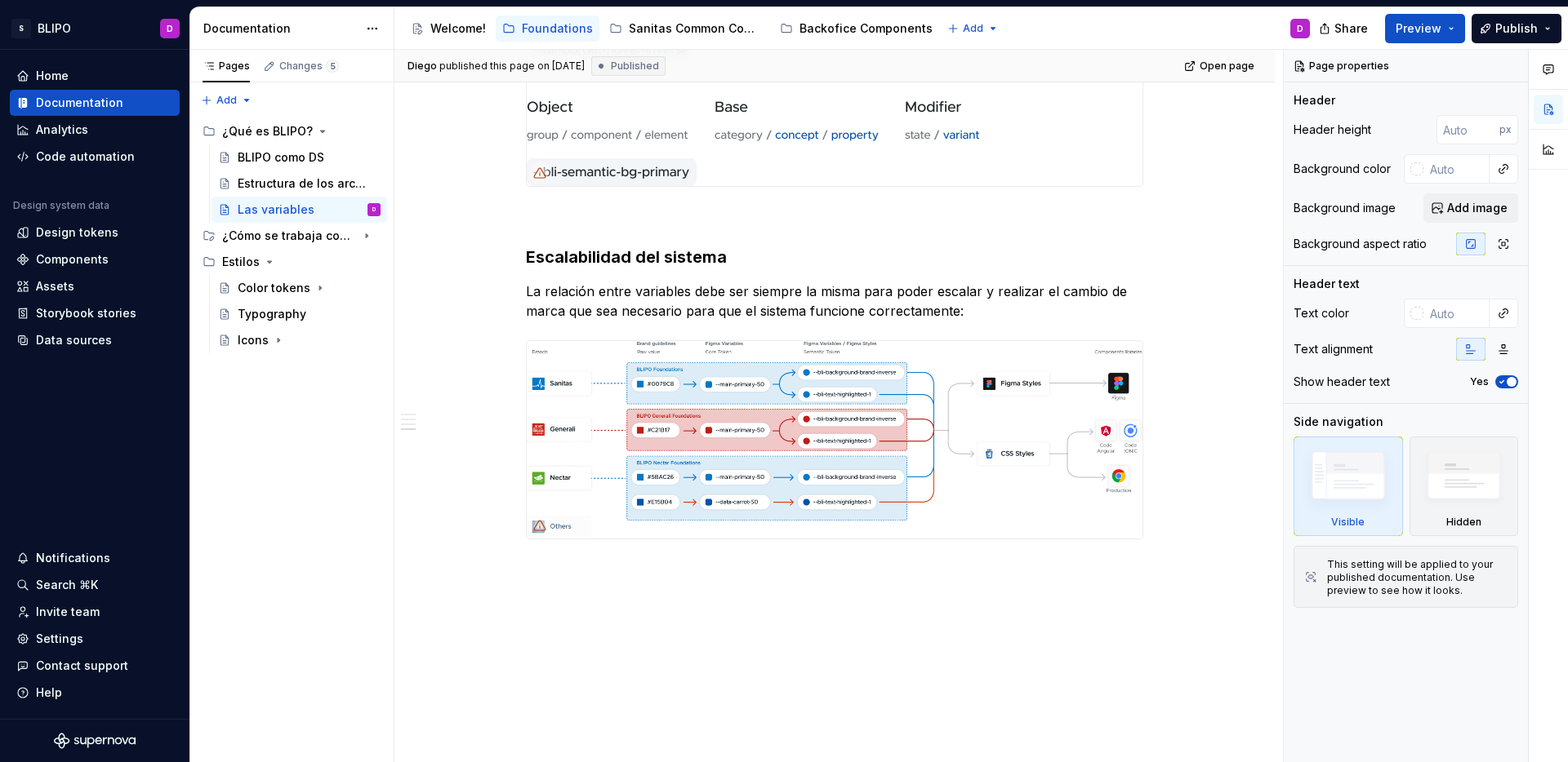
scroll to position [1345, 0]
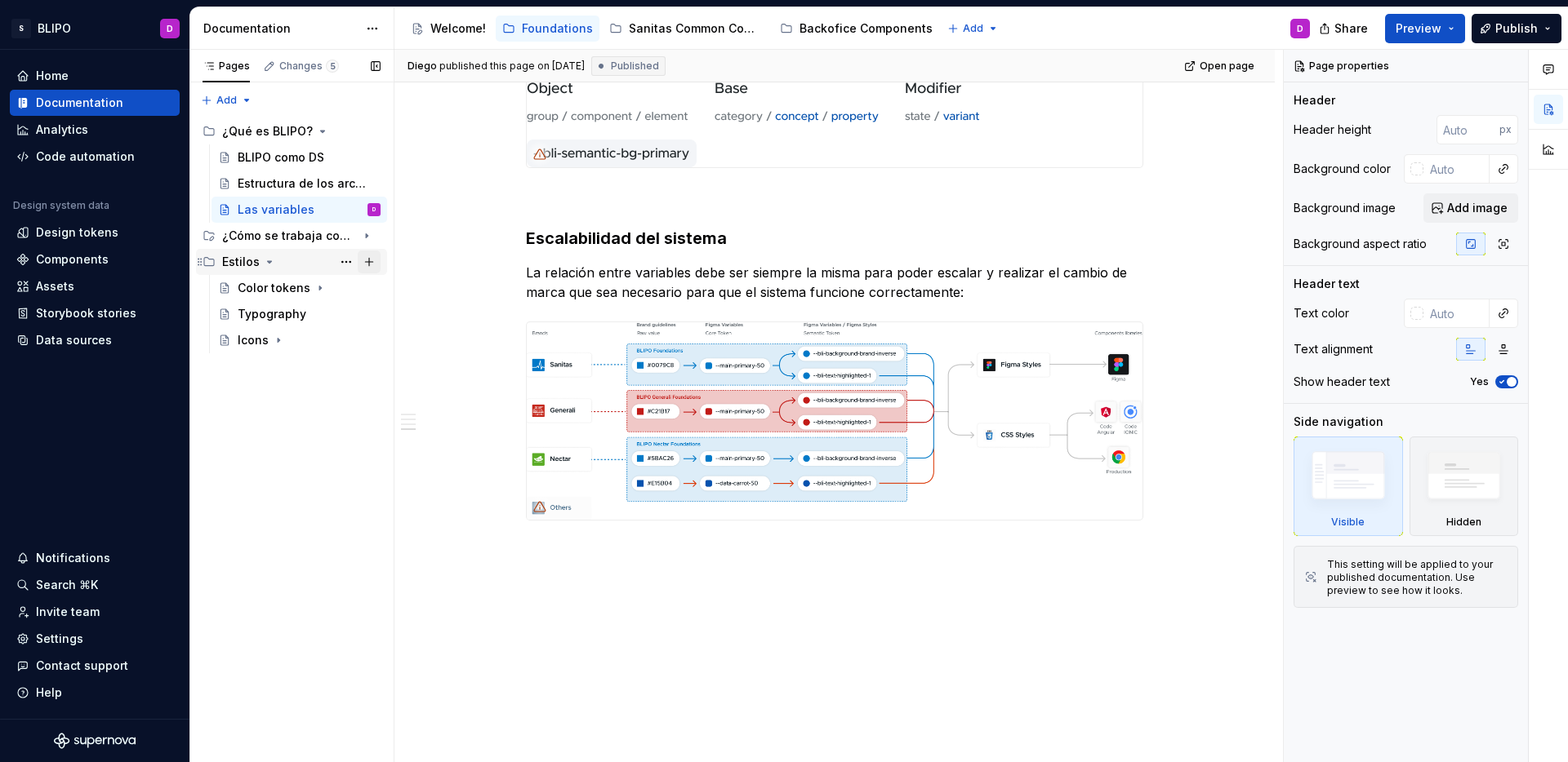
click at [367, 263] on button "Page tree" at bounding box center [369, 262] width 23 height 23
type textarea "*"
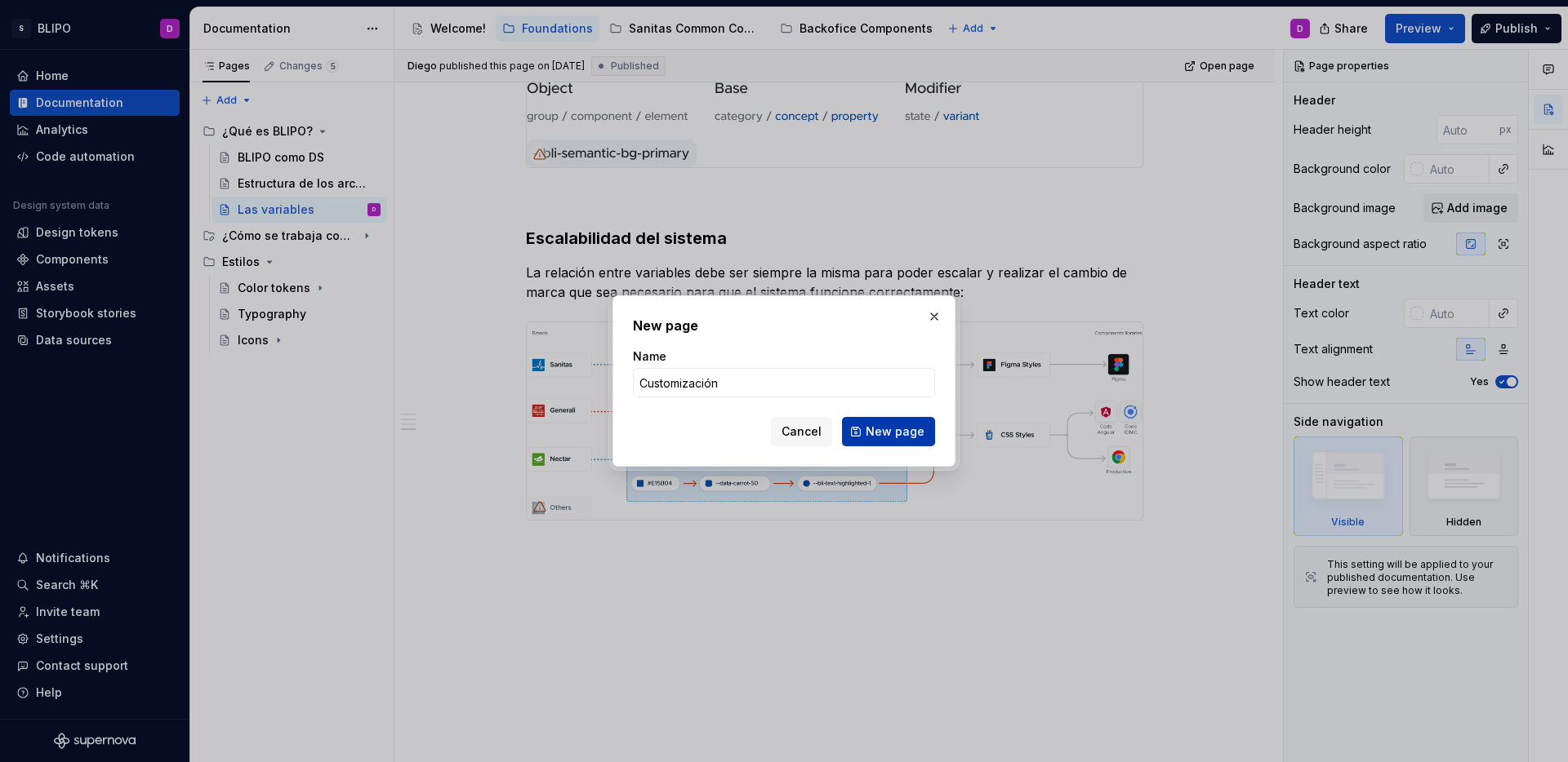
type input "Customización"
click at [886, 435] on span "New page" at bounding box center [895, 432] width 59 height 16
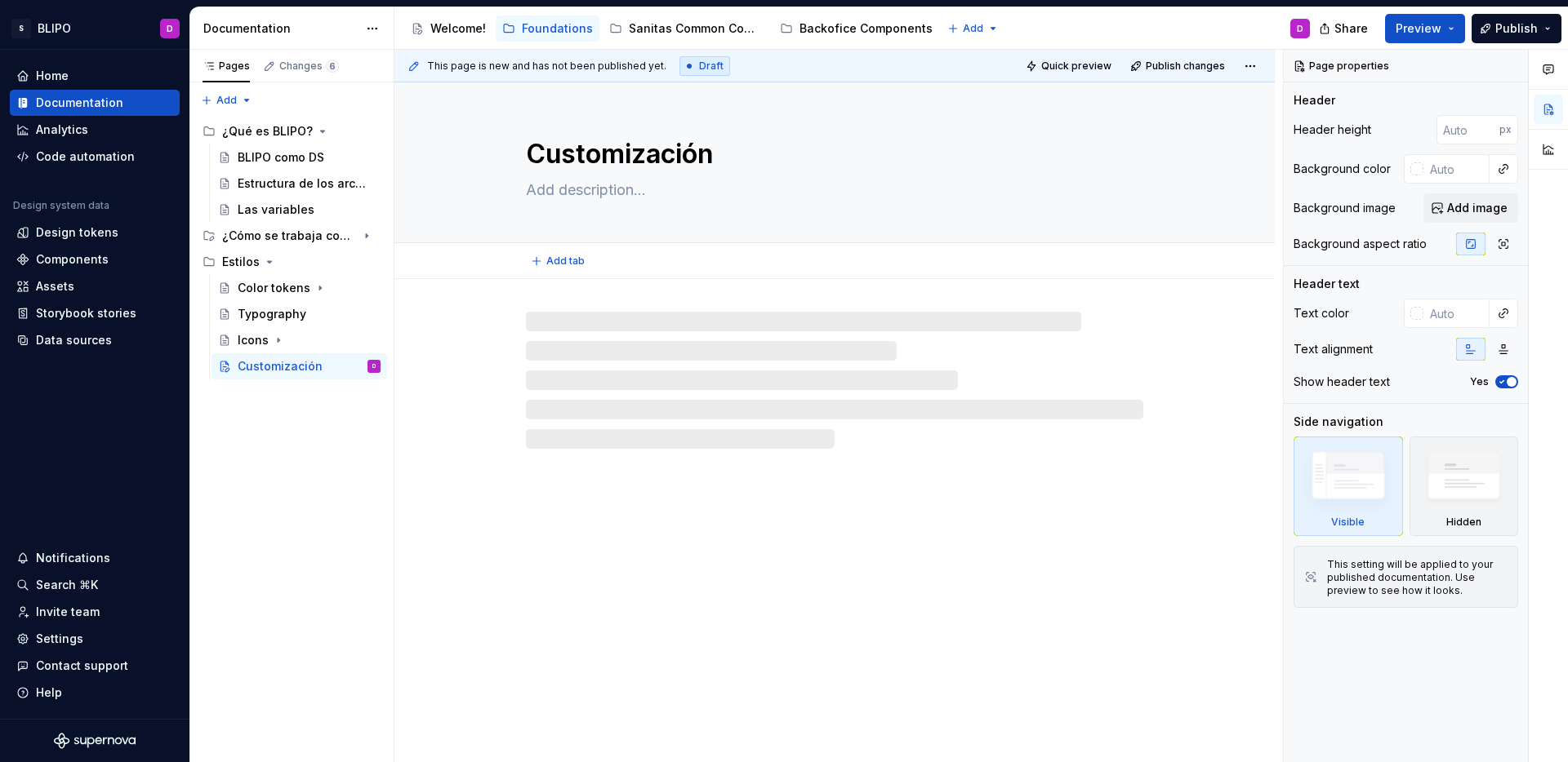
click at [587, 197] on textarea at bounding box center [830, 191] width 617 height 26
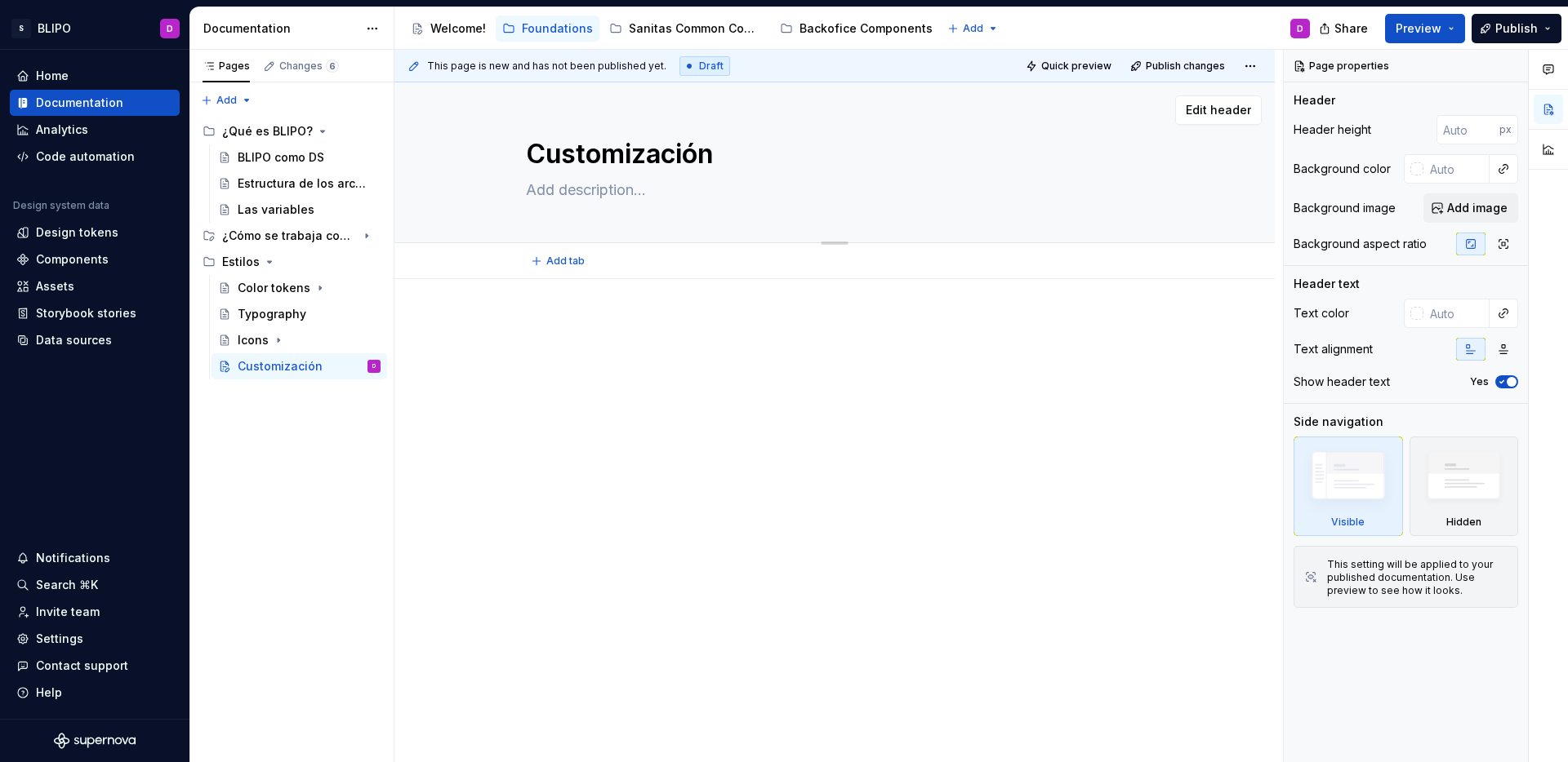
click at [588, 190] on textarea at bounding box center [830, 191] width 617 height 26
type textarea "*"
type textarea "T"
type textarea "*"
type textarea "Th"
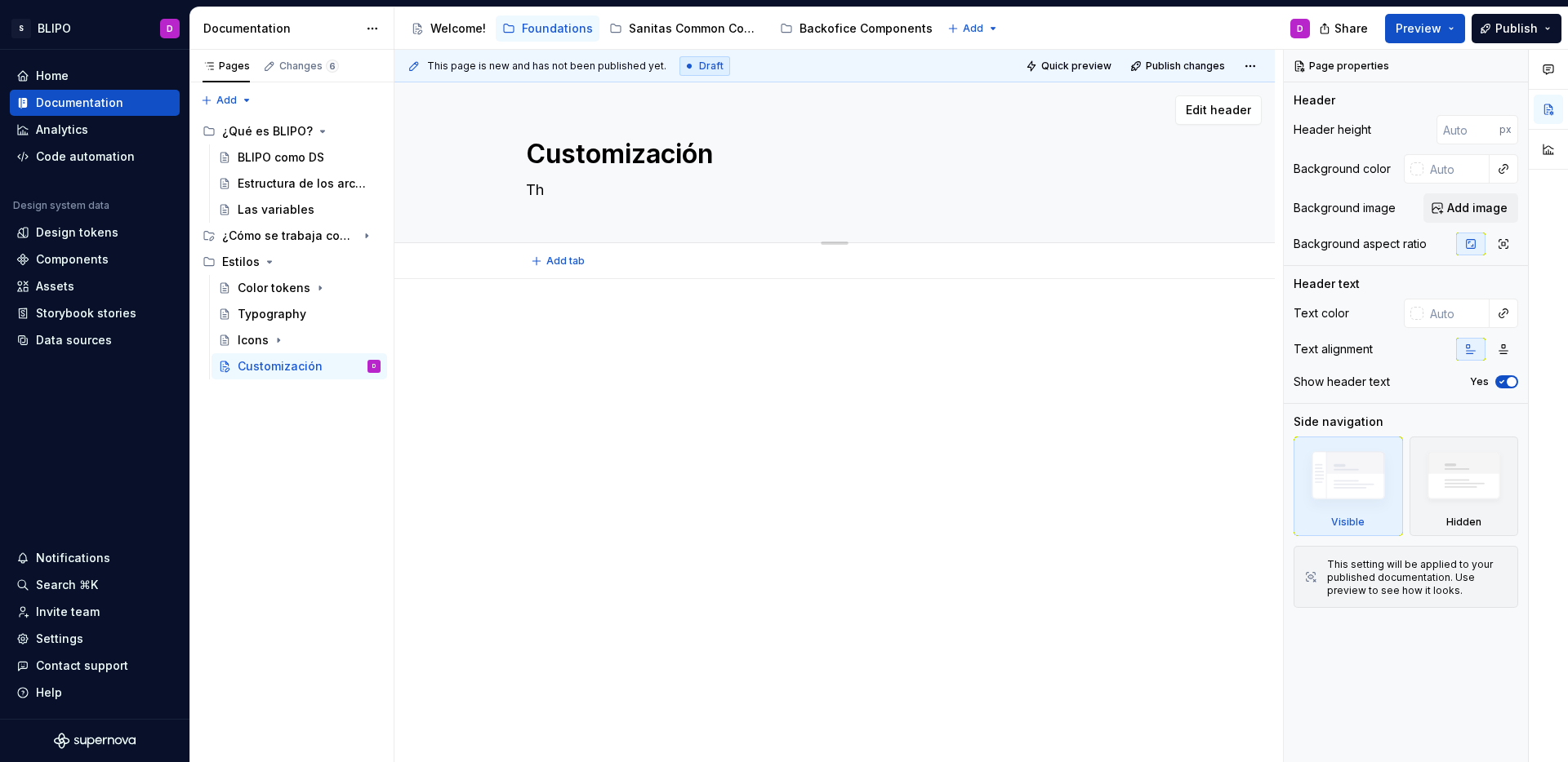
type textarea "*"
type textarea "The"
type textarea "*"
type textarea "Them"
type textarea "*"
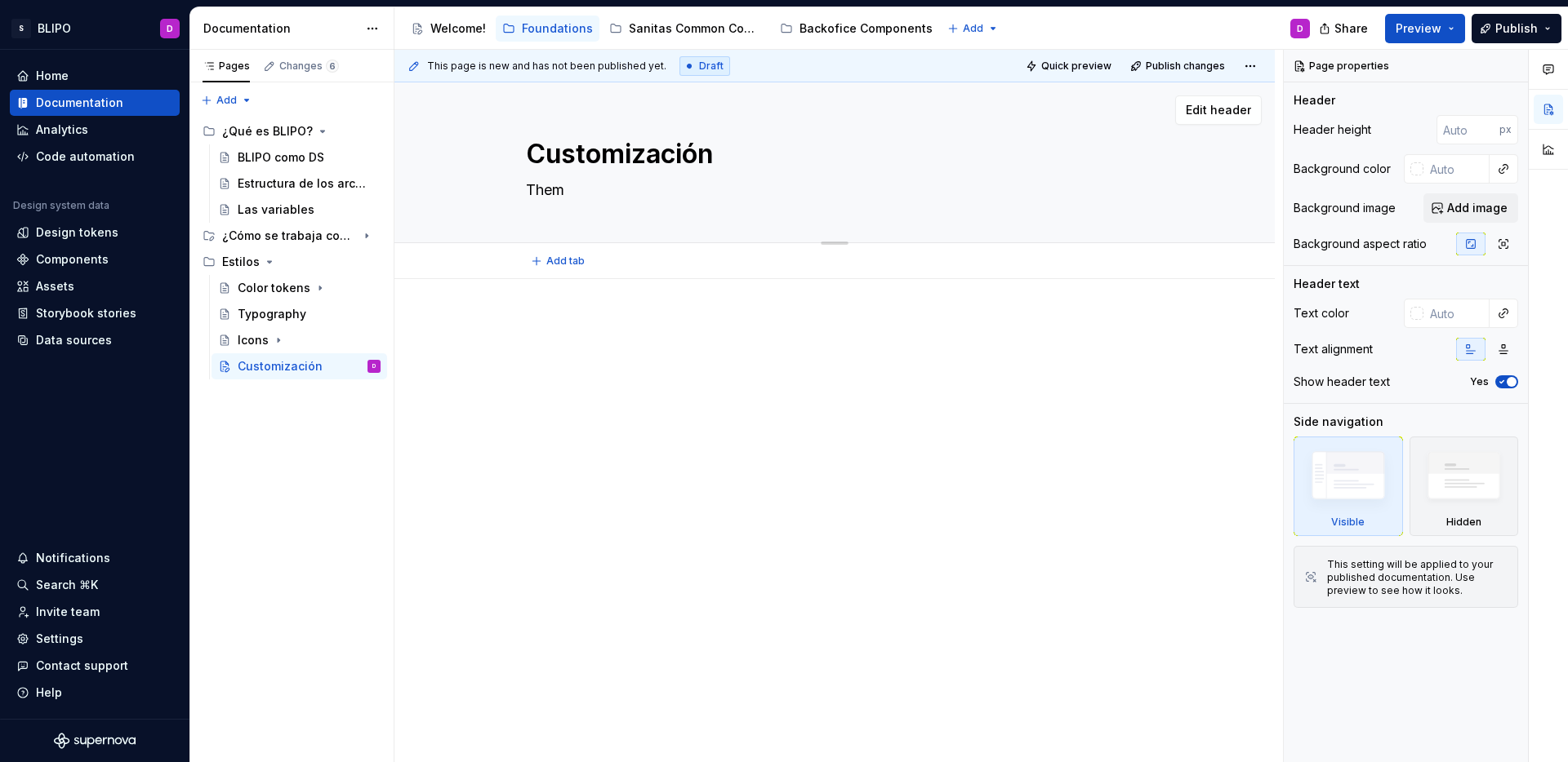
type textarea "Themi"
type textarea "*"
type textarea "Theming"
type textarea "*"
type textarea "Theming"
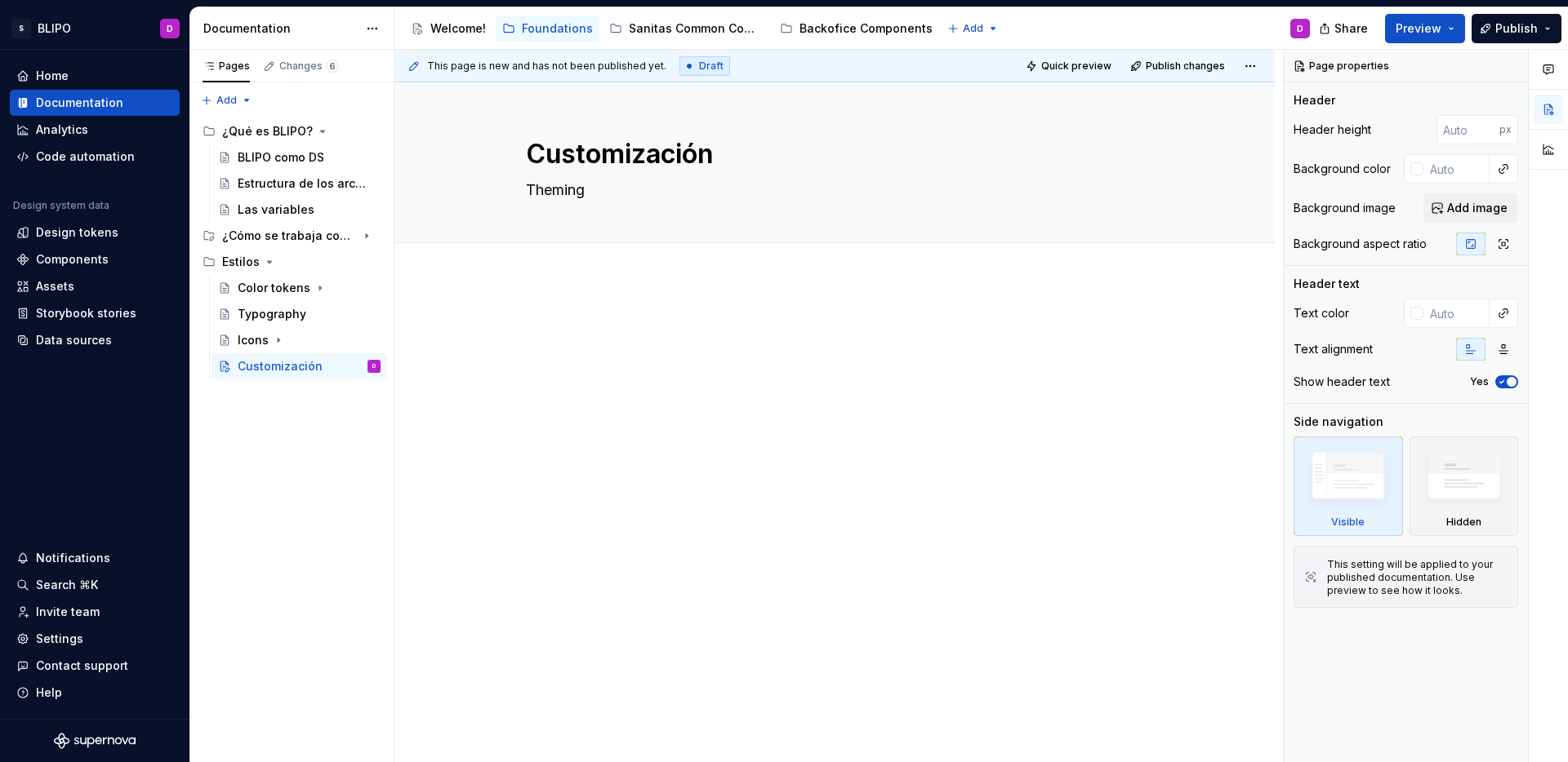
click at [629, 392] on div at bounding box center [834, 359] width 617 height 81
click at [296, 286] on div "Color tokens" at bounding box center [274, 287] width 73 height 16
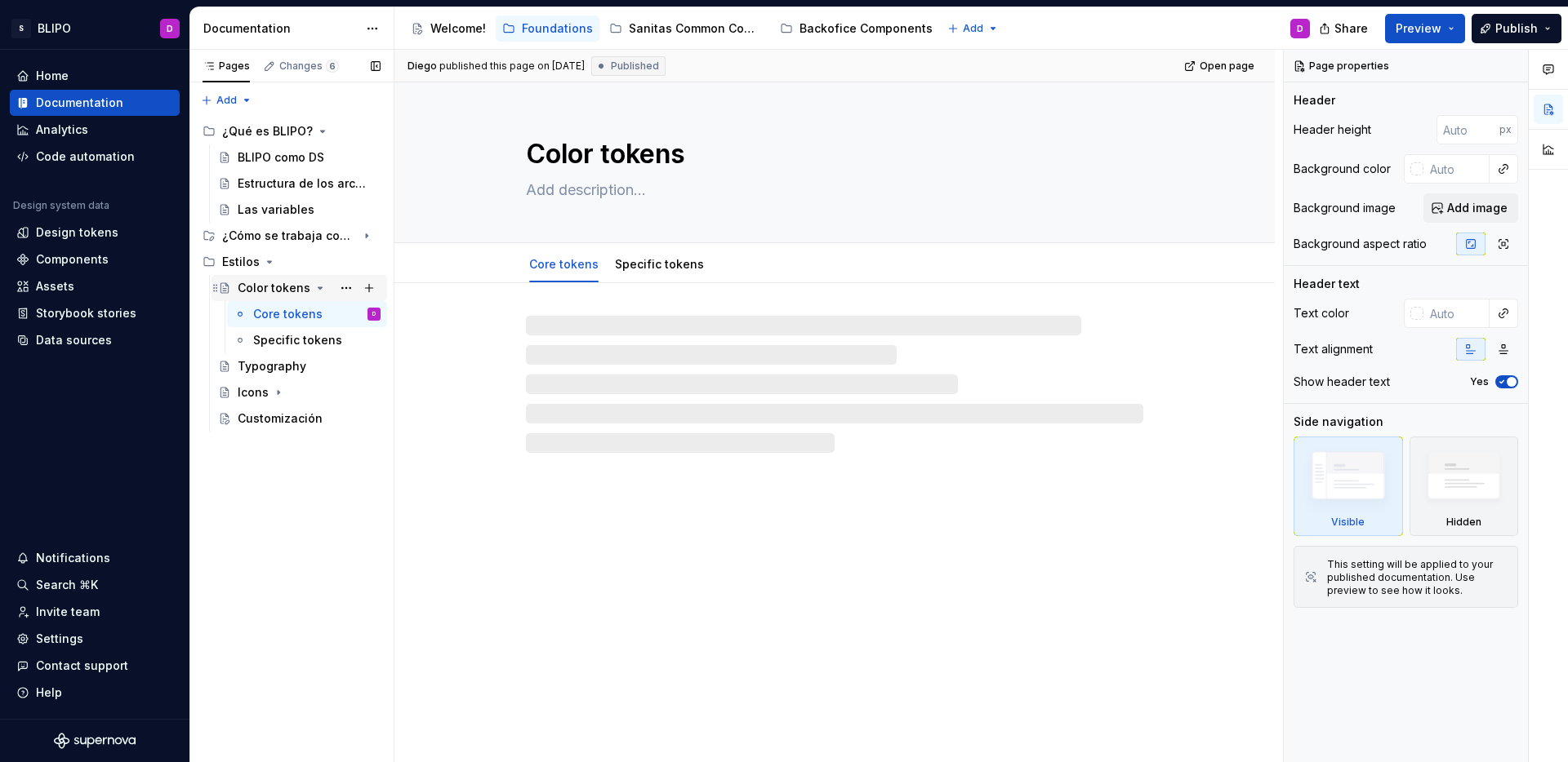
click at [296, 286] on div "Color tokens" at bounding box center [274, 287] width 73 height 16
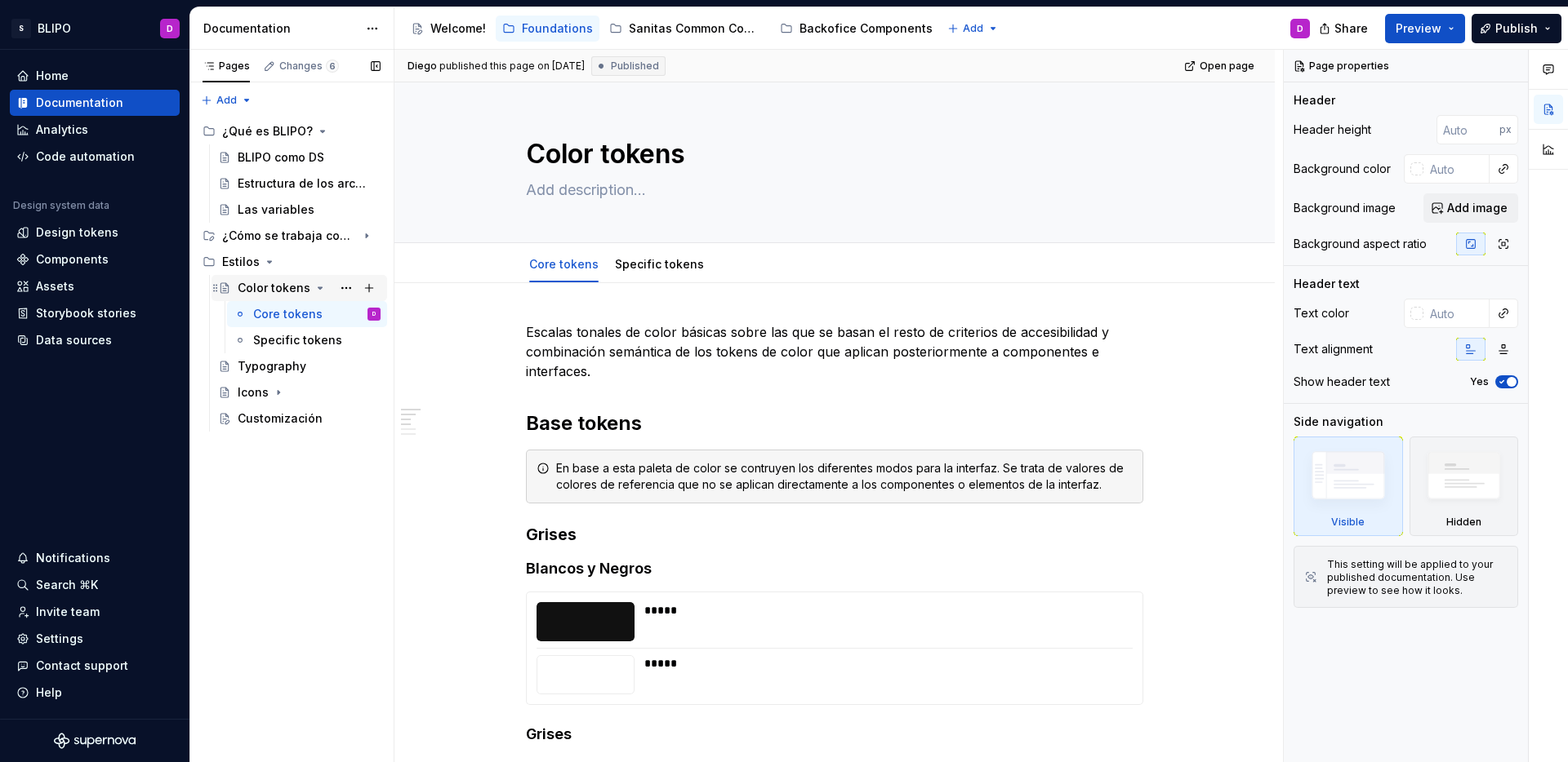
click at [318, 288] on icon "Page tree" at bounding box center [320, 288] width 4 height 2
click at [295, 315] on div "Typography" at bounding box center [272, 313] width 69 height 16
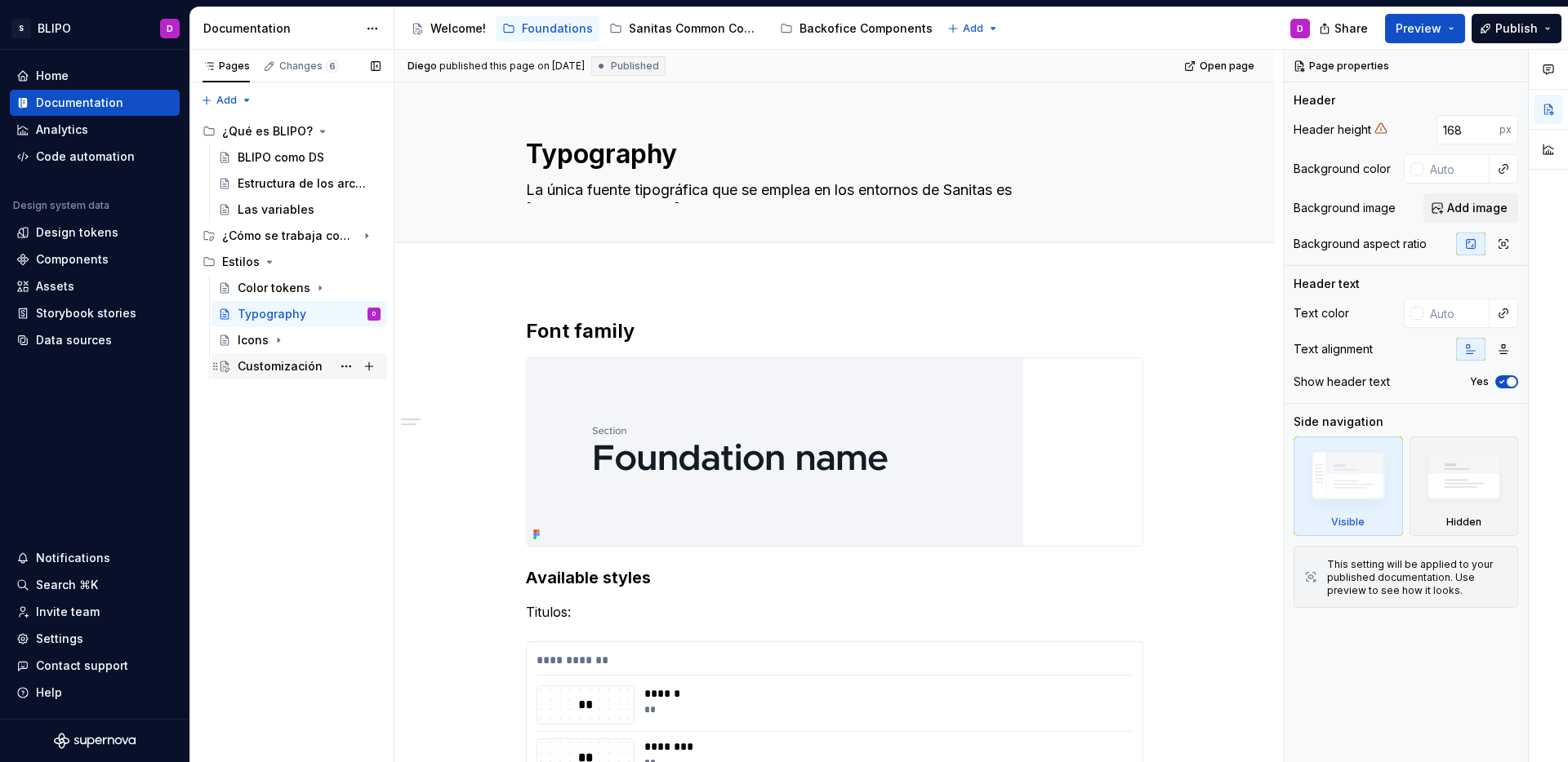
click at [287, 364] on div "Customización" at bounding box center [281, 365] width 85 height 16
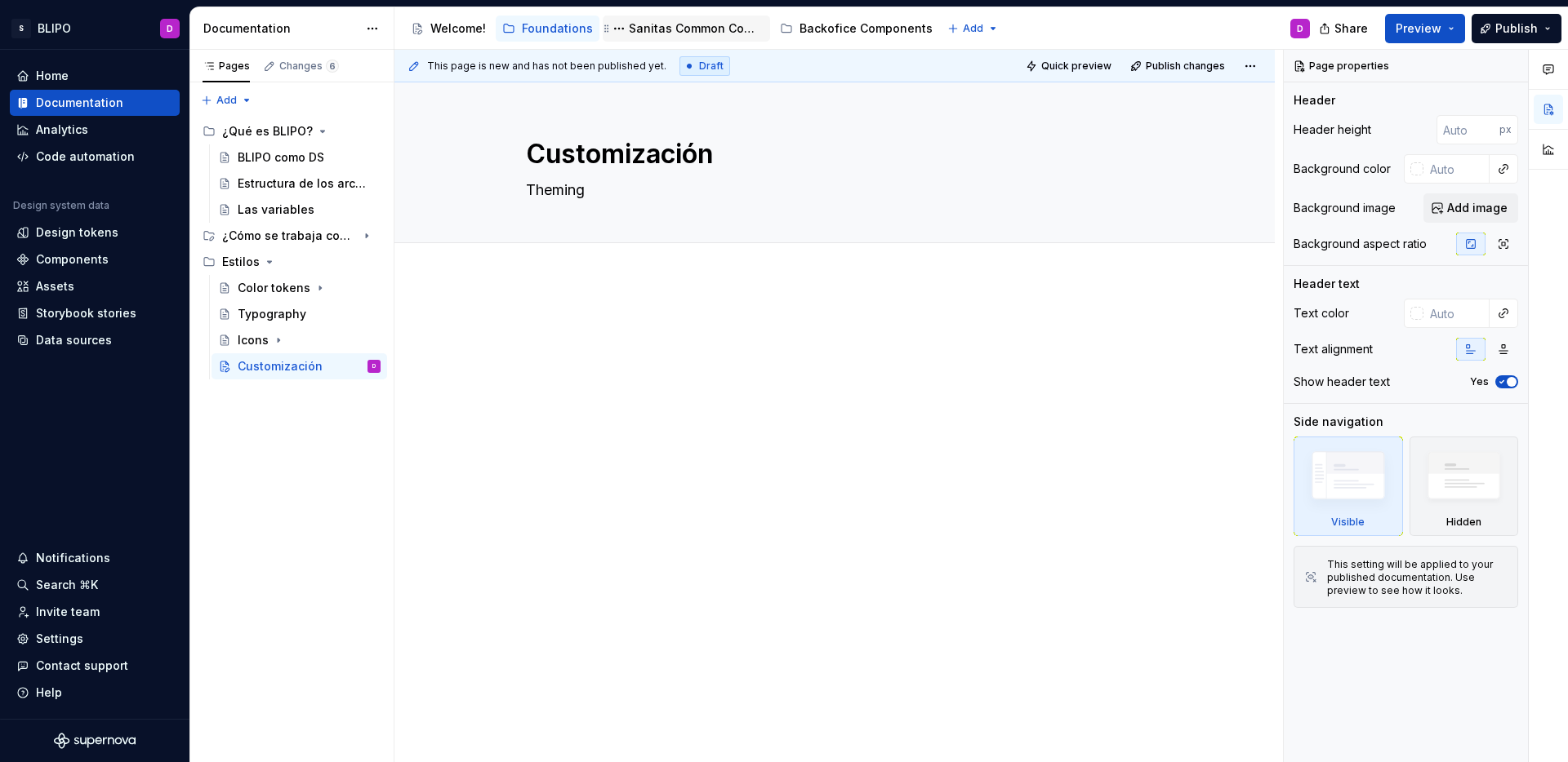
click at [660, 21] on div "Sanitas Common Components" at bounding box center [696, 28] width 135 height 16
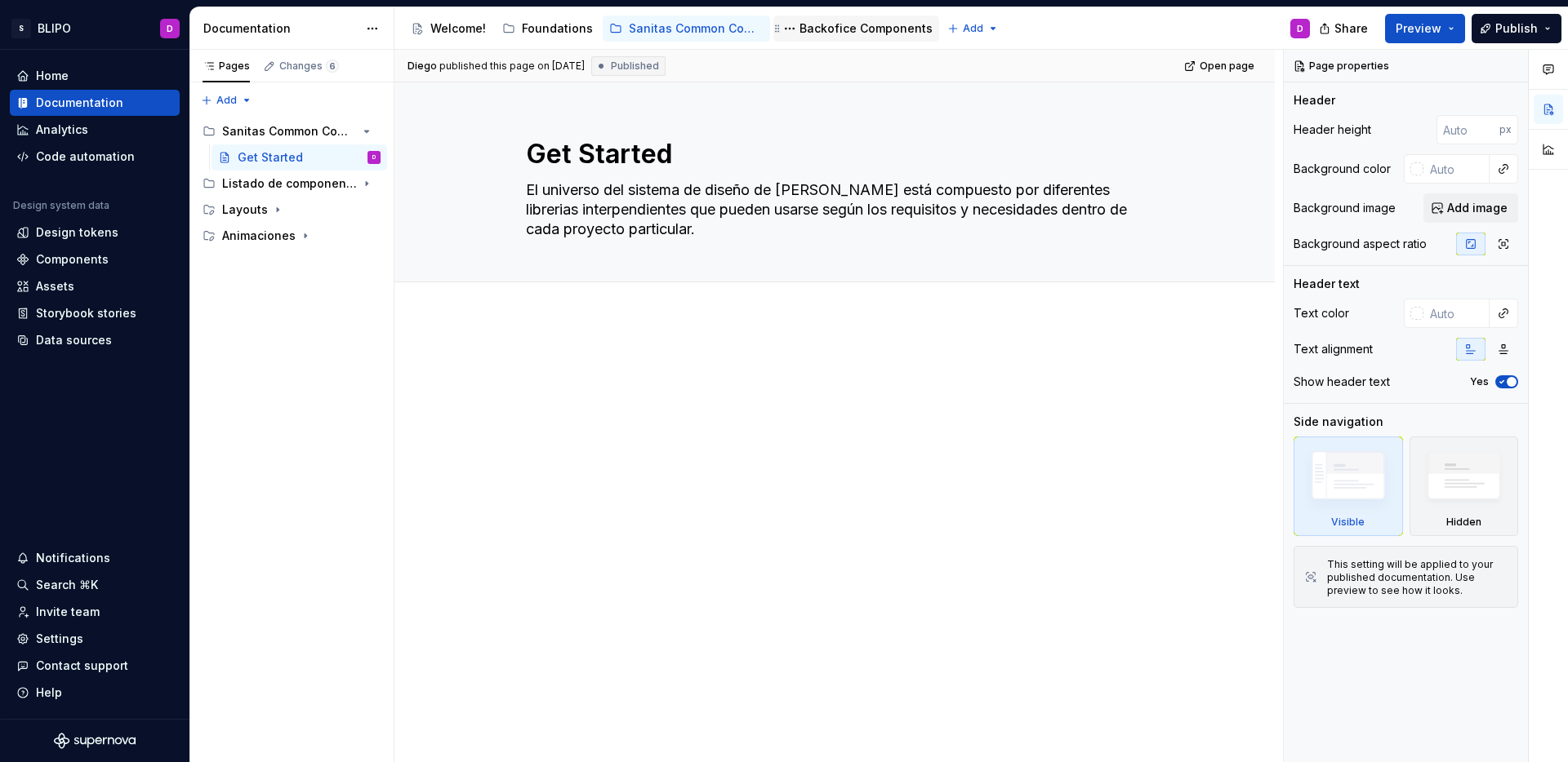
click at [863, 24] on div "Backofice Components" at bounding box center [865, 28] width 133 height 16
click at [328, 187] on icon "Page tree" at bounding box center [325, 184] width 13 height 13
type textarea "*"
click at [247, 99] on div "Pages Changes 6 Add Accessibility guide for tree Page tree. Navigate the tree w…" at bounding box center [292, 406] width 204 height 713
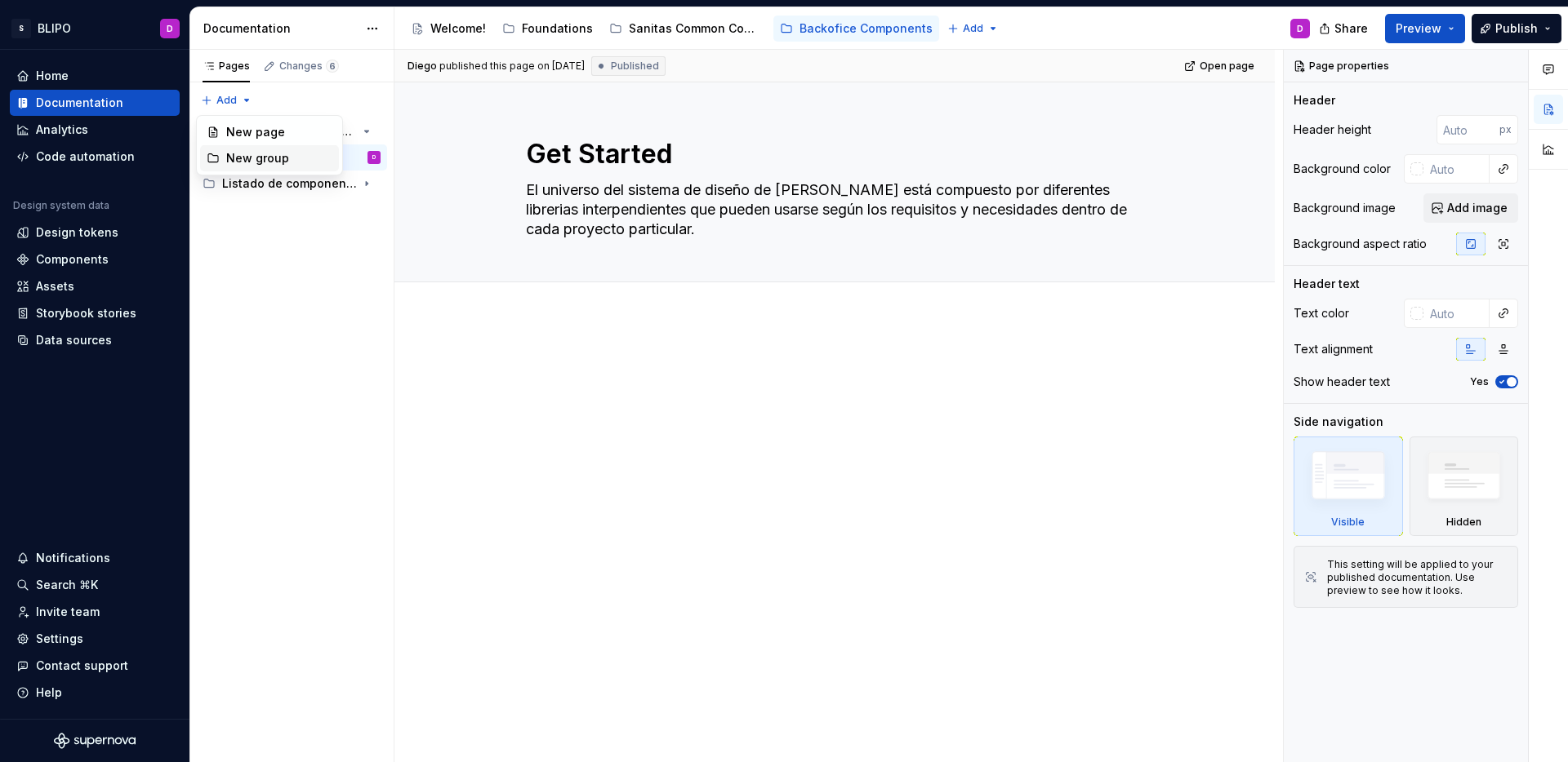
click at [266, 157] on div "New group" at bounding box center [279, 158] width 106 height 16
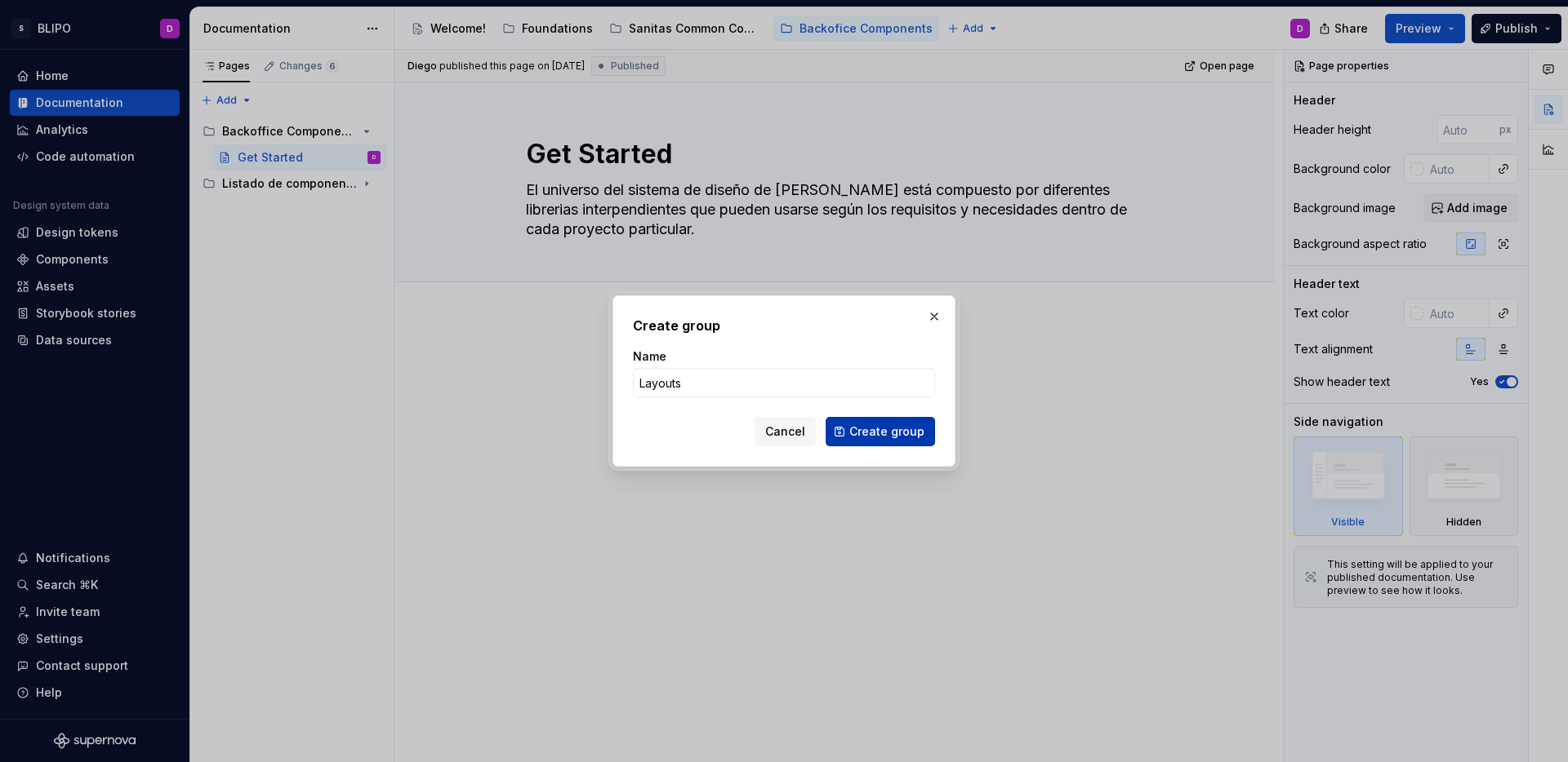
type input "Layouts"
drag, startPoint x: 907, startPoint y: 439, endPoint x: 903, endPoint y: 423, distance: 16.5
click at [907, 439] on span "Create group" at bounding box center [887, 432] width 76 height 16
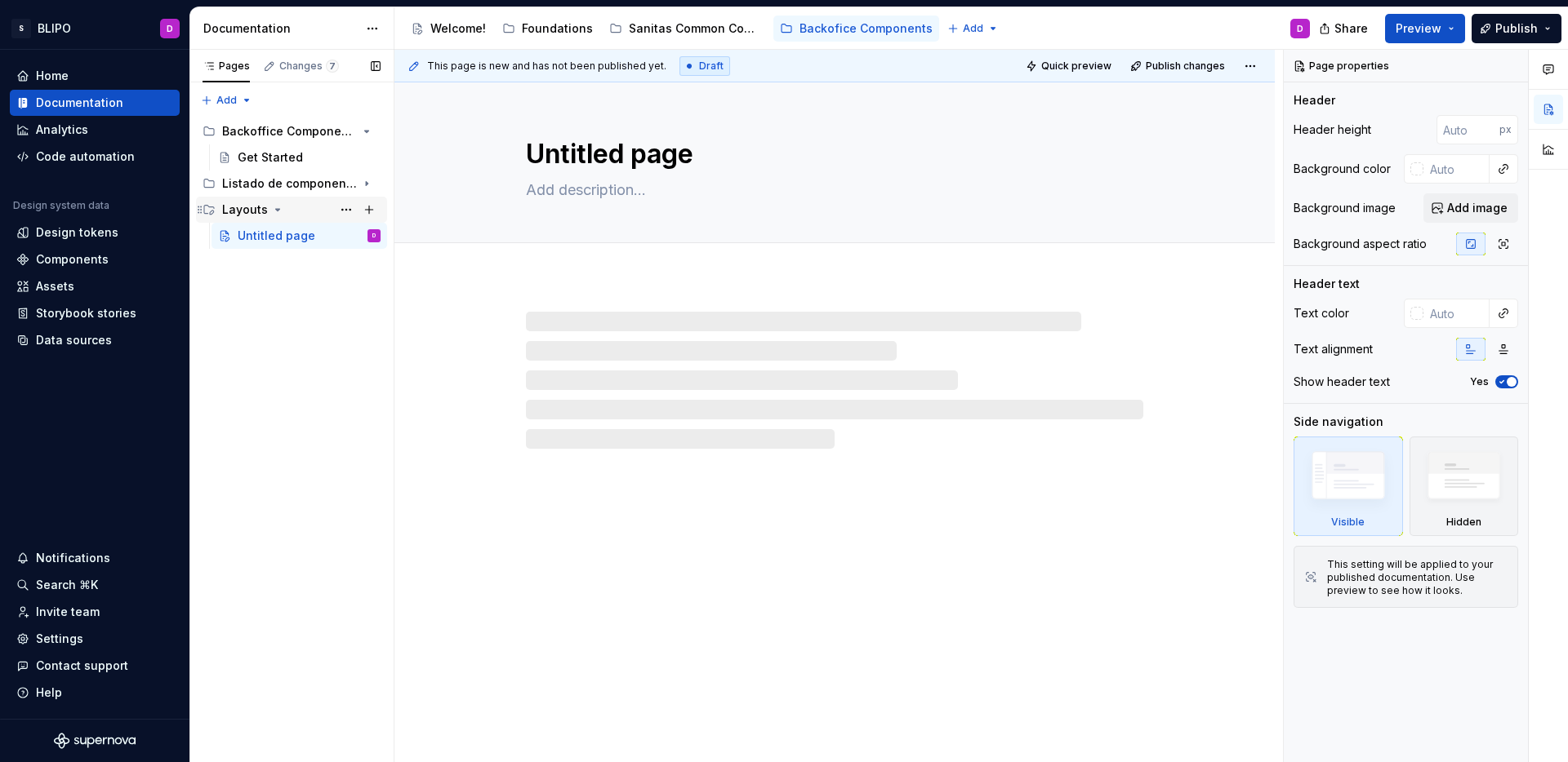
click at [276, 212] on icon "Page tree" at bounding box center [278, 210] width 13 height 13
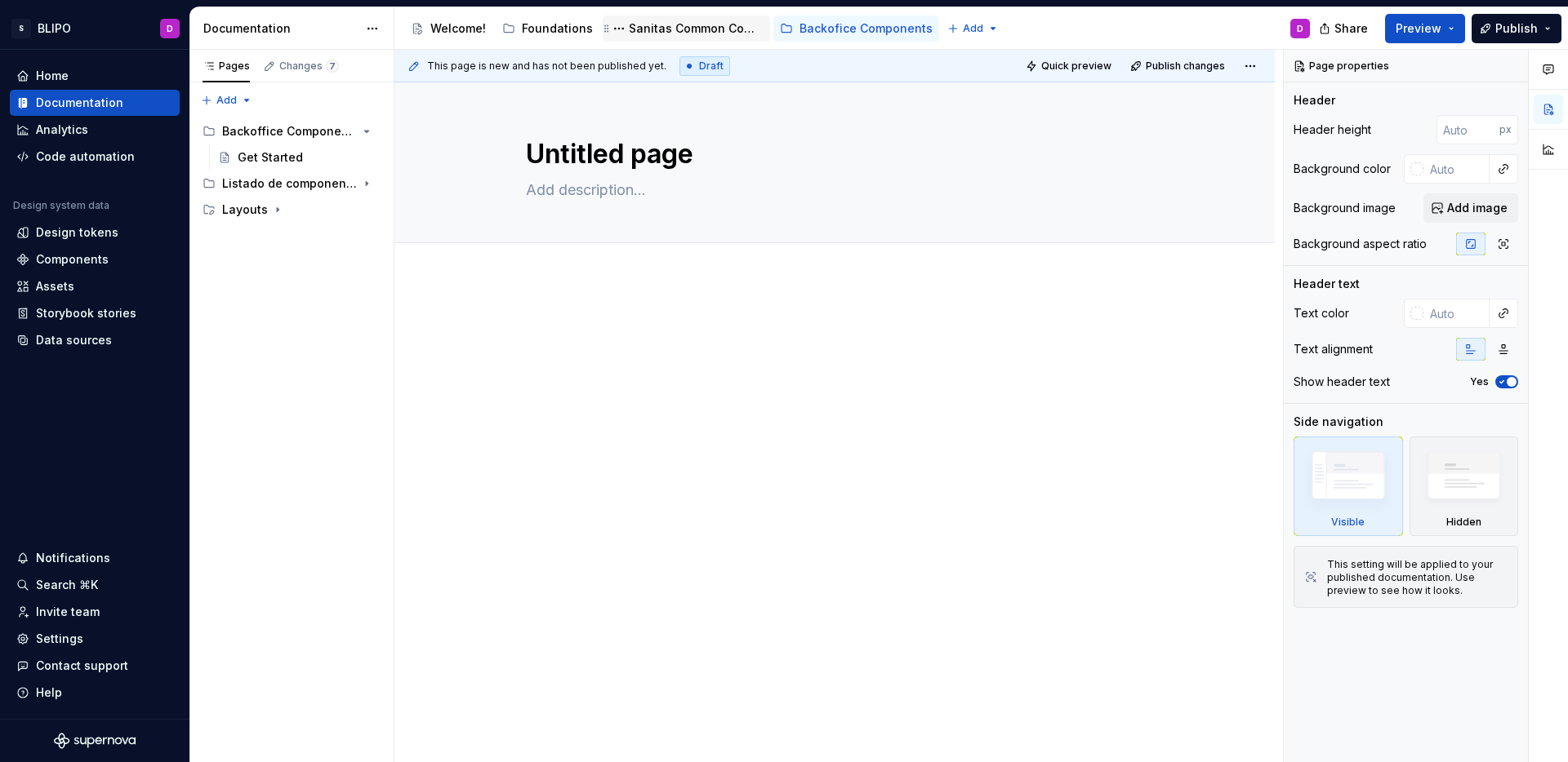
click at [709, 27] on div "Sanitas Common Components" at bounding box center [696, 28] width 135 height 16
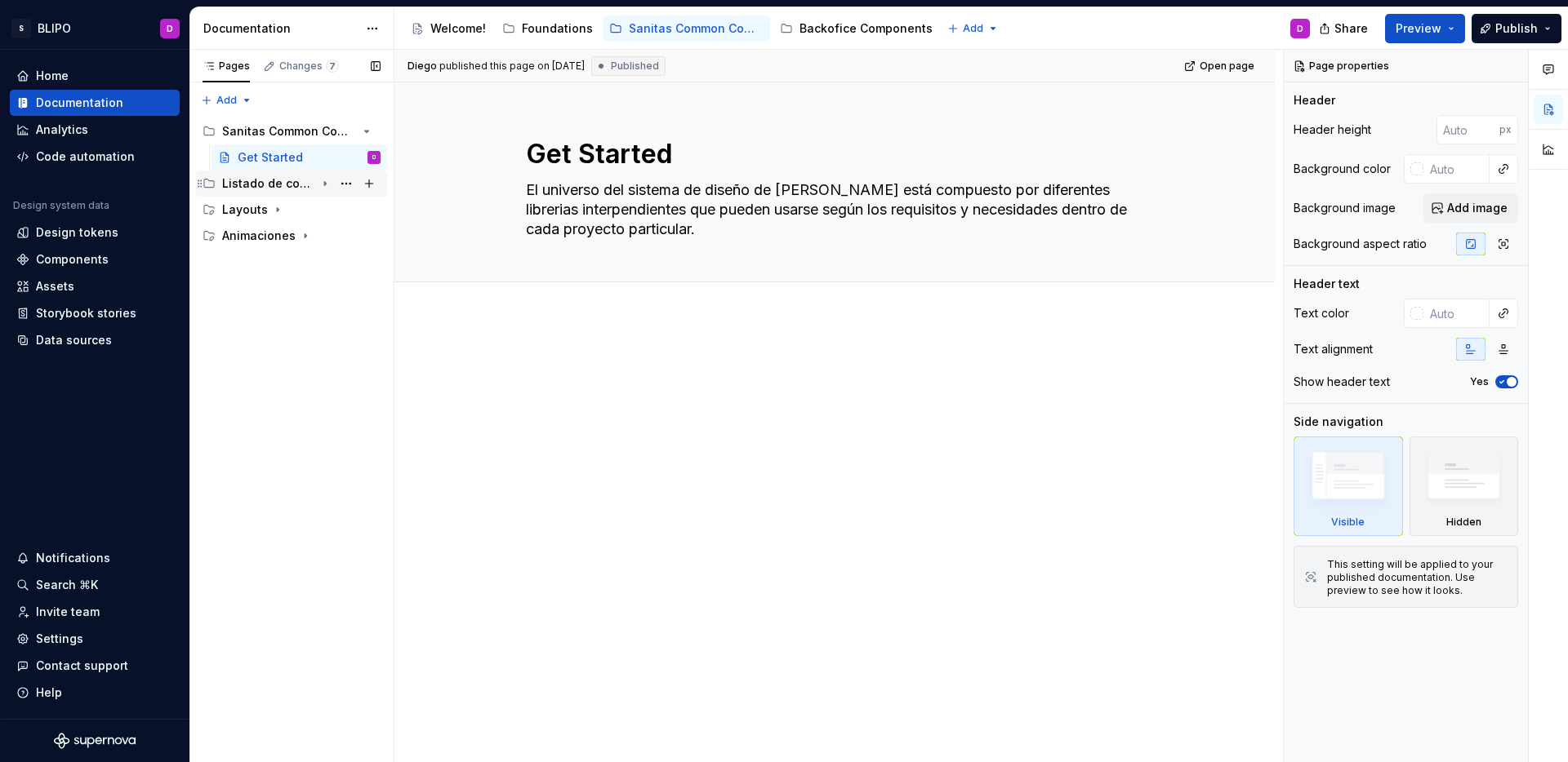
click at [327, 184] on icon "Page tree" at bounding box center [325, 184] width 13 height 13
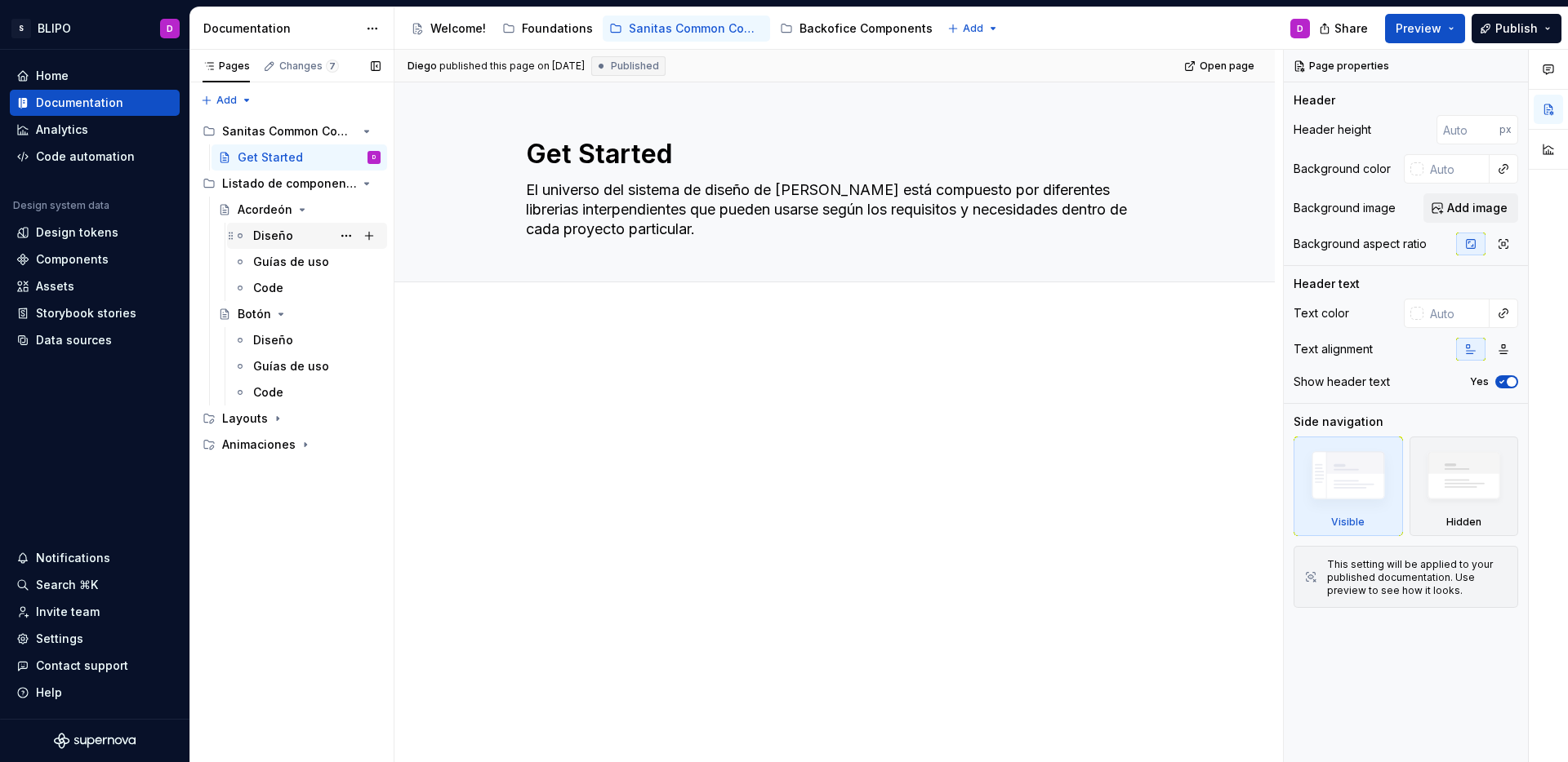
click at [281, 233] on div "Diseño" at bounding box center [273, 235] width 40 height 16
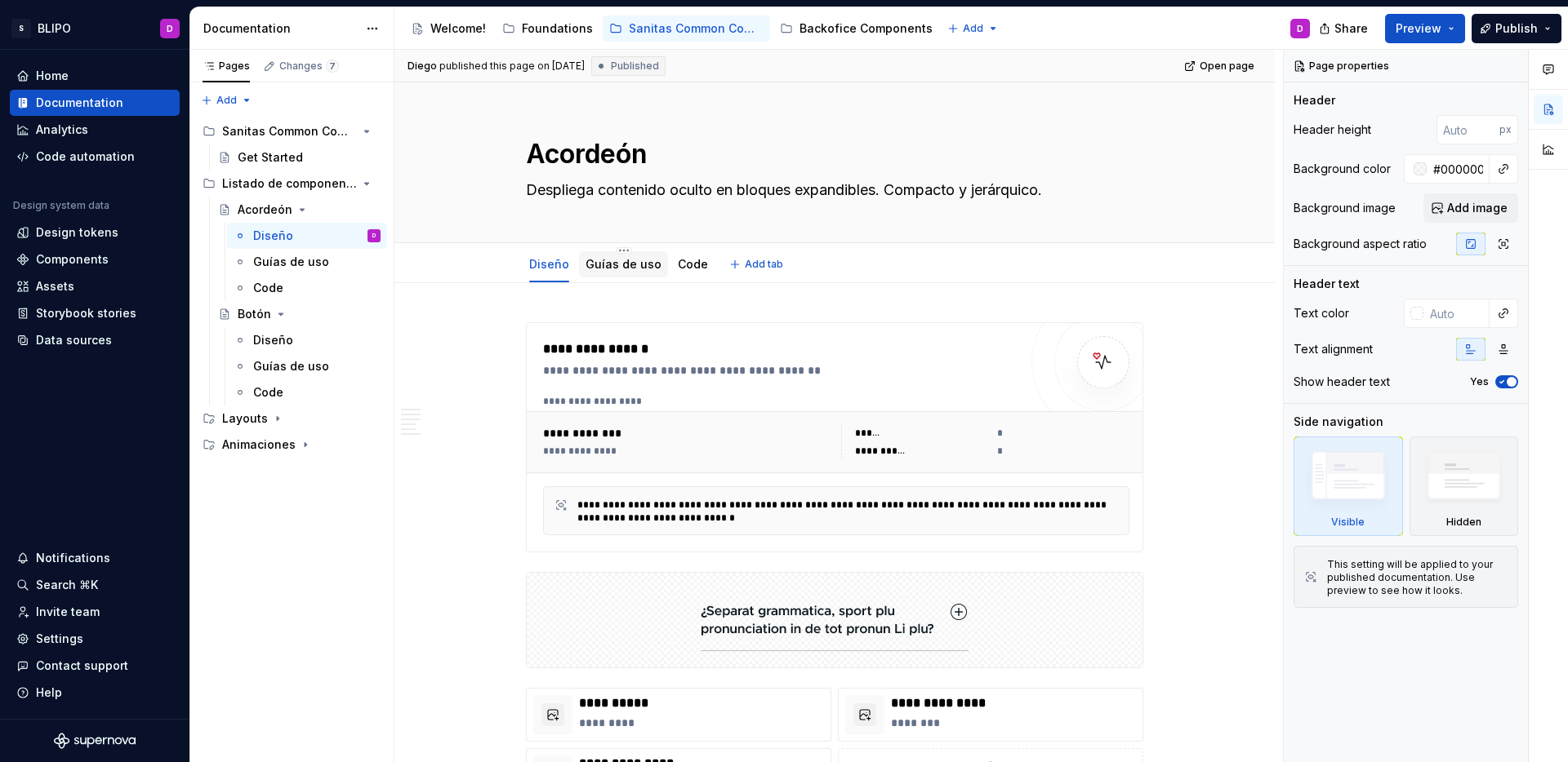
click at [600, 264] on link "Guías de uso" at bounding box center [623, 263] width 76 height 14
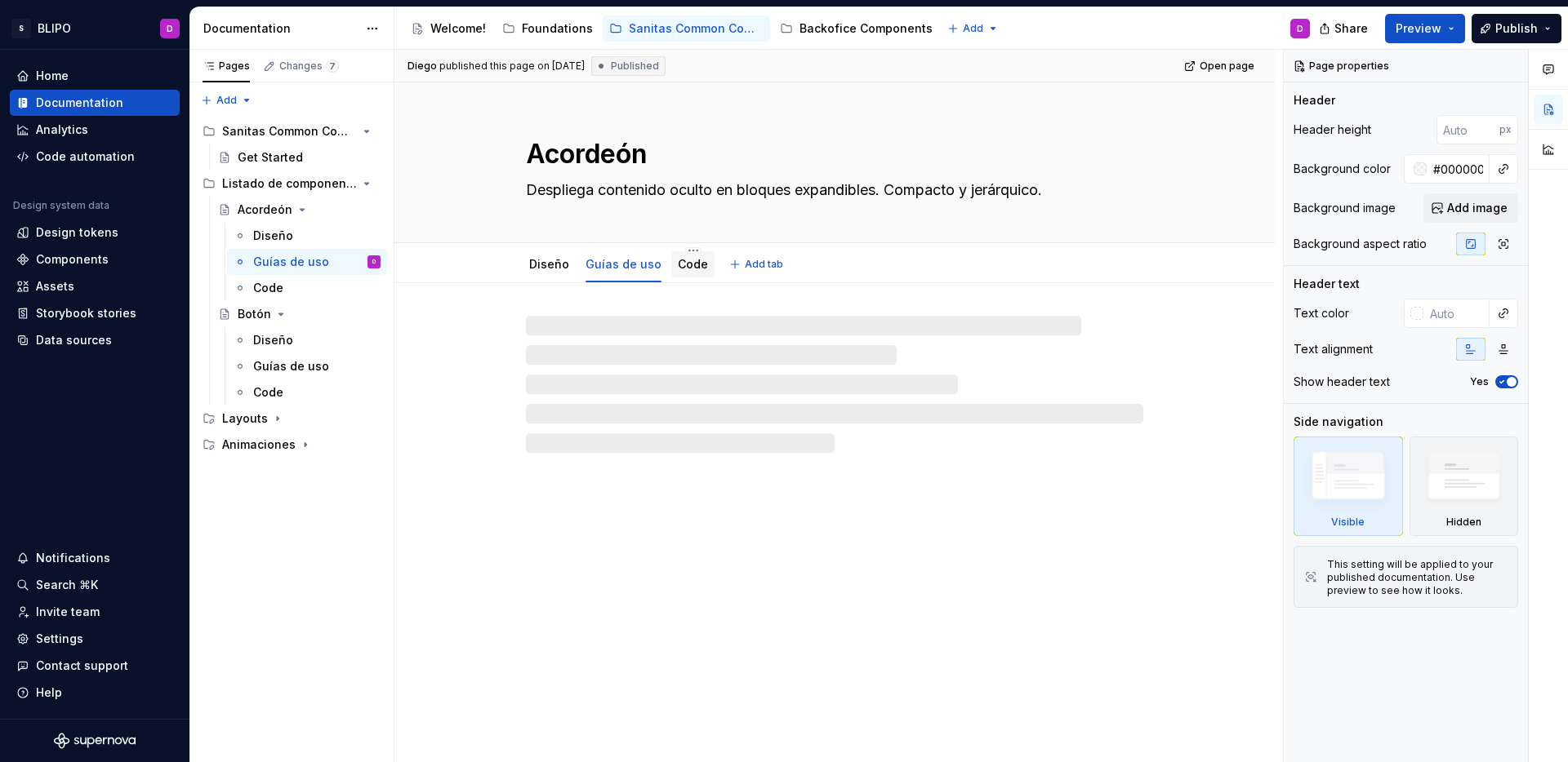
click at [677, 269] on link "Code" at bounding box center [692, 263] width 30 height 14
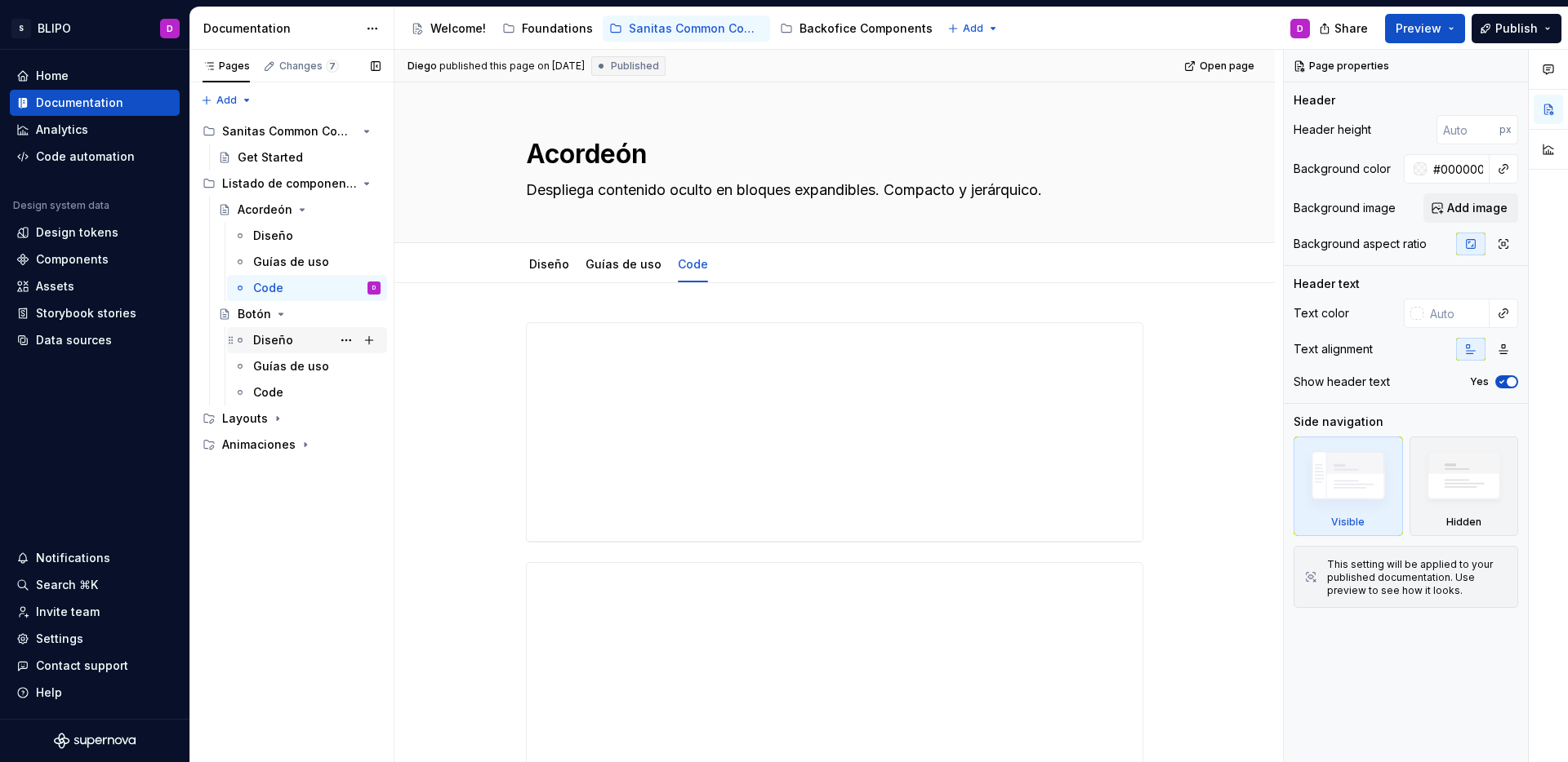
click at [275, 346] on div "Diseño" at bounding box center [273, 340] width 40 height 16
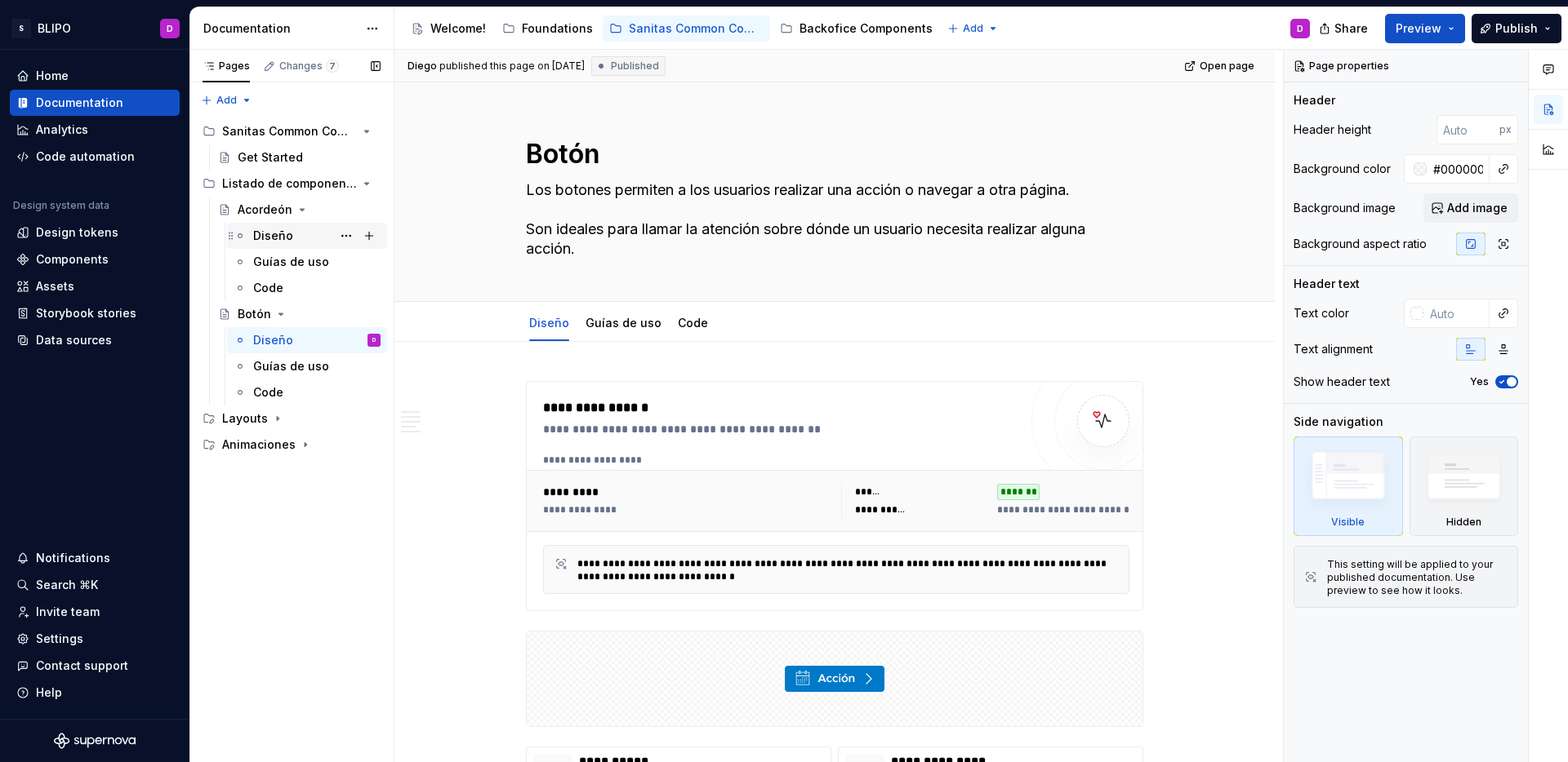
click at [267, 243] on div "Diseño" at bounding box center [273, 235] width 40 height 16
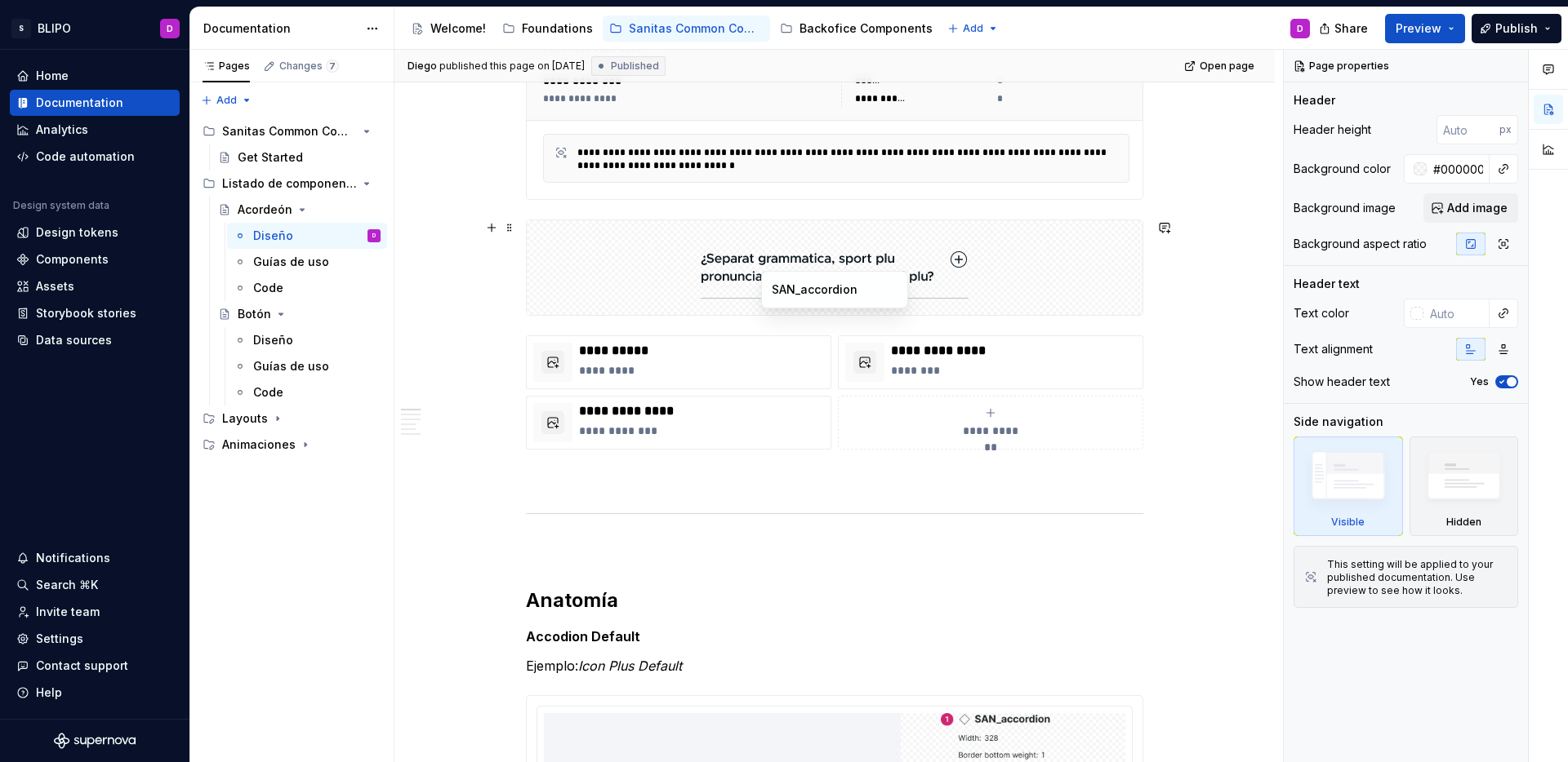
scroll to position [376, 0]
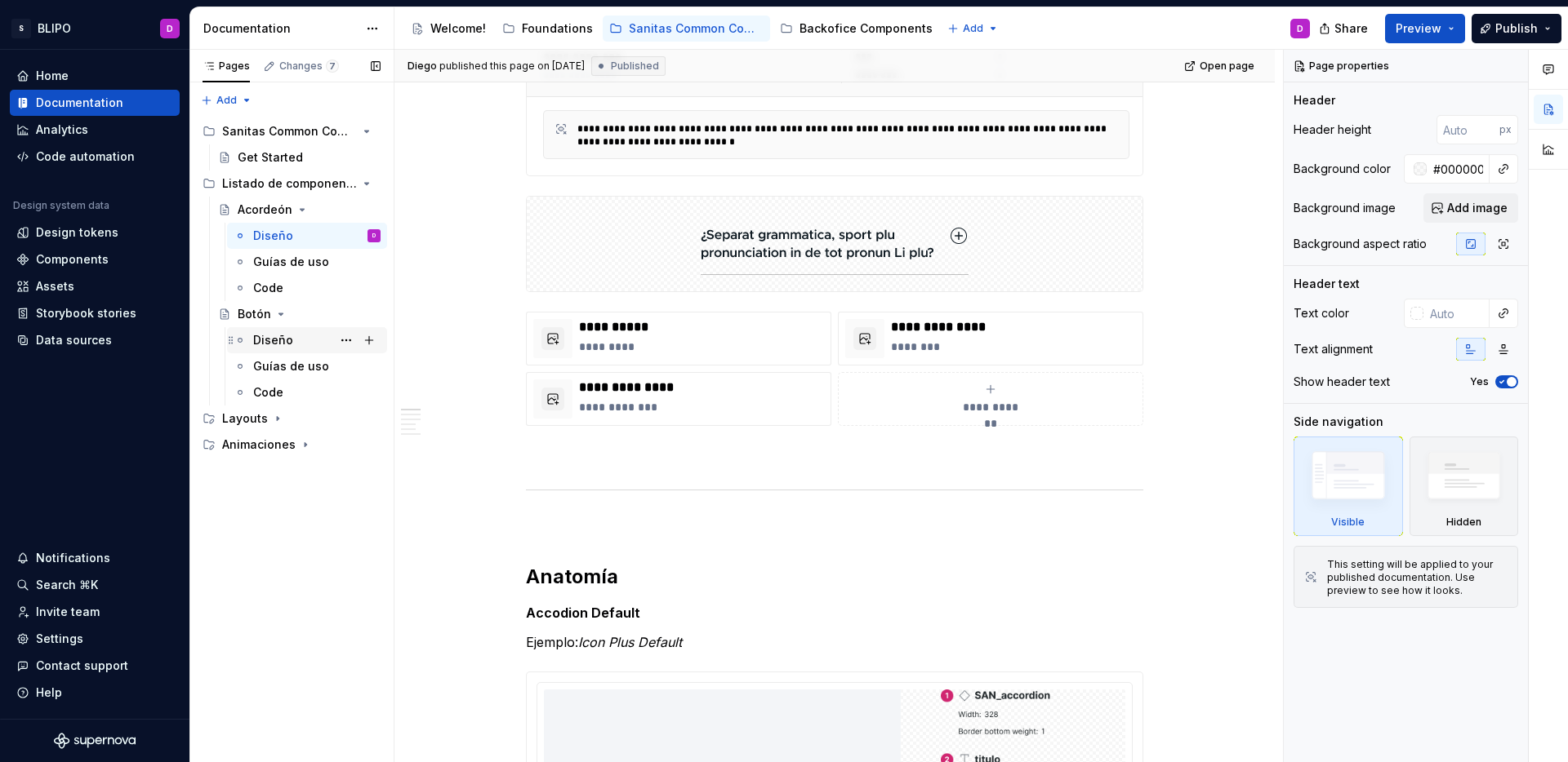
click at [274, 339] on div "Diseño" at bounding box center [273, 340] width 40 height 16
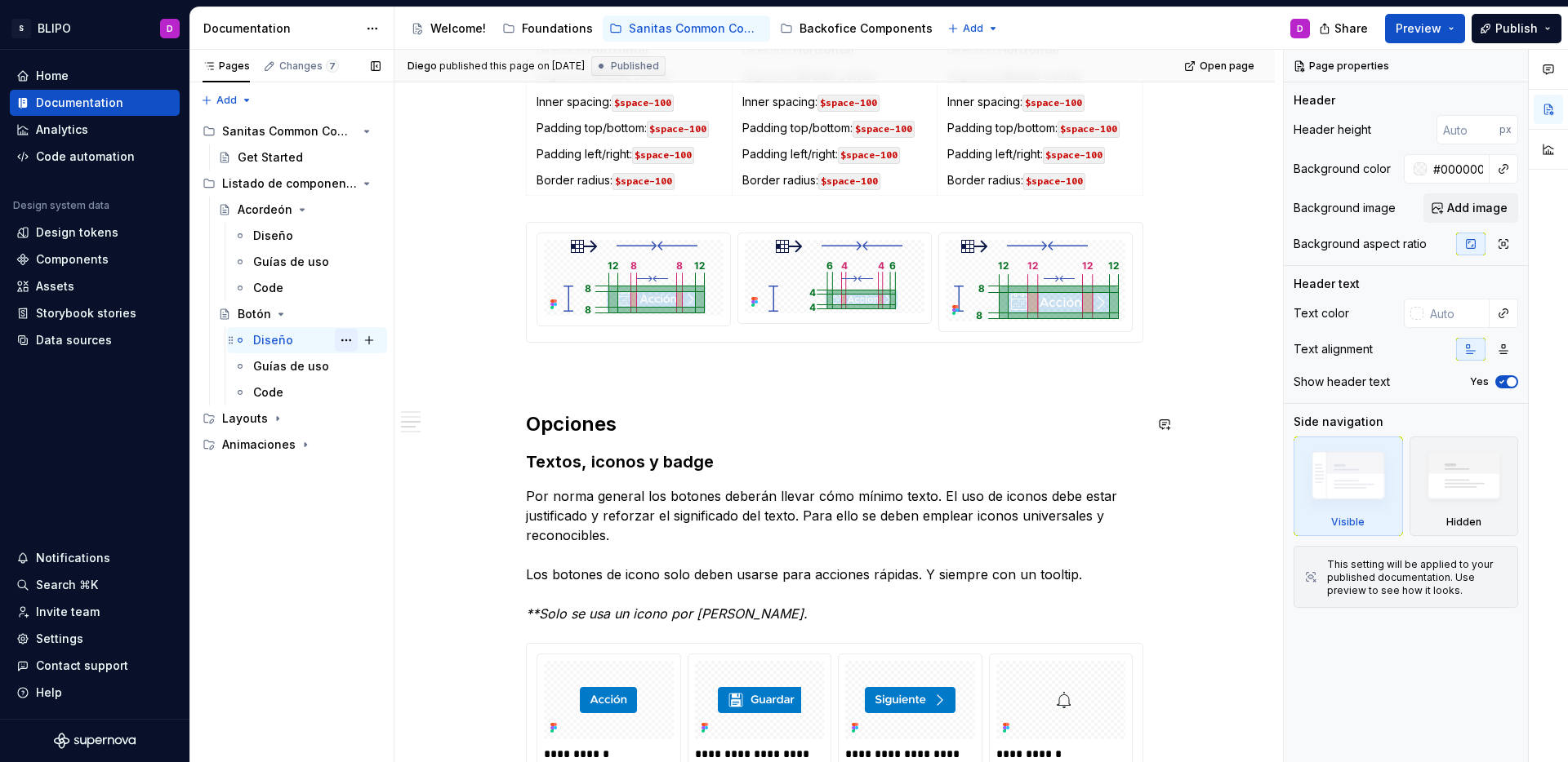
scroll to position [1365, 0]
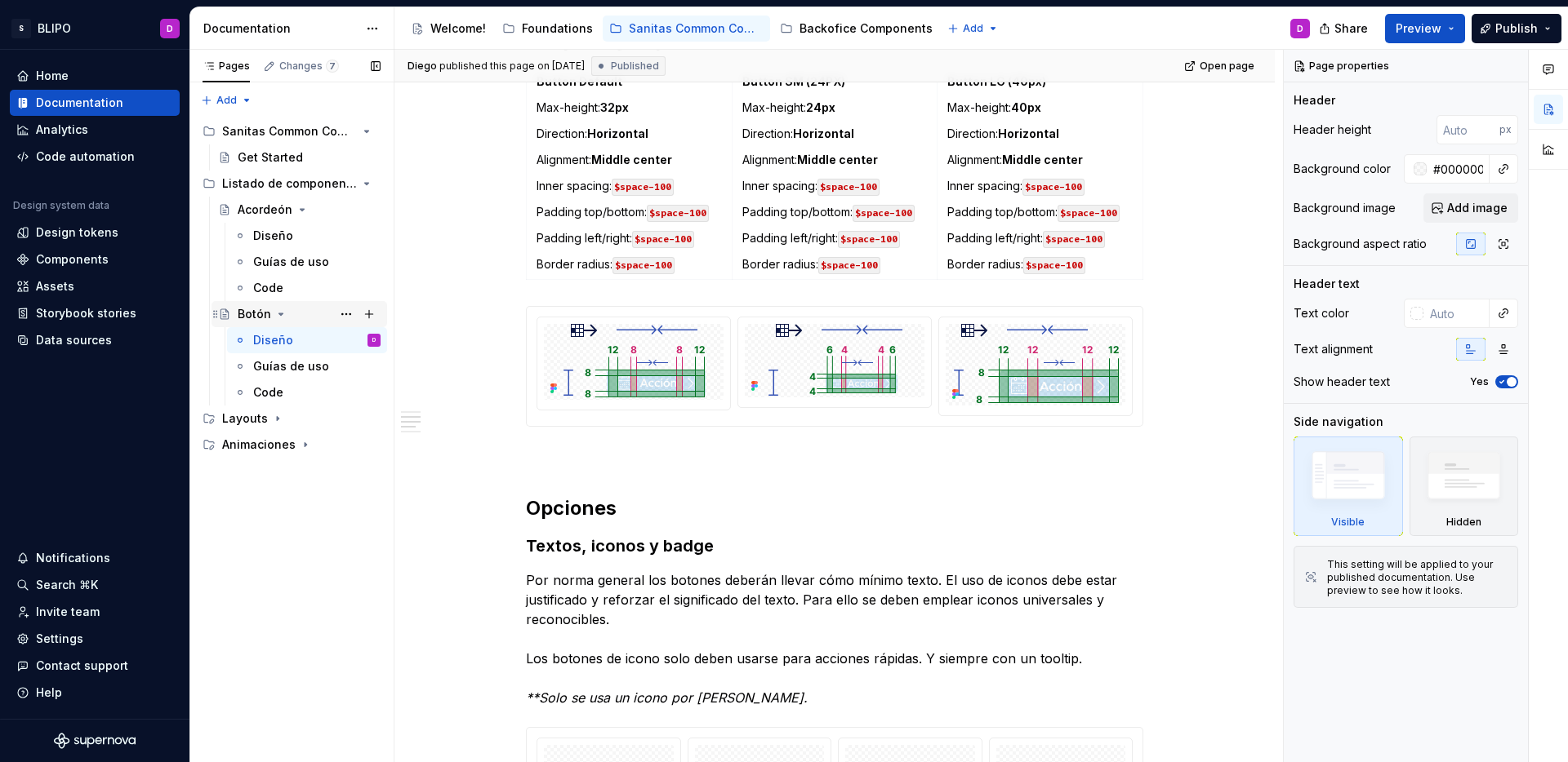
click at [279, 315] on icon "Page tree" at bounding box center [281, 314] width 13 height 13
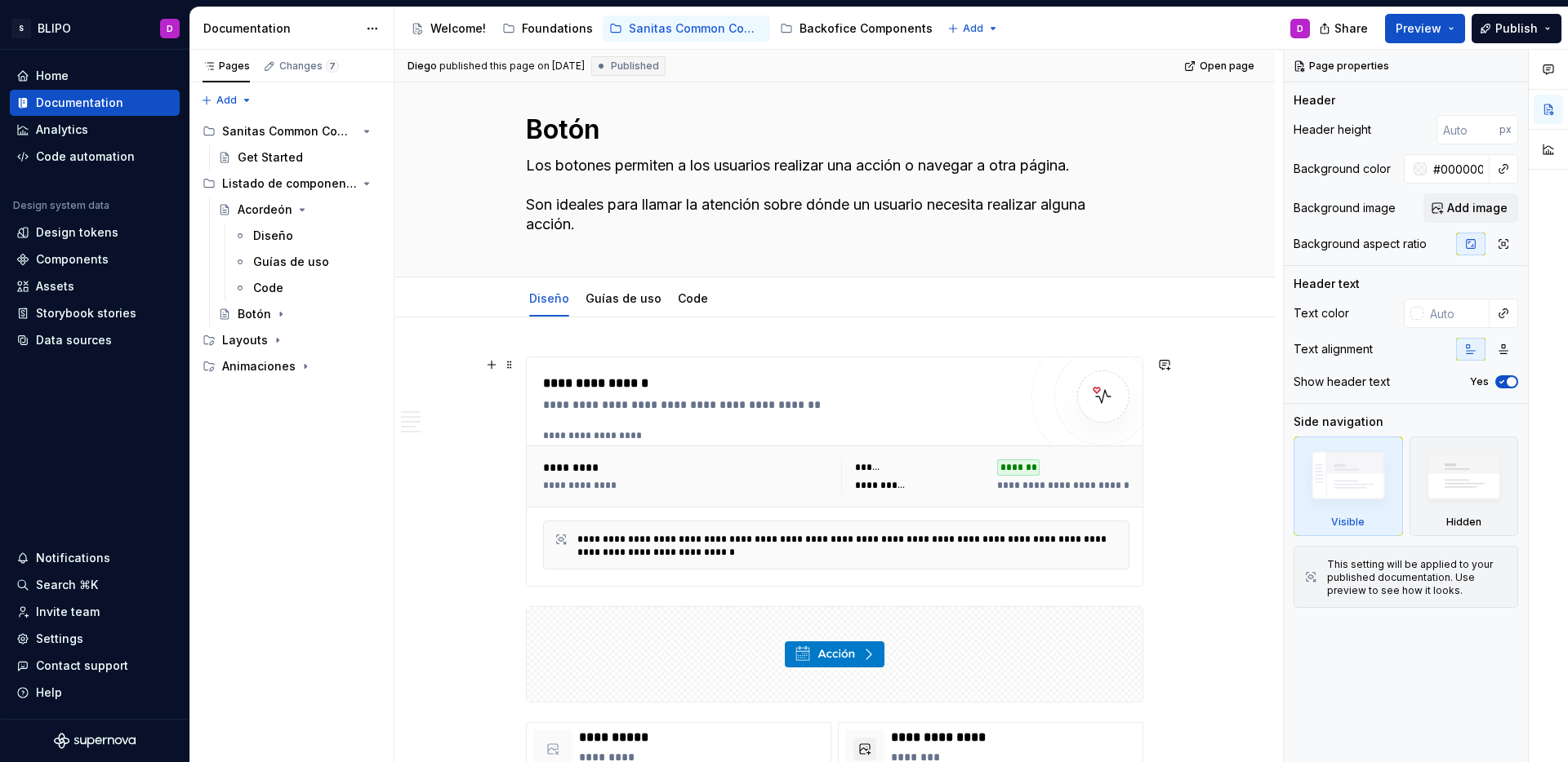
scroll to position [0, 0]
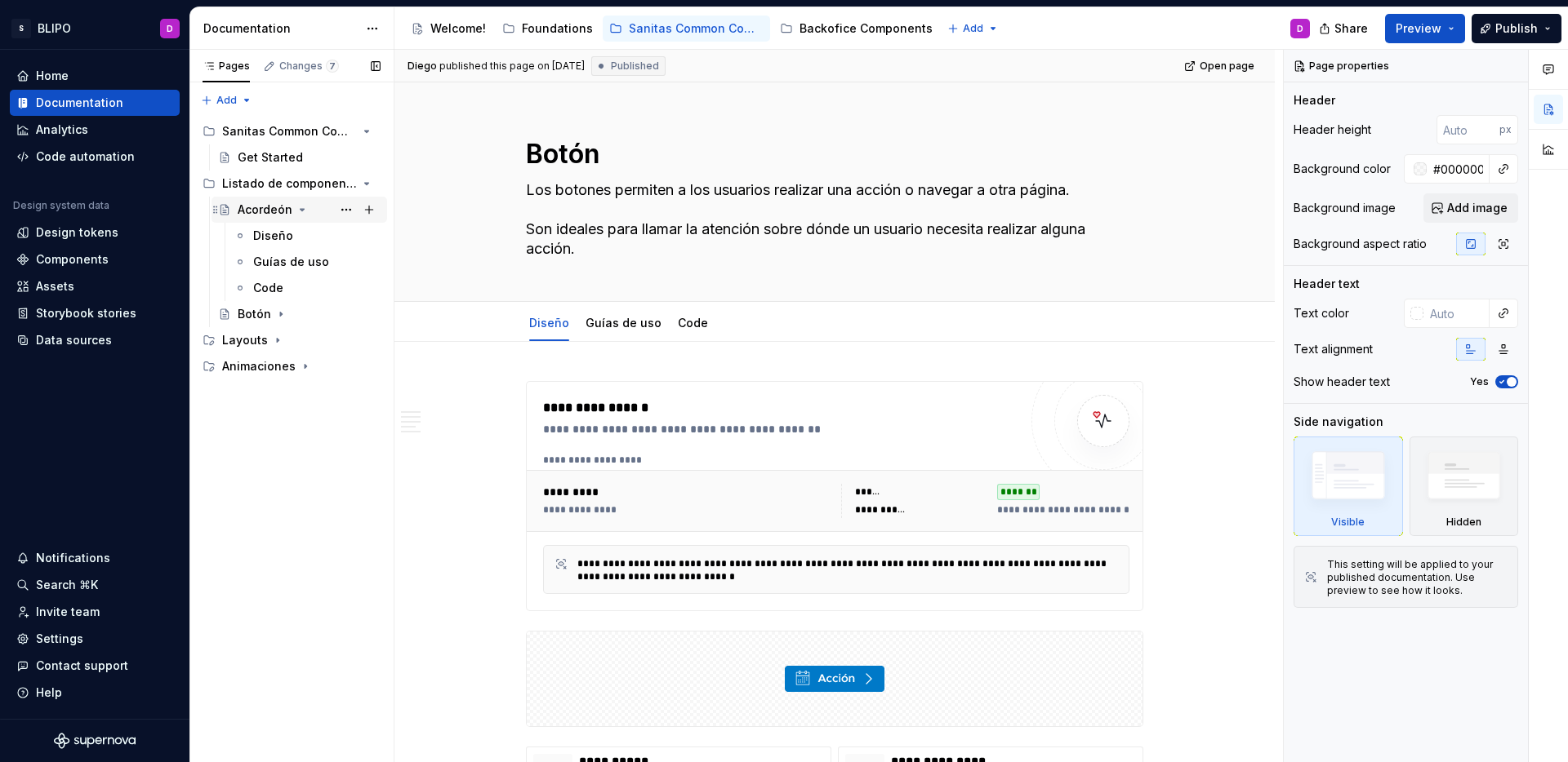
click at [303, 212] on icon "Page tree" at bounding box center [302, 210] width 13 height 13
type textarea "*"
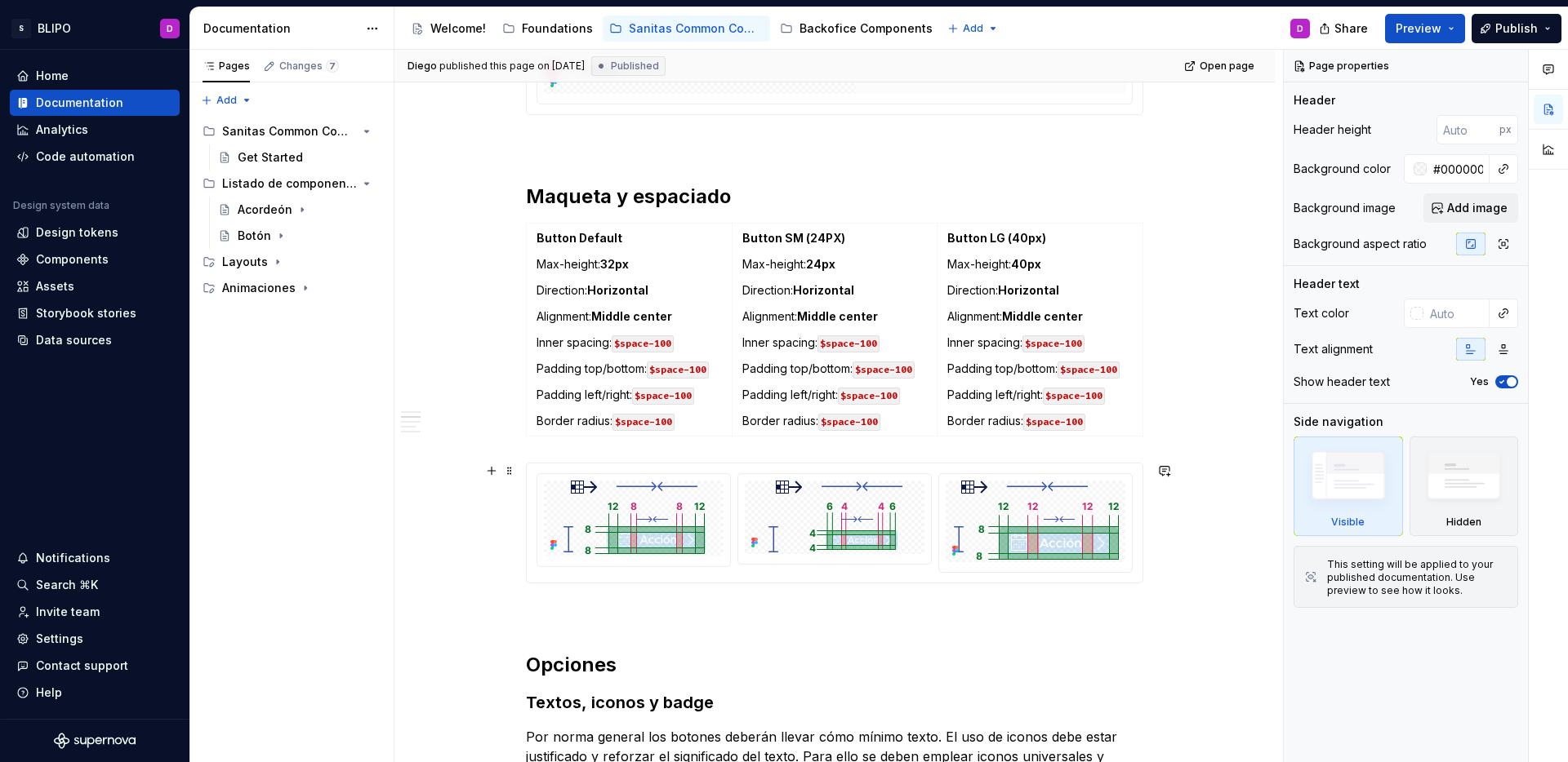
scroll to position [1063, 0]
